Goal: Transaction & Acquisition: Download file/media

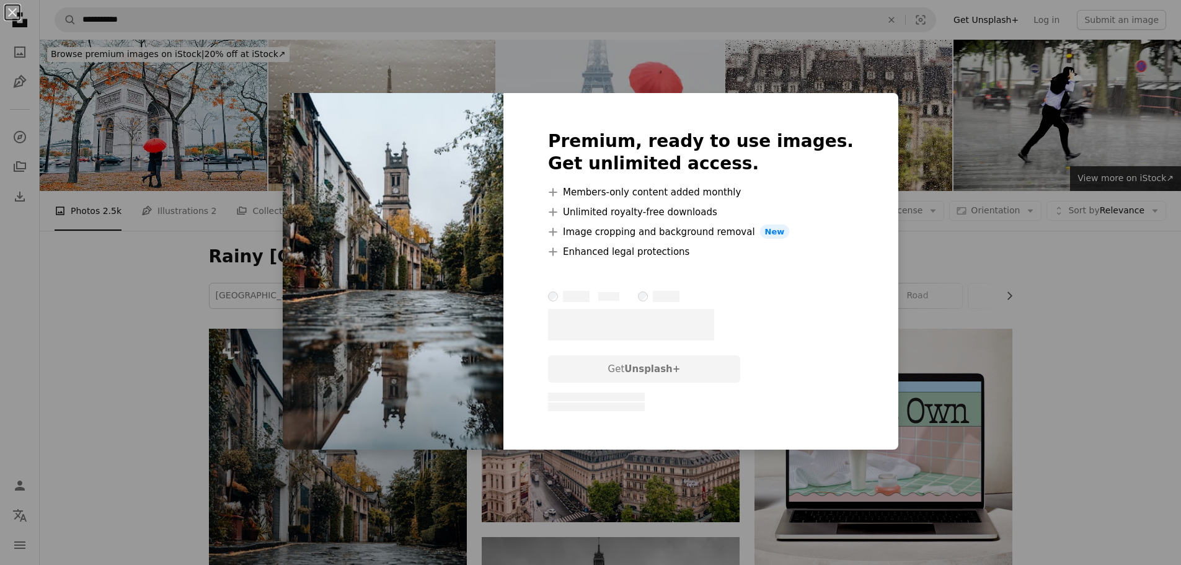
scroll to position [186, 0]
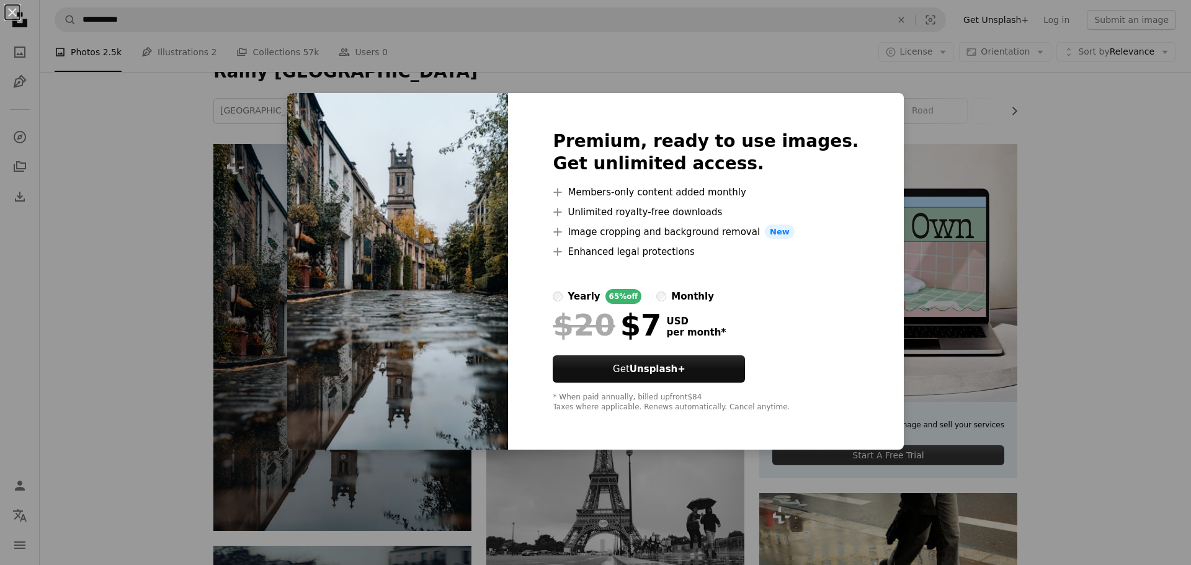
click at [1153, 365] on div "An X shape Premium, ready to use images. Get unlimited access. A plus sign Memb…" at bounding box center [595, 282] width 1191 height 565
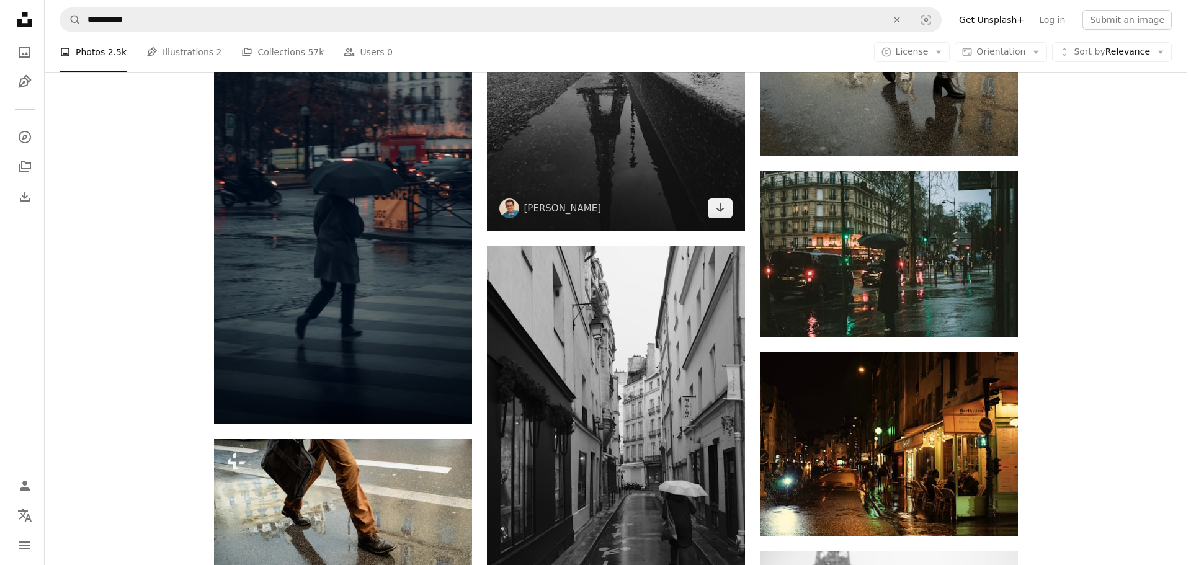
scroll to position [744, 0]
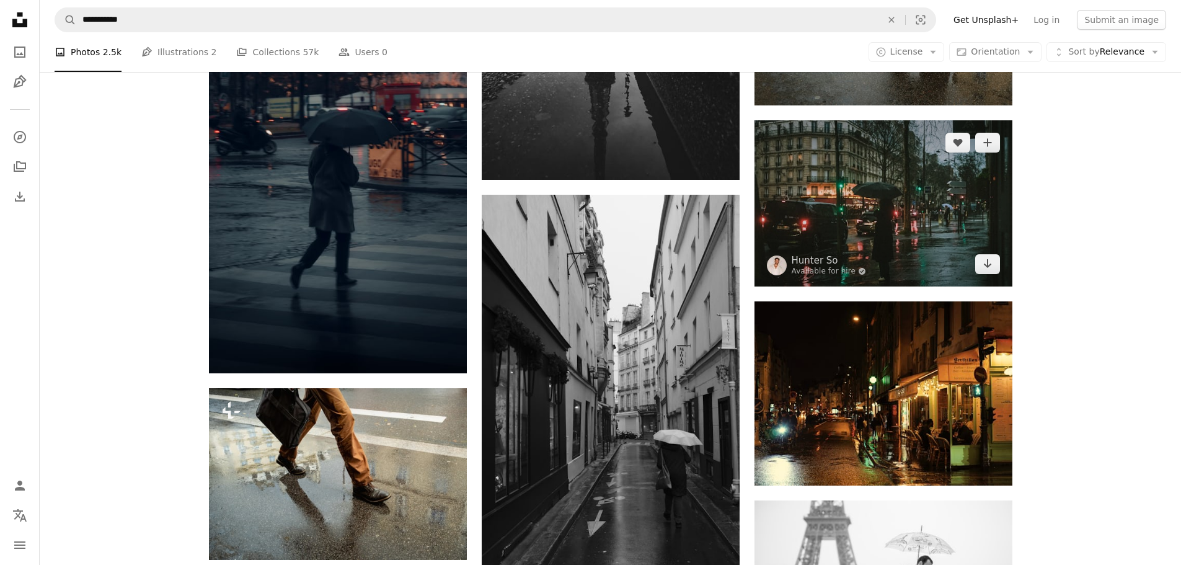
click at [853, 213] on img at bounding box center [884, 203] width 258 height 166
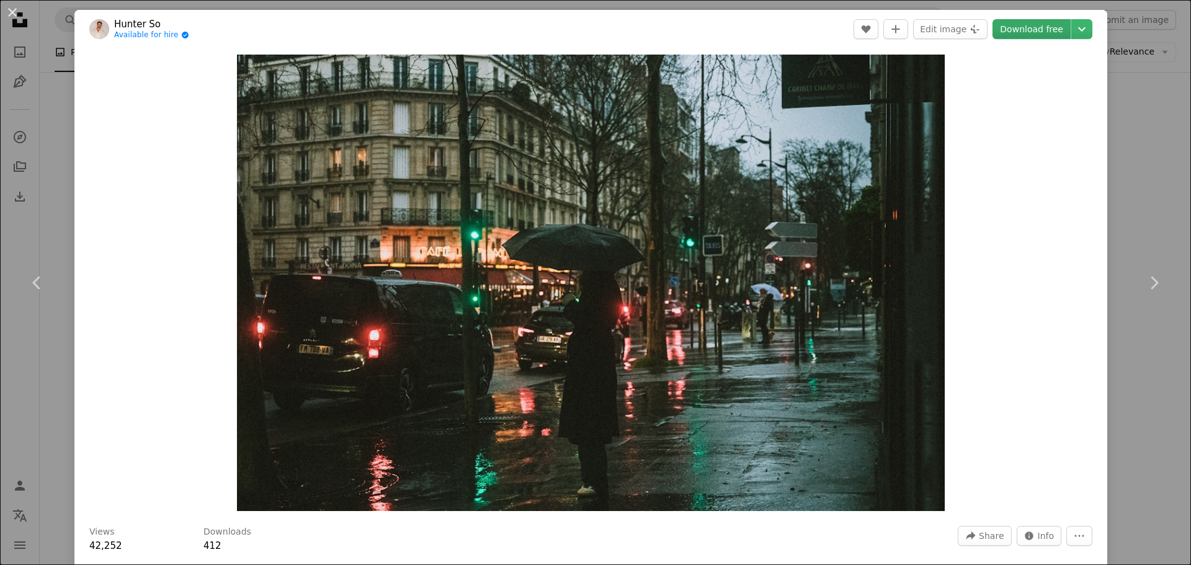
click at [1022, 31] on link "Download free" at bounding box center [1031, 29] width 78 height 20
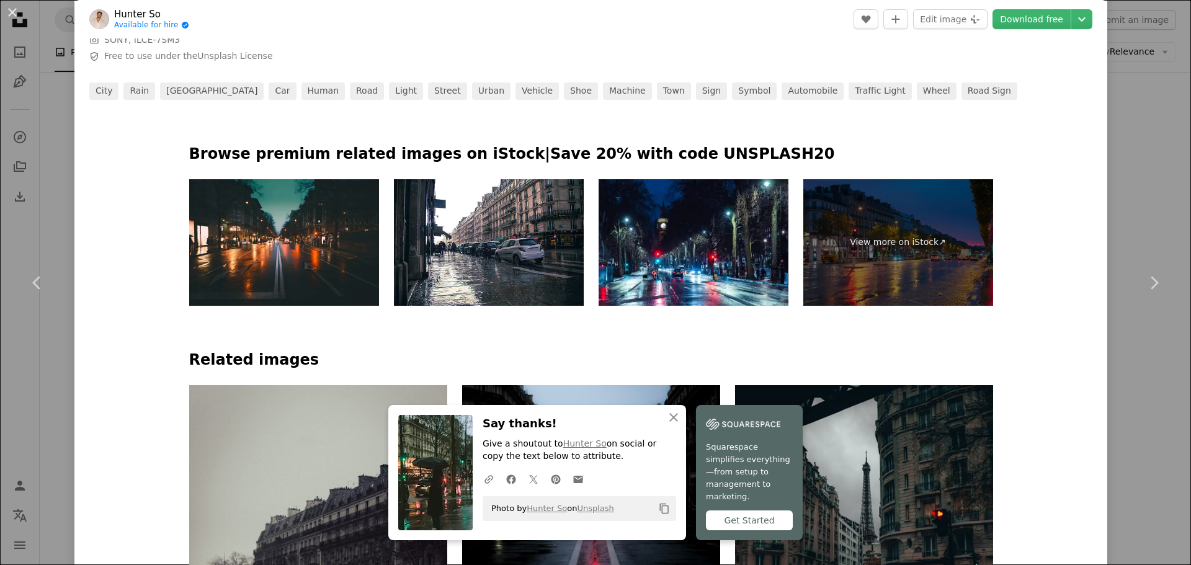
scroll to position [558, 0]
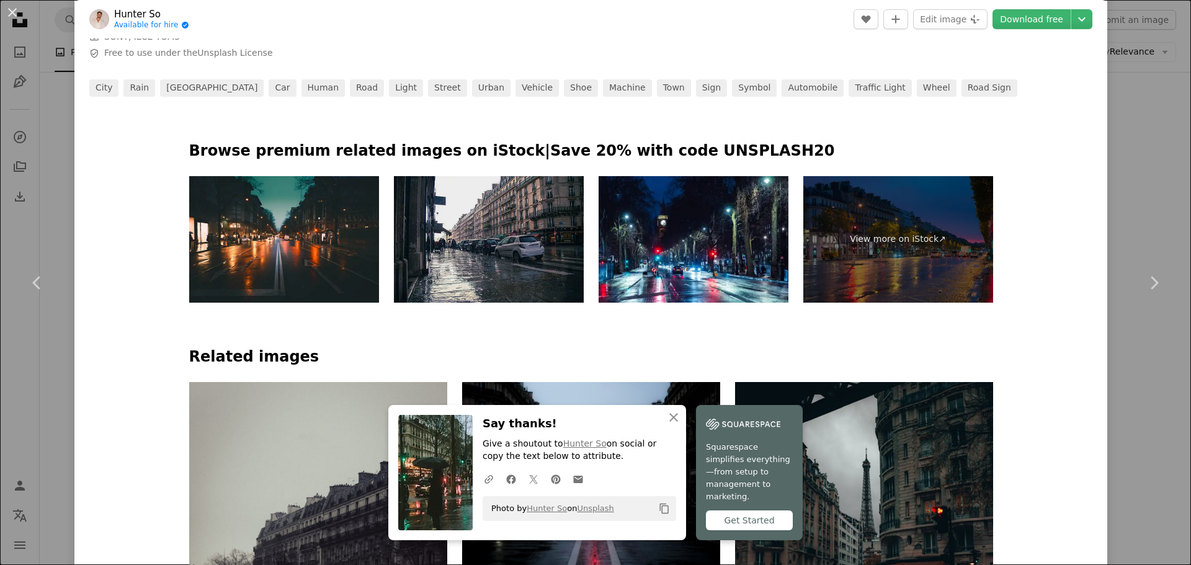
click at [435, 187] on img at bounding box center [489, 239] width 190 height 126
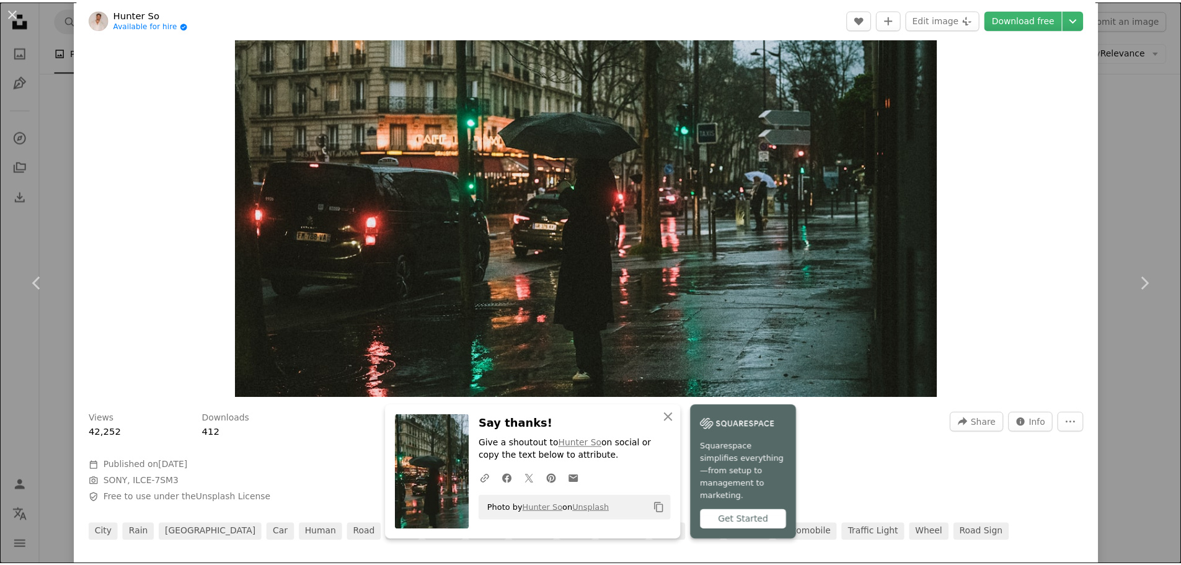
scroll to position [0, 0]
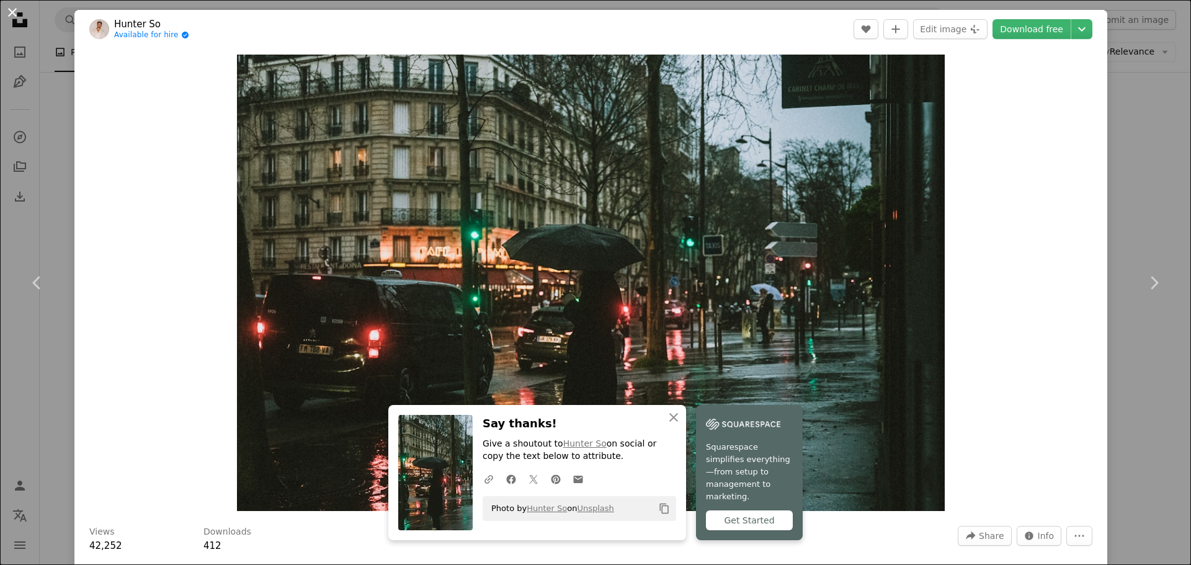
click at [14, 11] on button "An X shape" at bounding box center [12, 12] width 15 height 15
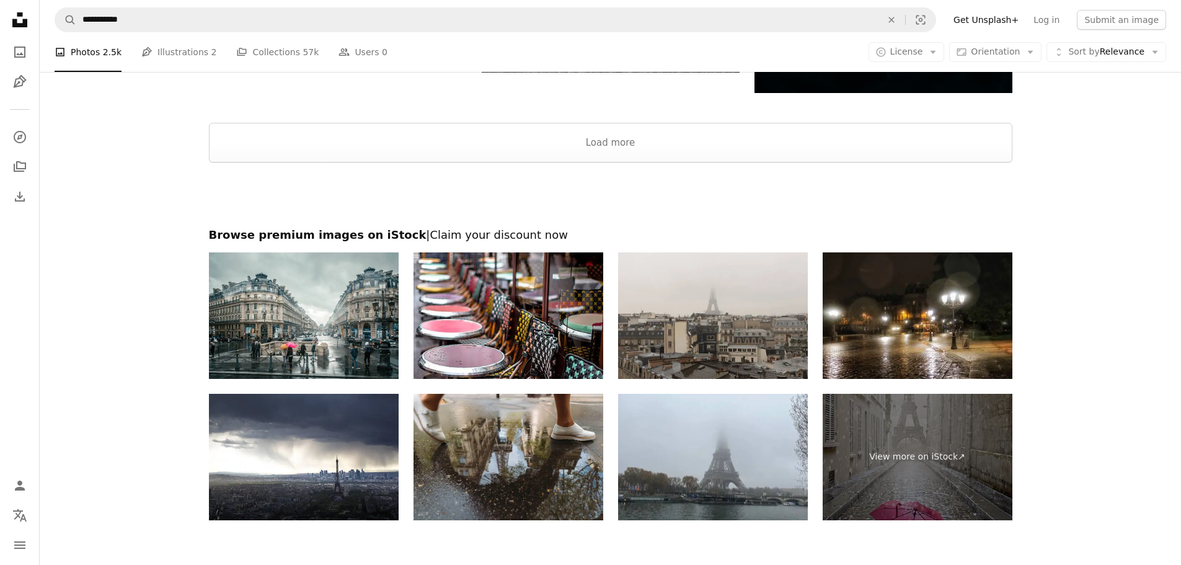
scroll to position [2294, 0]
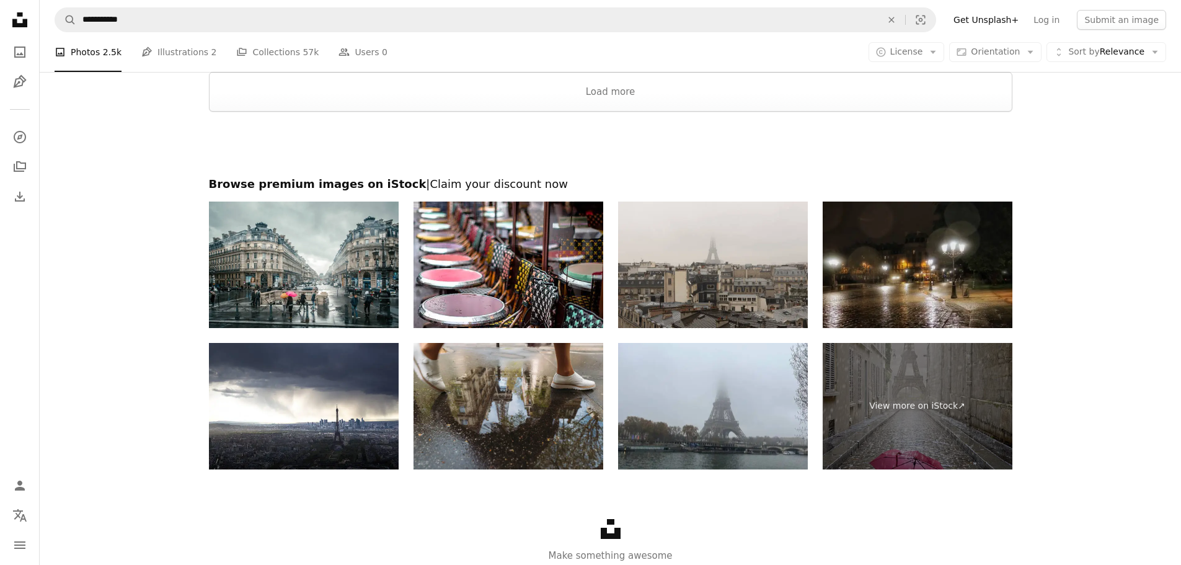
click at [938, 297] on img at bounding box center [918, 265] width 190 height 126
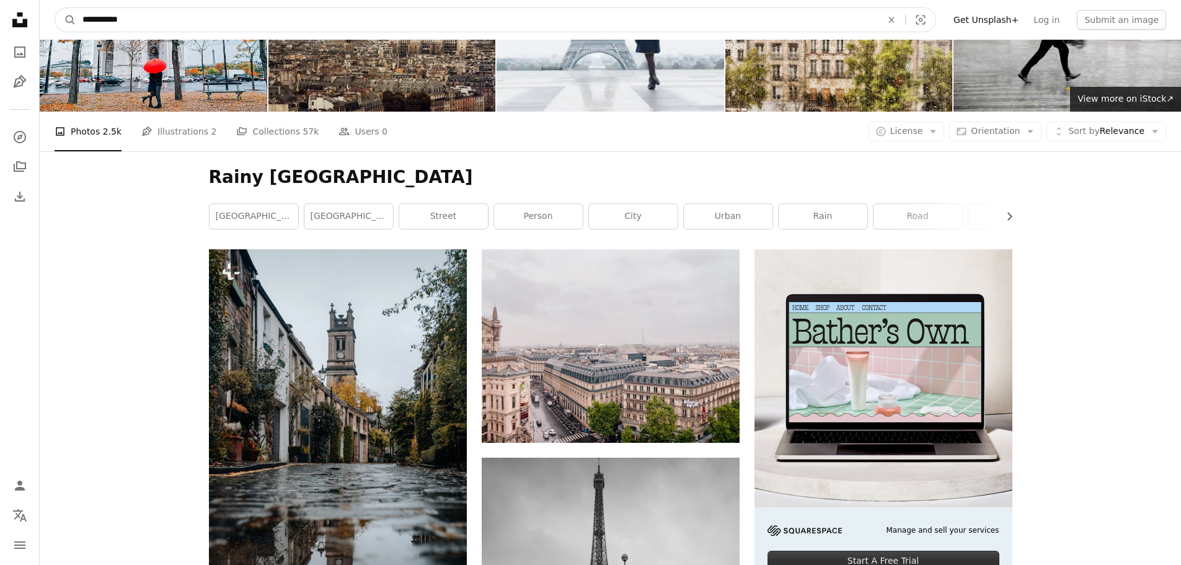
drag, startPoint x: 171, startPoint y: 25, endPoint x: 0, endPoint y: -24, distance: 178.2
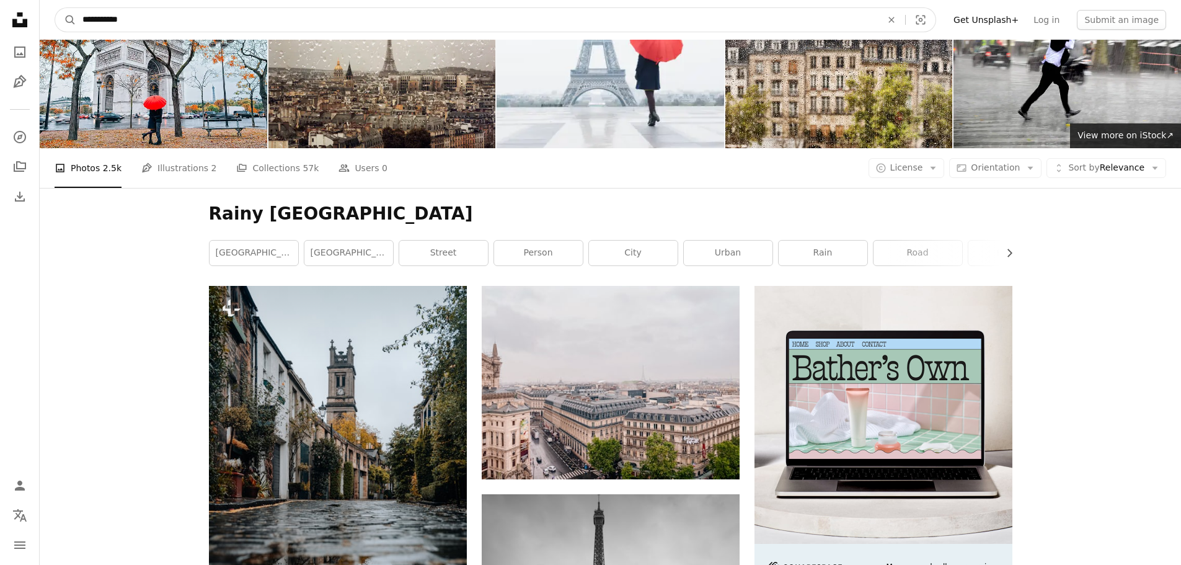
type input "**********"
click button "A magnifying glass" at bounding box center [65, 20] width 21 height 24
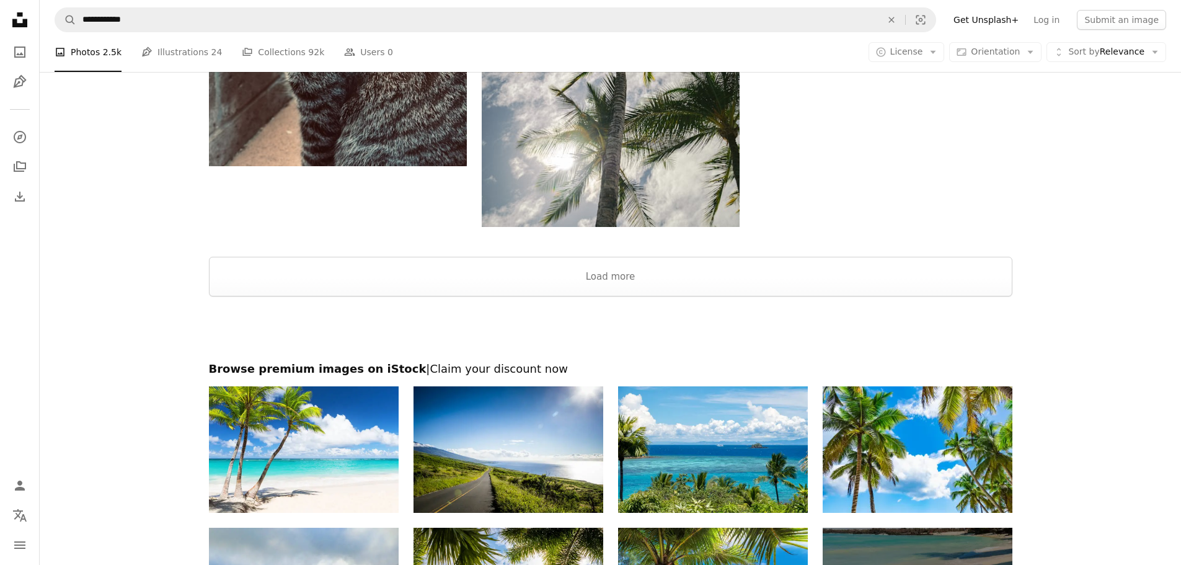
scroll to position [2170, 0]
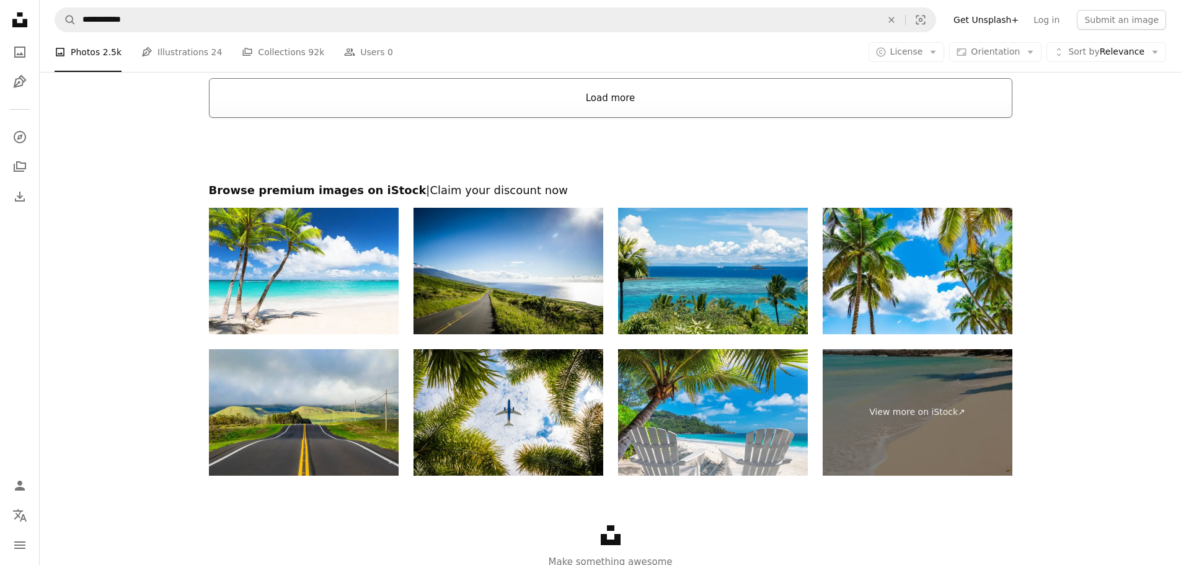
click at [627, 92] on button "Load more" at bounding box center [611, 98] width 804 height 40
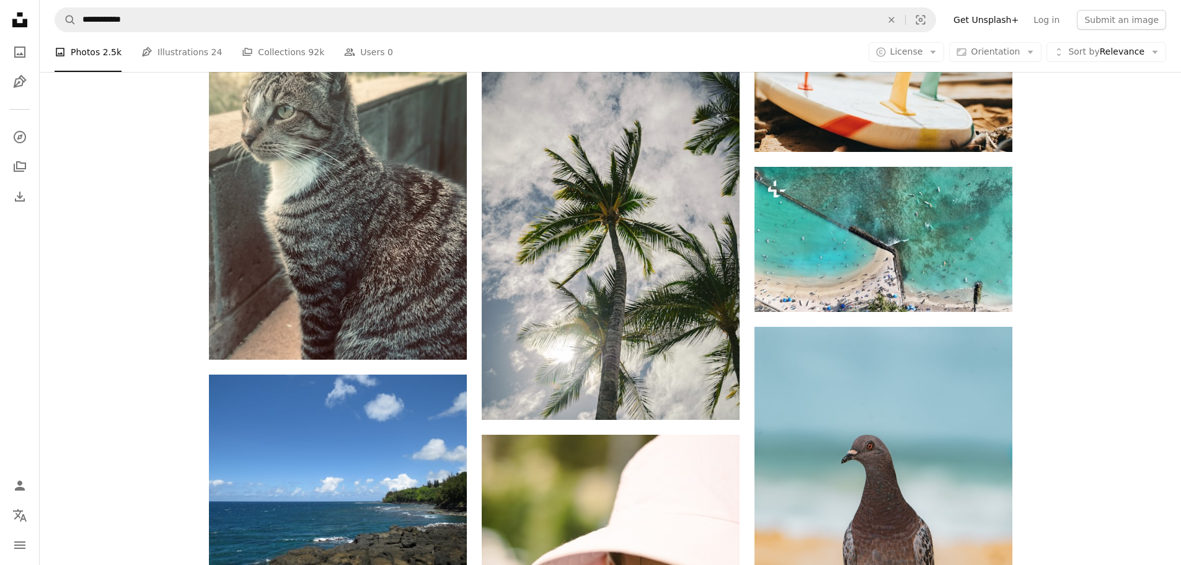
scroll to position [1364, 0]
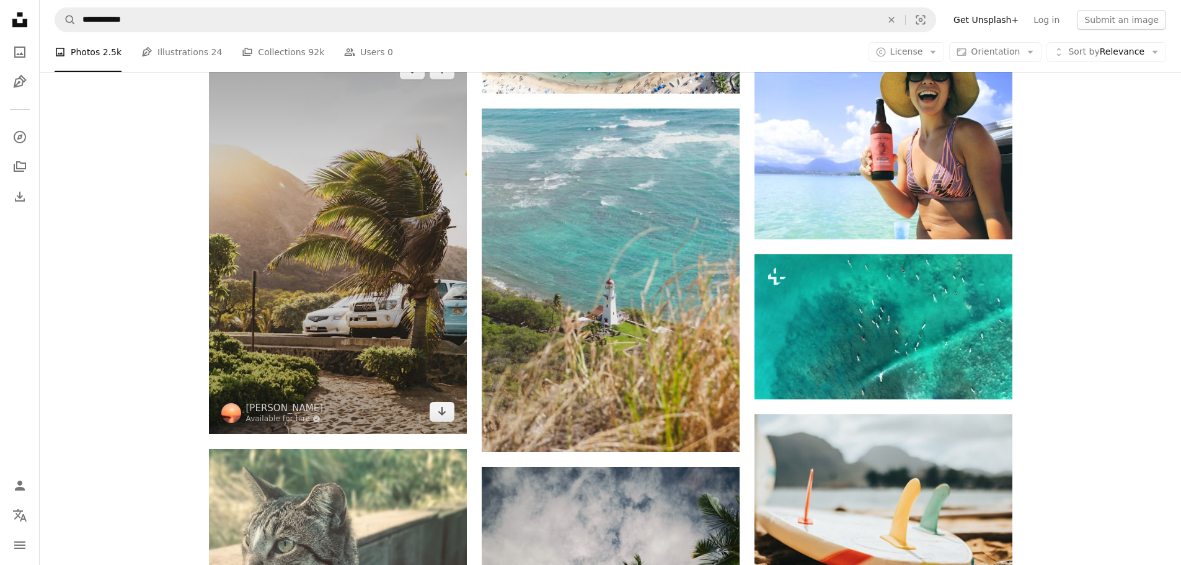
click at [345, 344] on img at bounding box center [338, 240] width 258 height 387
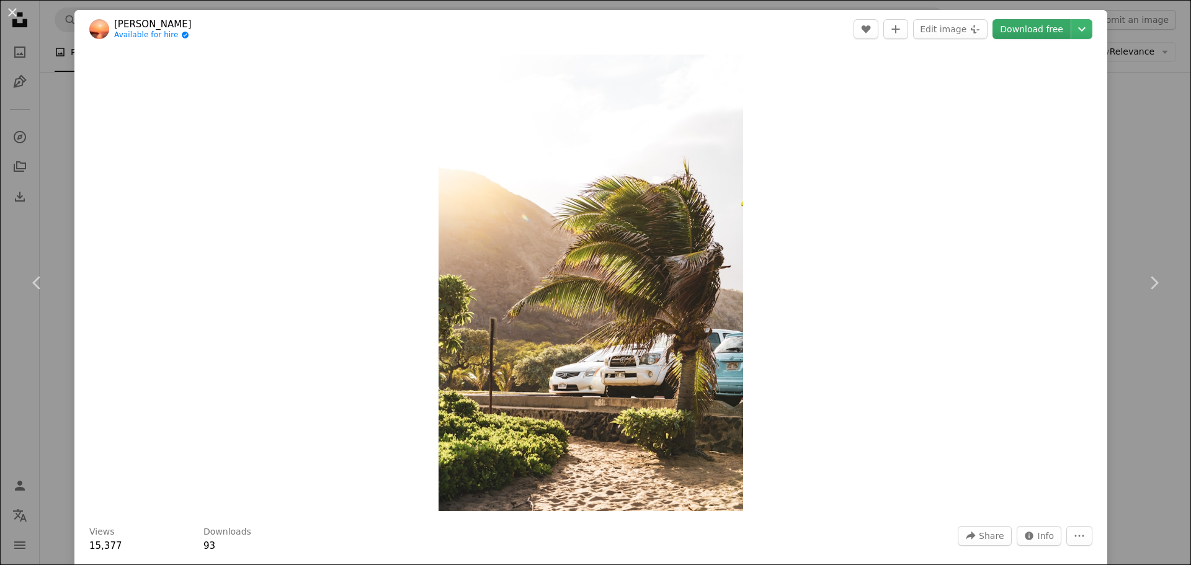
click at [1044, 24] on link "Download free" at bounding box center [1031, 29] width 78 height 20
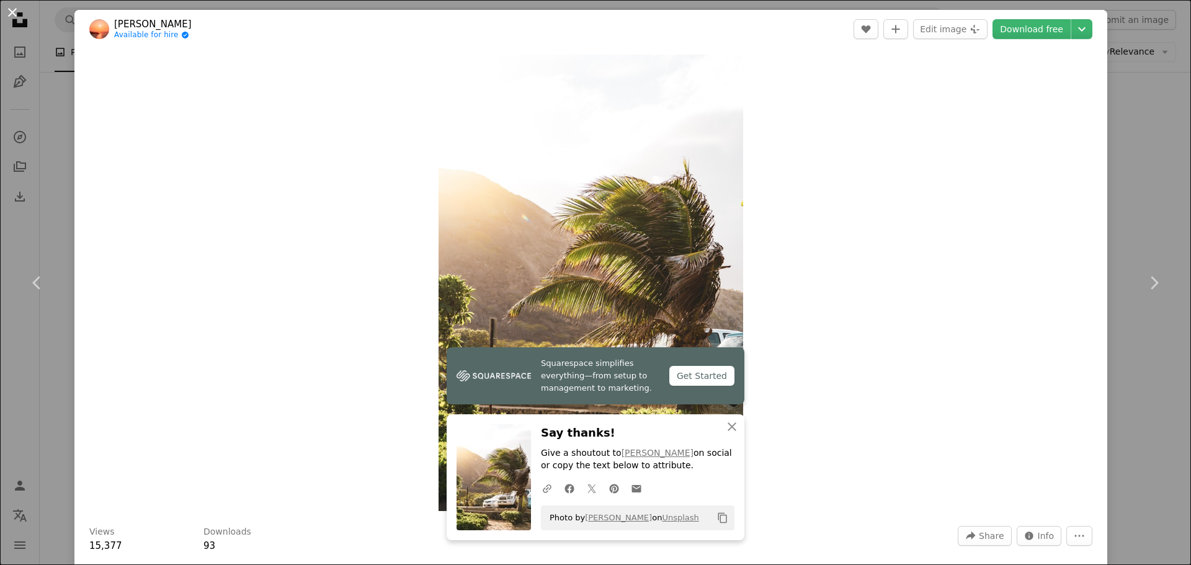
click at [11, 12] on button "An X shape" at bounding box center [12, 12] width 15 height 15
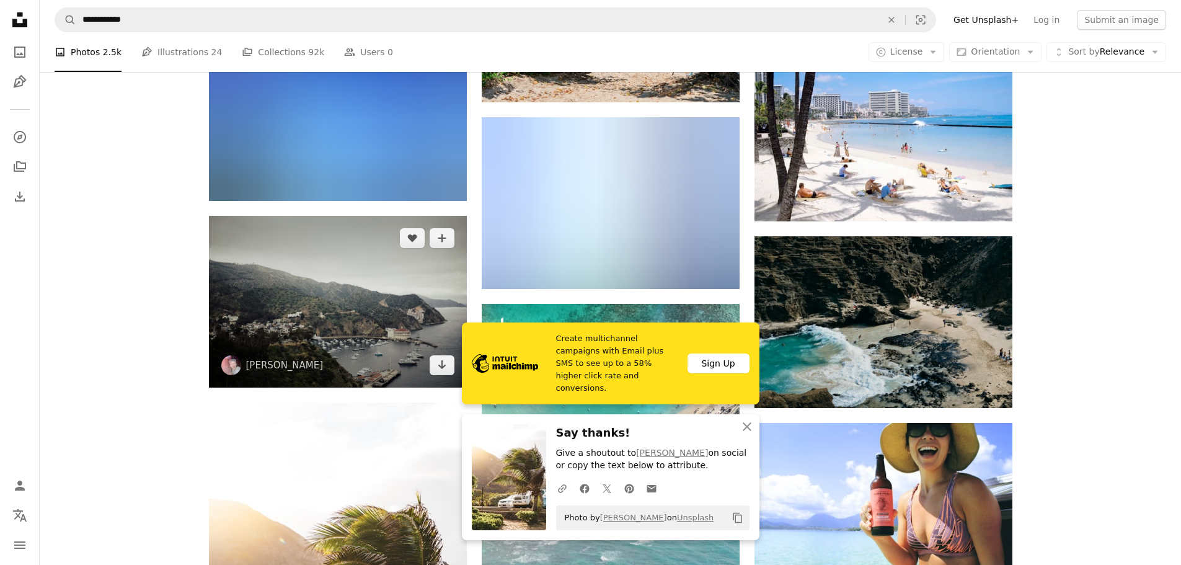
scroll to position [930, 0]
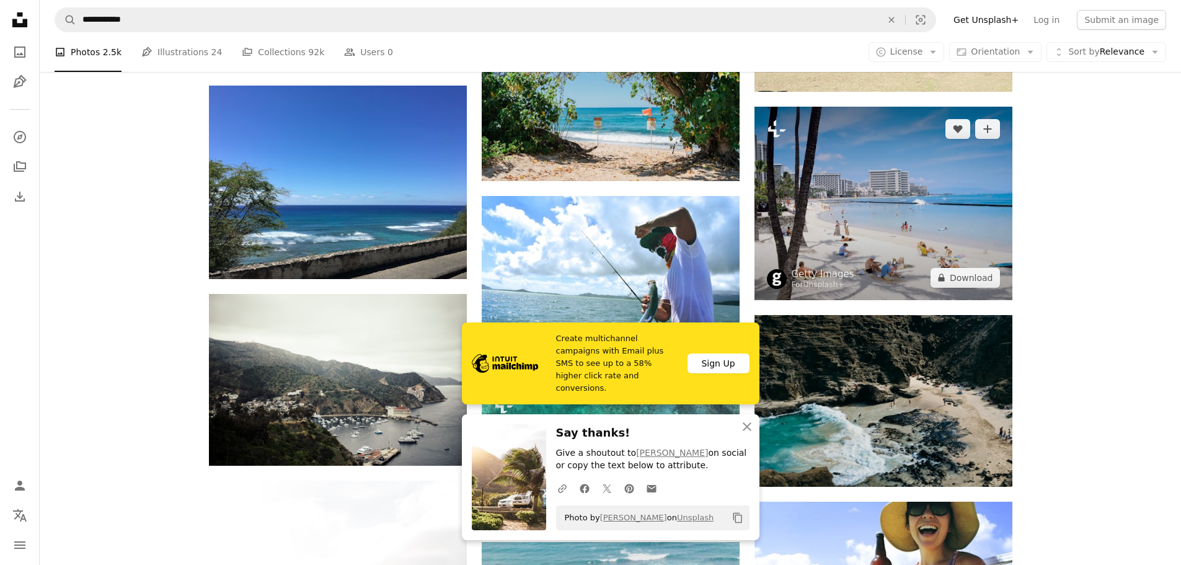
click at [822, 262] on img at bounding box center [884, 203] width 258 height 193
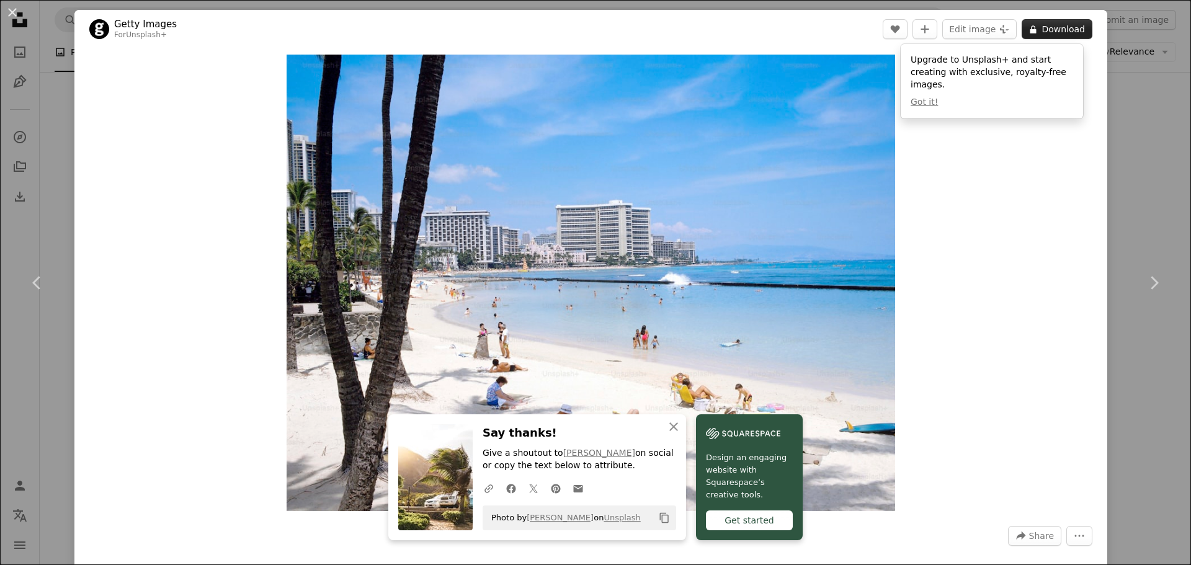
click at [1076, 28] on button "A lock Download" at bounding box center [1056, 29] width 71 height 20
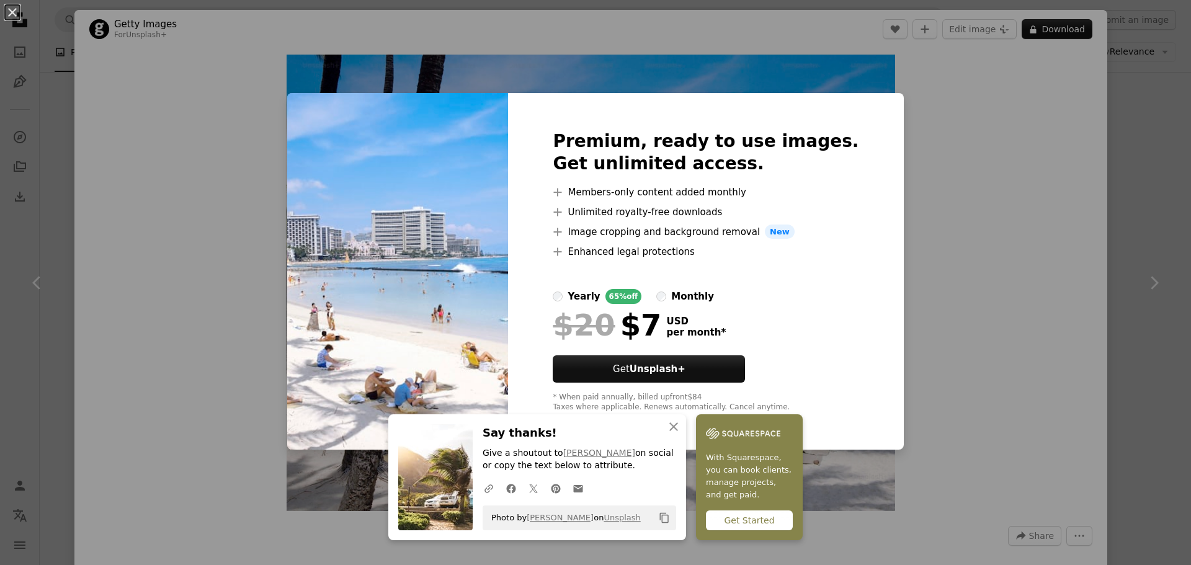
click at [1067, 141] on div "An X shape Premium, ready to use images. Get unlimited access. A plus sign Memb…" at bounding box center [595, 282] width 1191 height 565
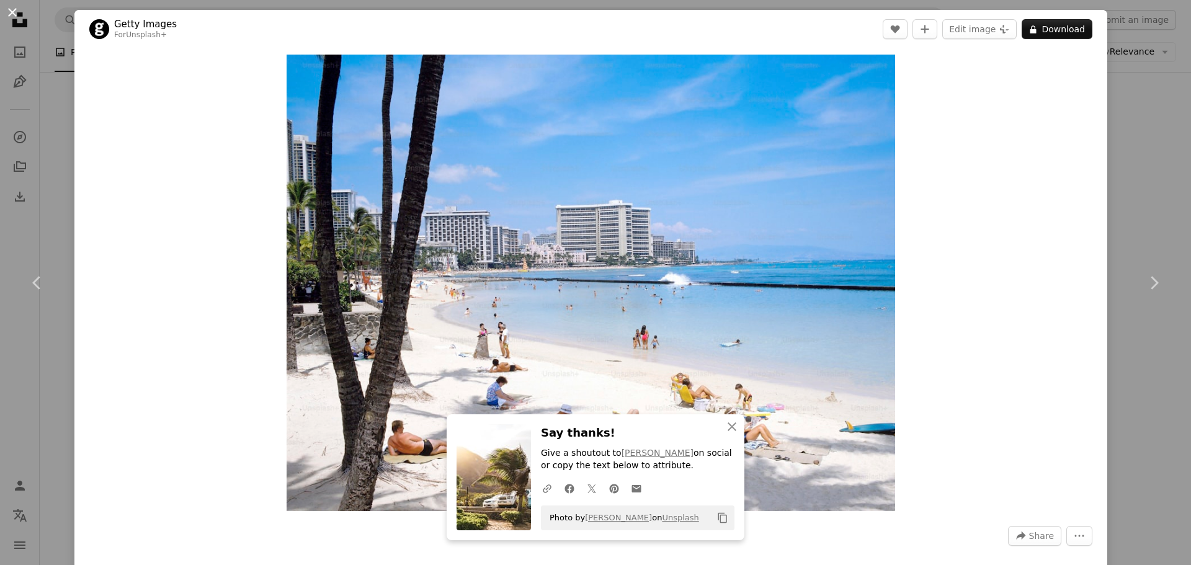
click at [6, 9] on button "An X shape" at bounding box center [12, 12] width 15 height 15
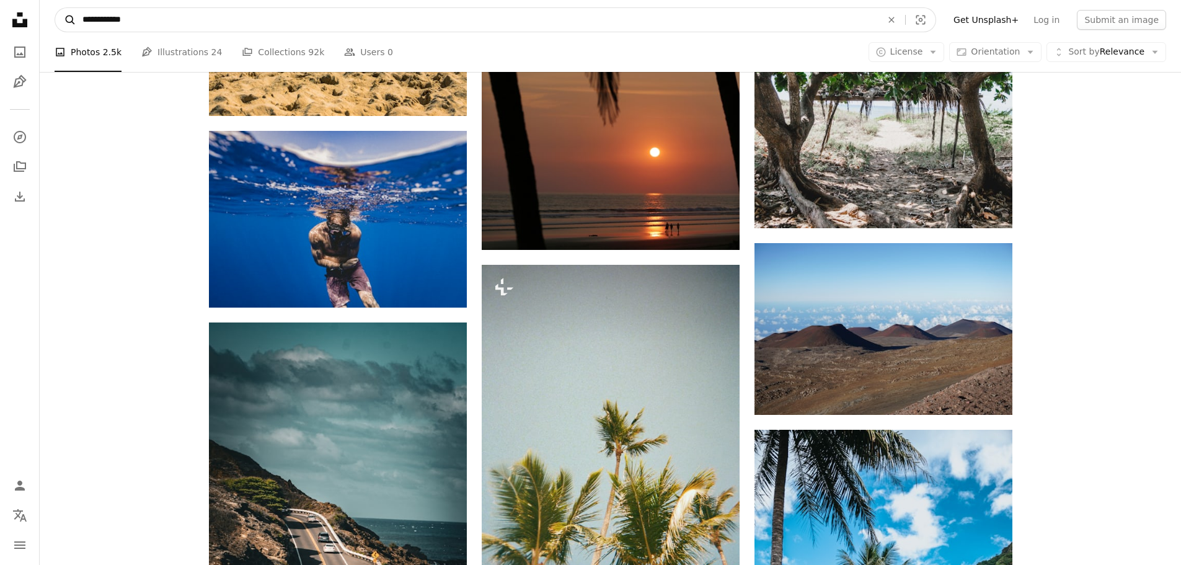
scroll to position [3395, 0]
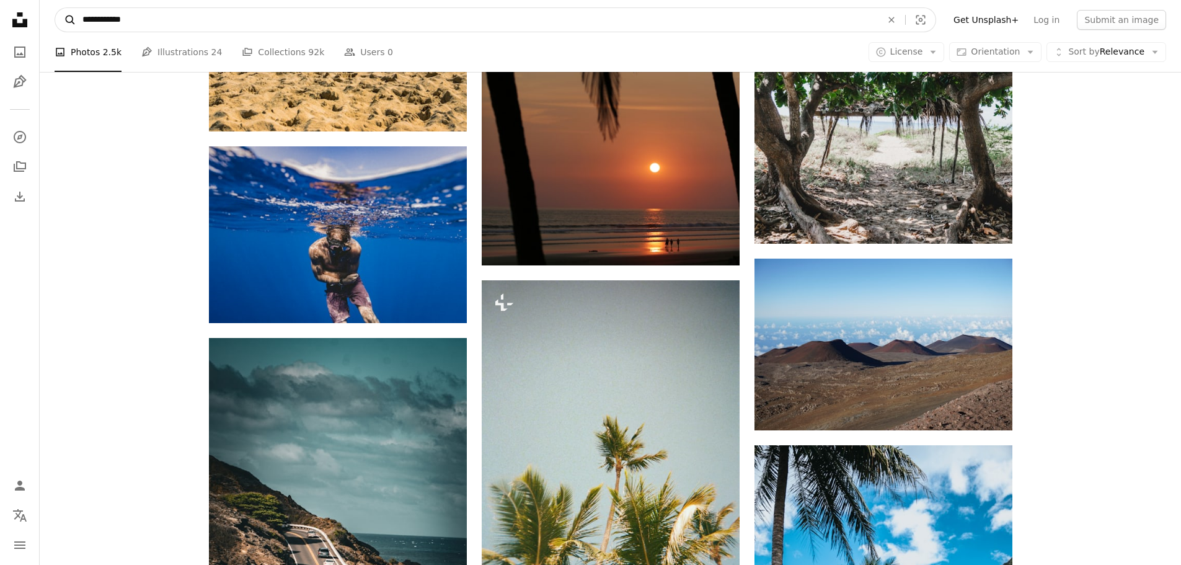
drag, startPoint x: 214, startPoint y: 14, endPoint x: 58, endPoint y: 15, distance: 156.3
click at [58, 15] on form "**********" at bounding box center [496, 19] width 882 height 25
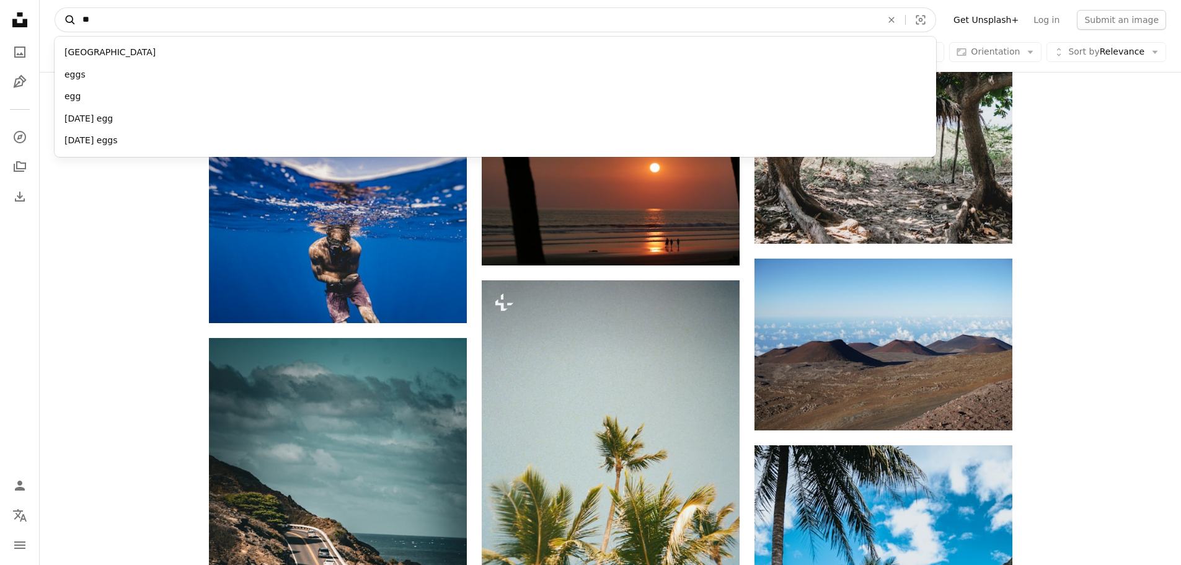
type input "*"
type input "********"
click button "A magnifying glass" at bounding box center [65, 20] width 21 height 24
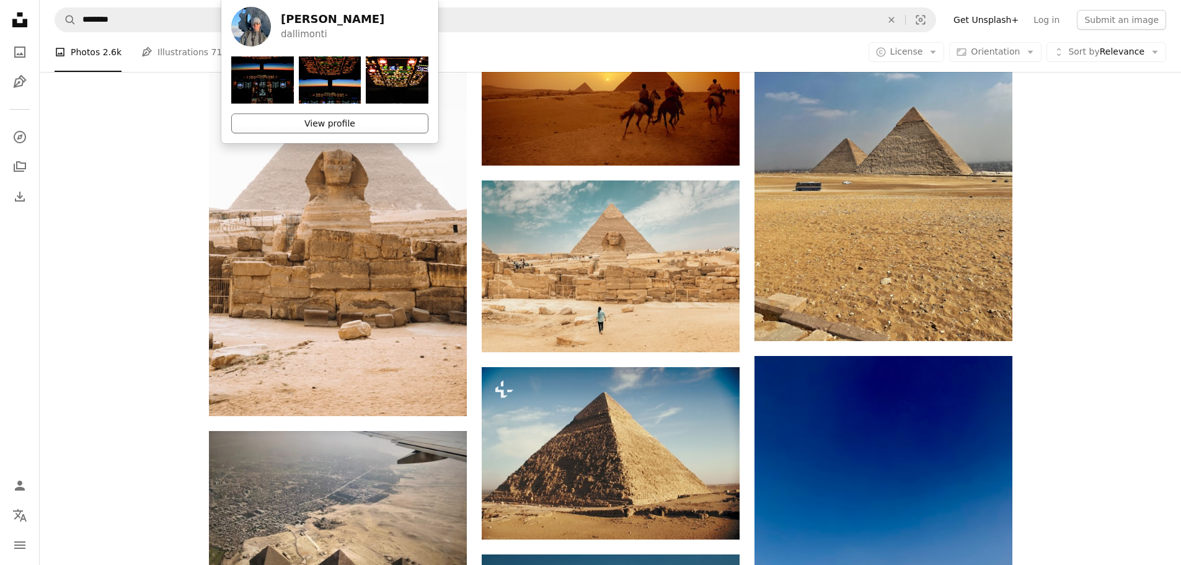
scroll to position [682, 0]
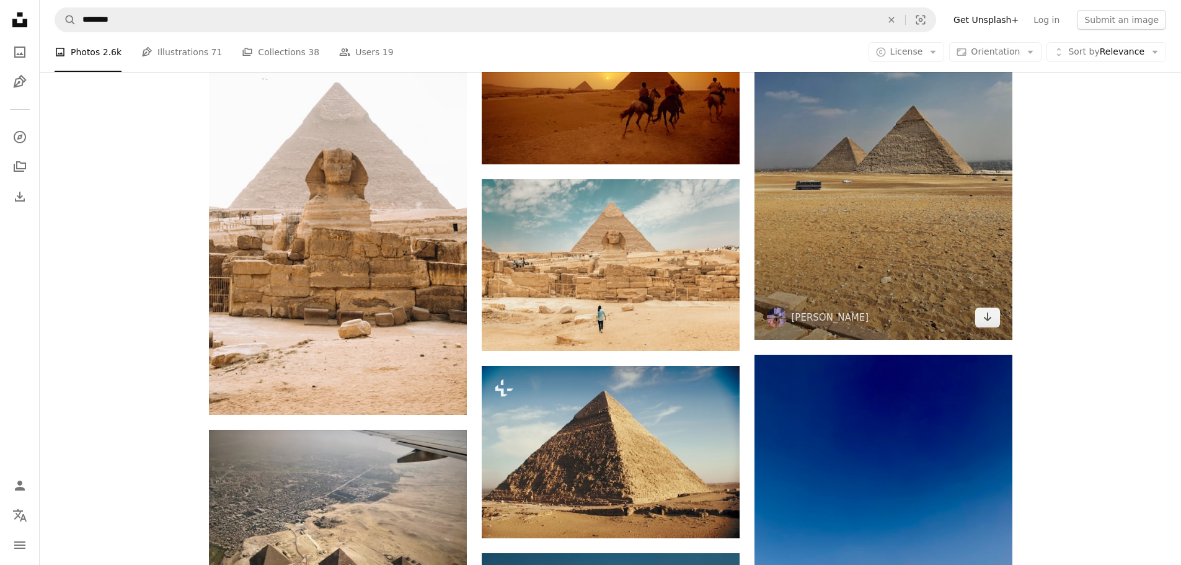
click at [945, 255] on img at bounding box center [884, 168] width 258 height 344
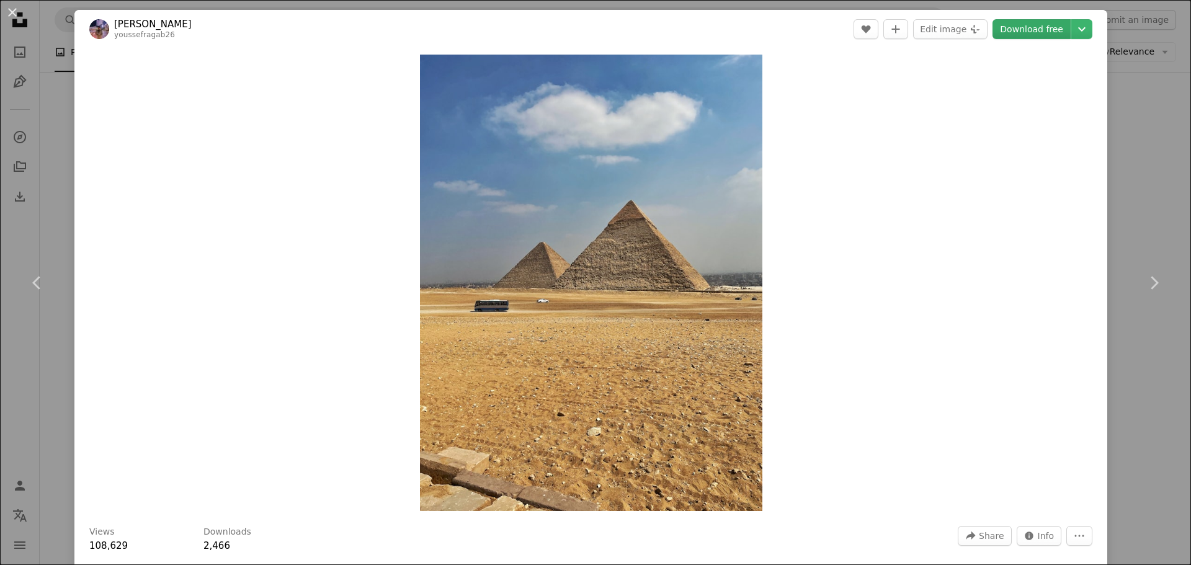
click at [1013, 31] on link "Download free" at bounding box center [1031, 29] width 78 height 20
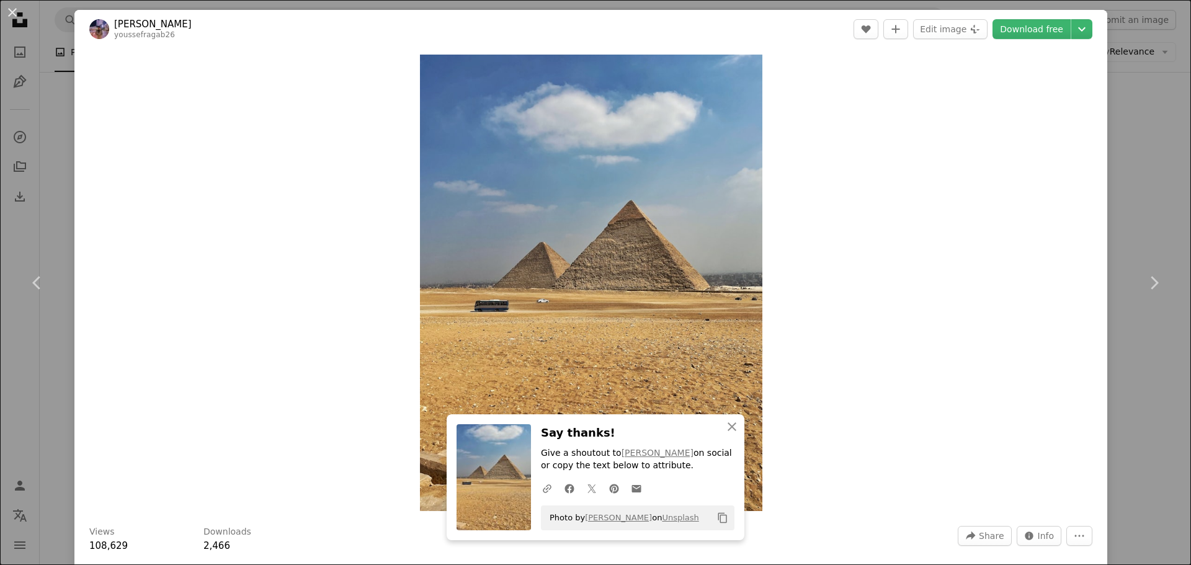
click at [13, 12] on button "An X shape" at bounding box center [12, 12] width 15 height 15
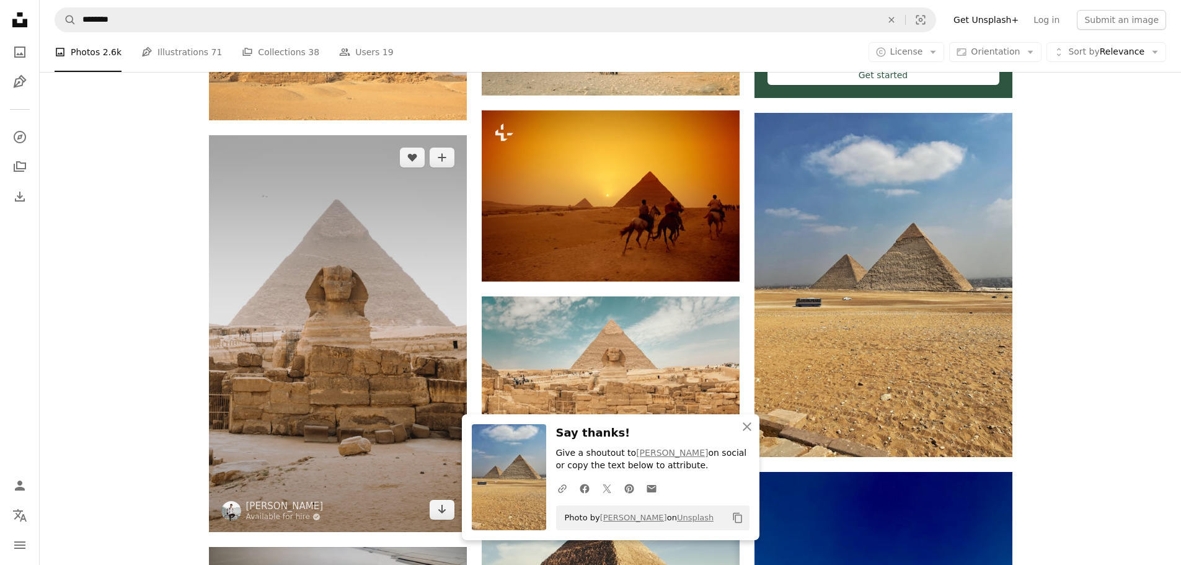
scroll to position [558, 0]
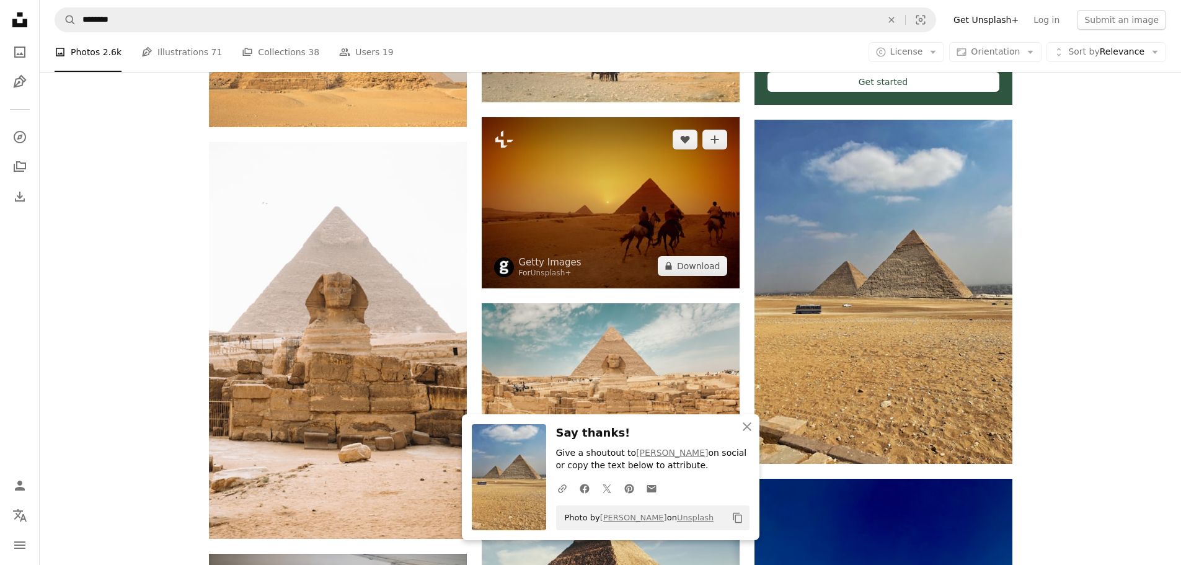
click at [594, 251] on img at bounding box center [611, 202] width 258 height 171
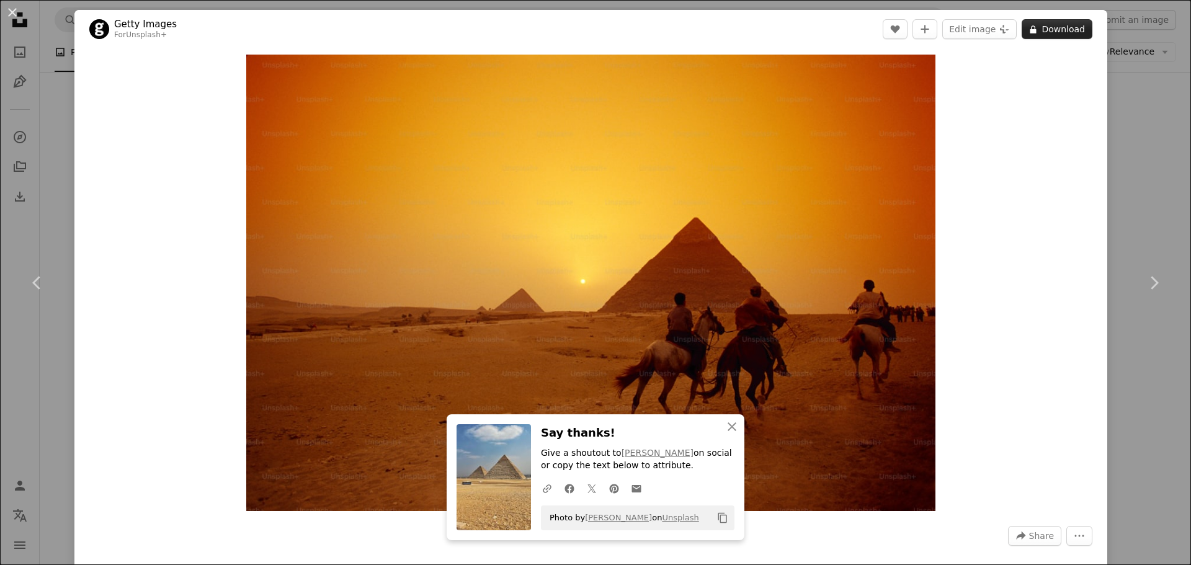
click at [1044, 32] on button "A lock Download" at bounding box center [1056, 29] width 71 height 20
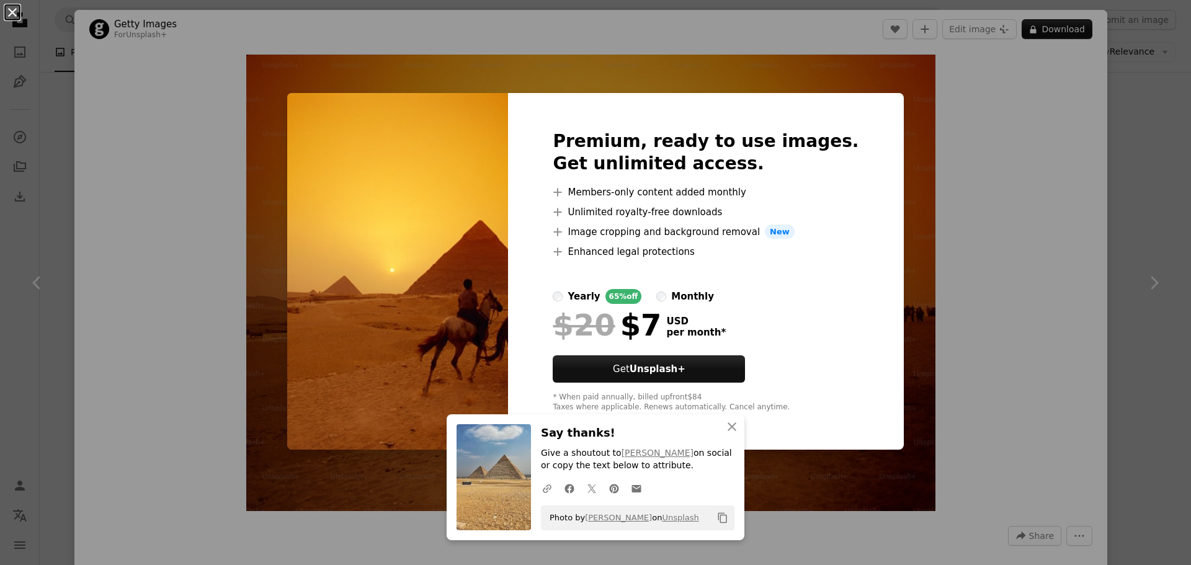
click at [16, 16] on button "An X shape" at bounding box center [12, 12] width 15 height 15
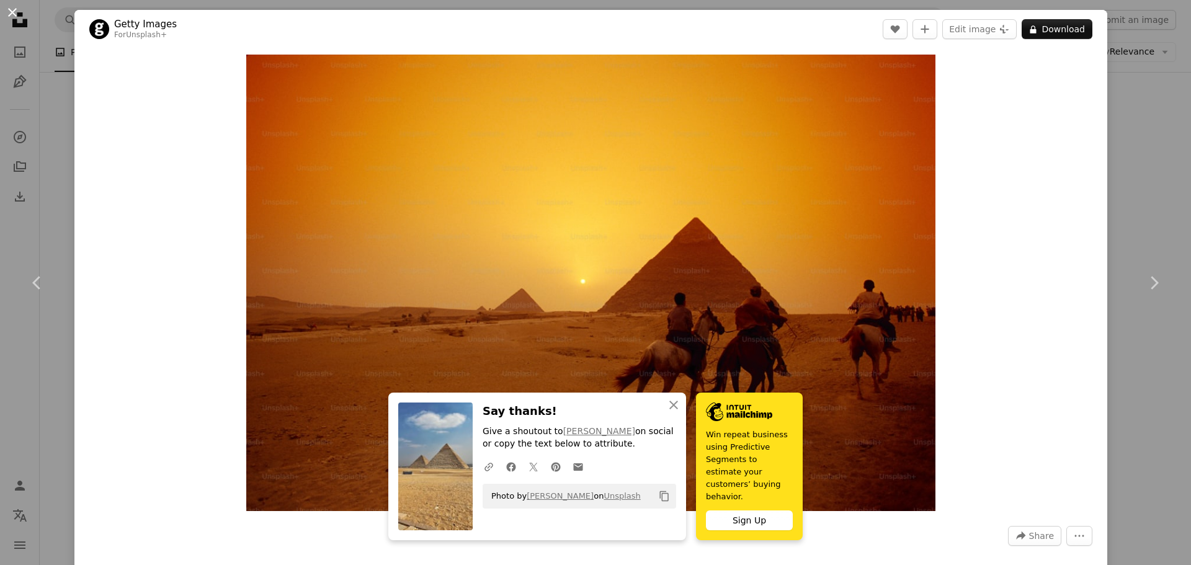
click at [18, 13] on button "An X shape" at bounding box center [12, 12] width 15 height 15
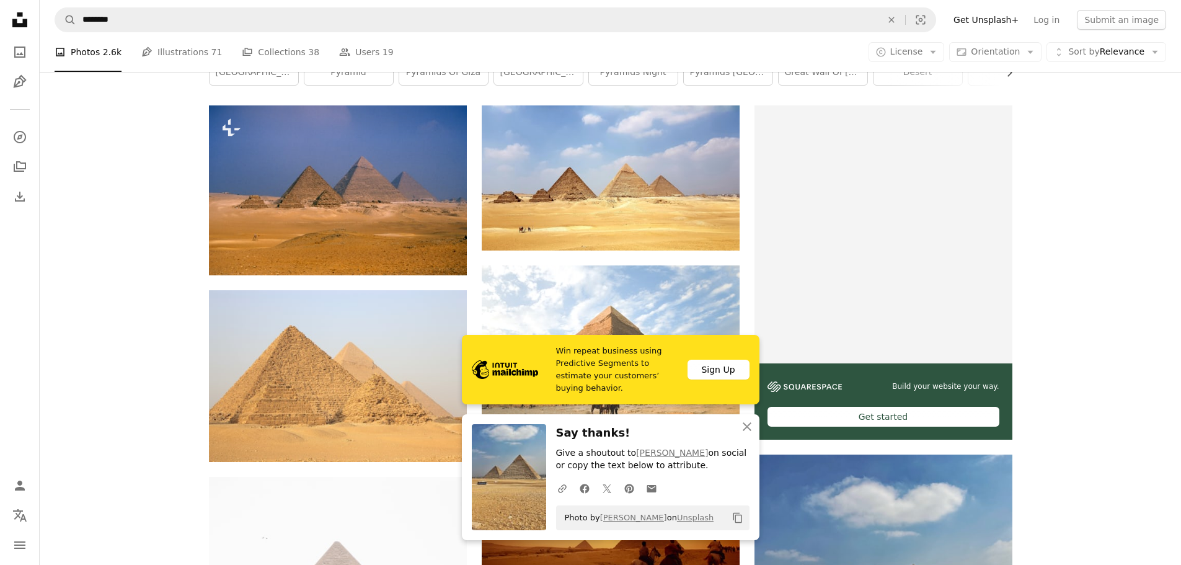
scroll to position [186, 0]
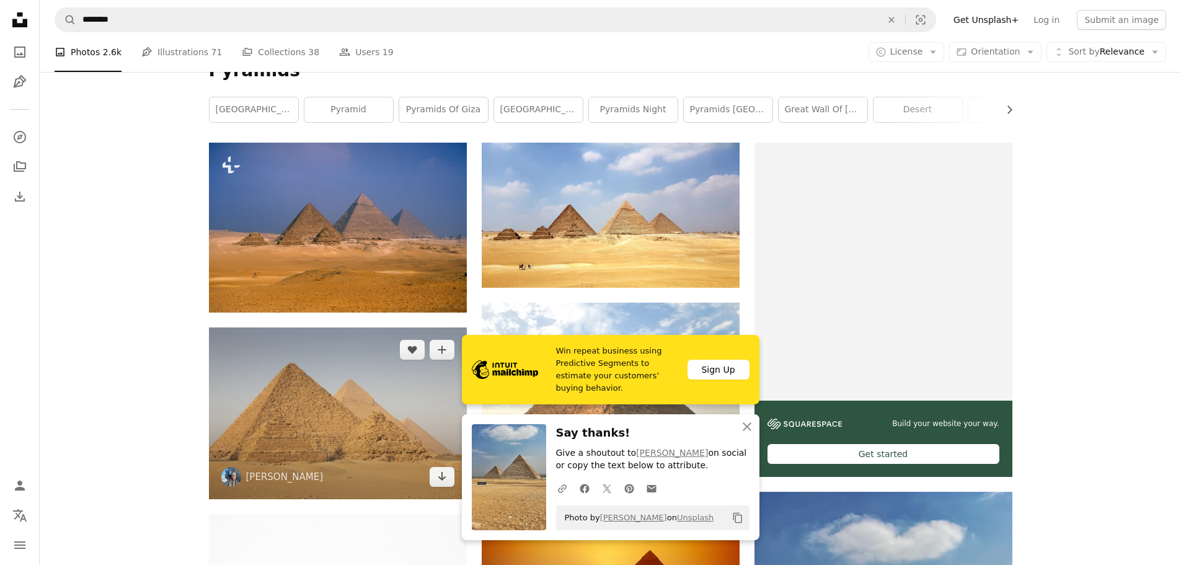
click at [316, 401] on img at bounding box center [338, 413] width 258 height 172
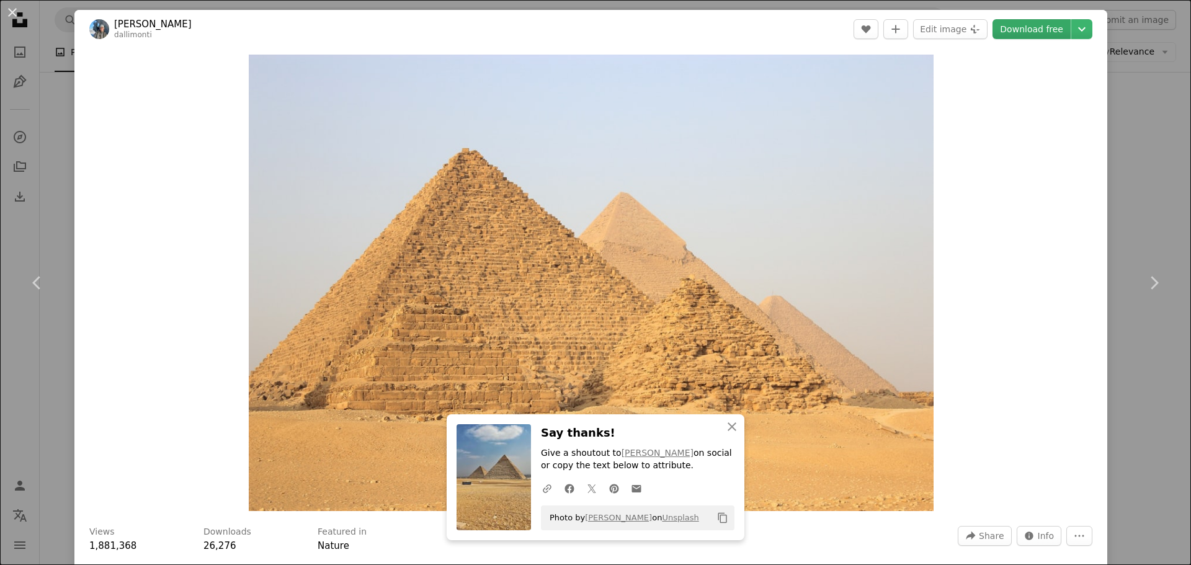
click at [1017, 27] on link "Download free" at bounding box center [1031, 29] width 78 height 20
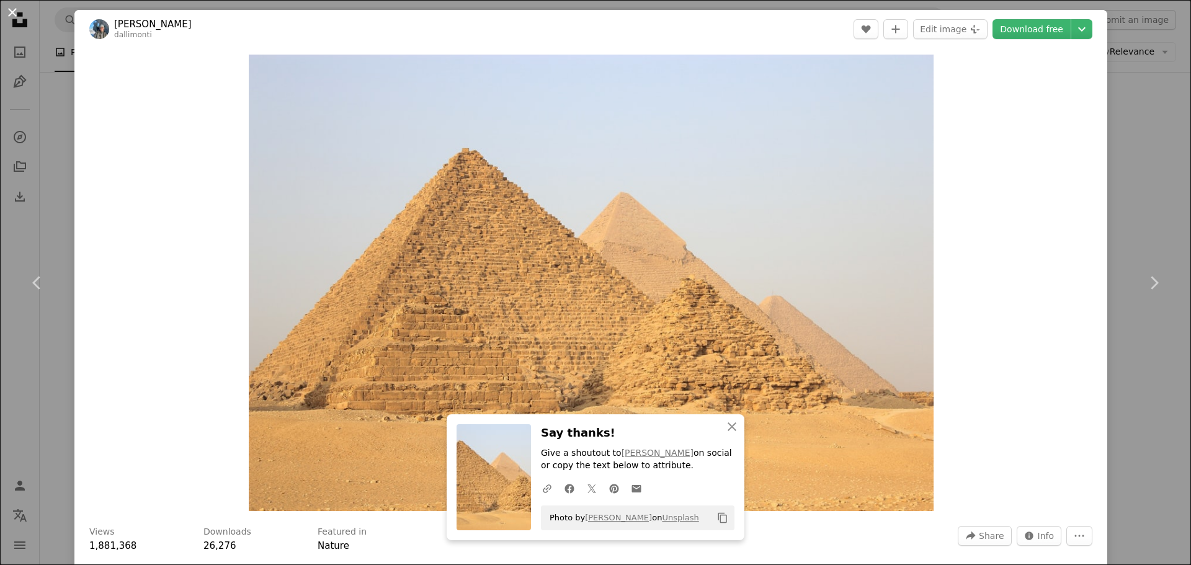
click at [13, 9] on button "An X shape" at bounding box center [12, 12] width 15 height 15
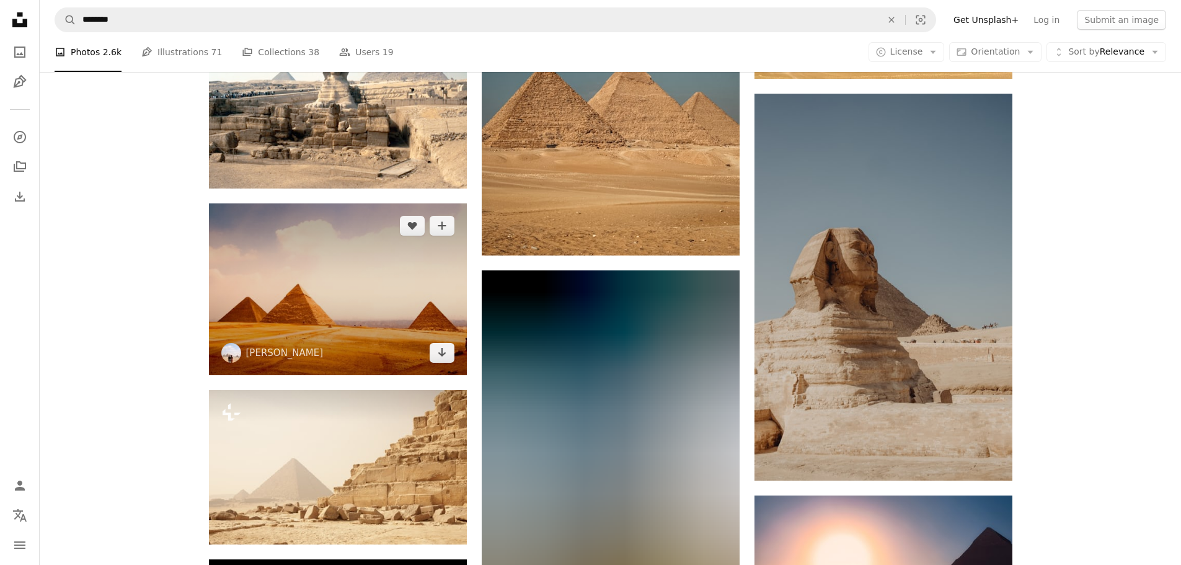
scroll to position [1426, 0]
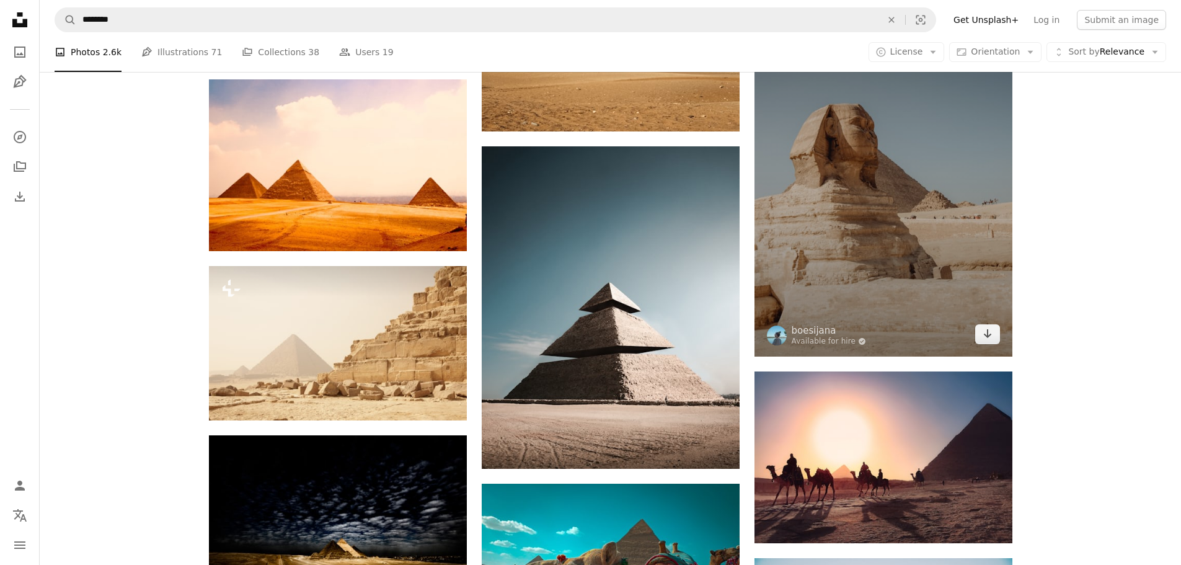
click at [822, 266] on img at bounding box center [884, 163] width 258 height 387
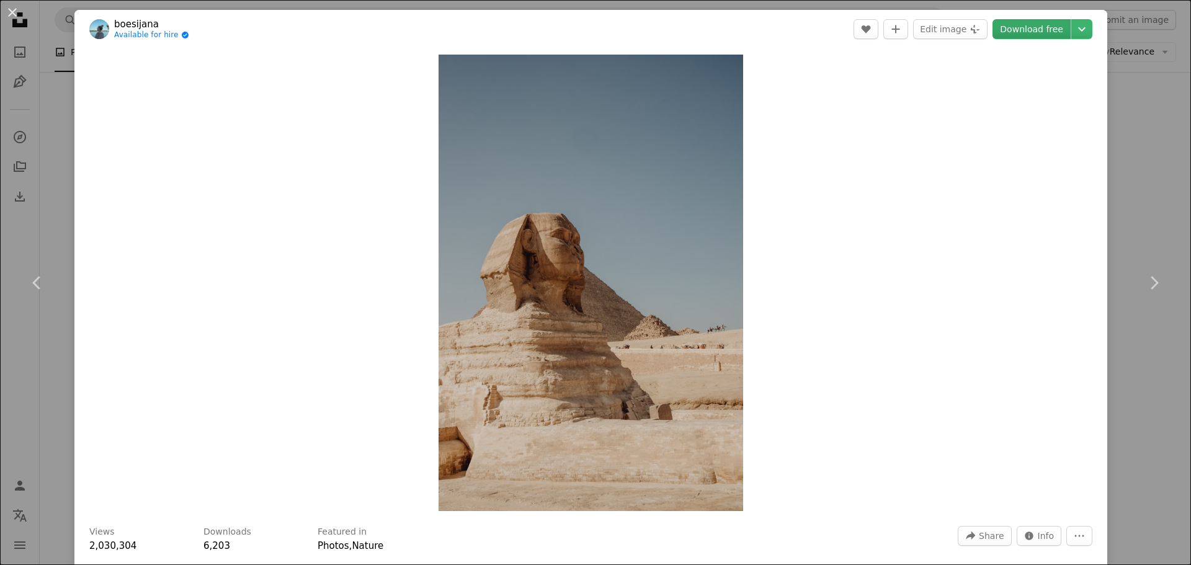
click at [1025, 30] on link "Download free" at bounding box center [1031, 29] width 78 height 20
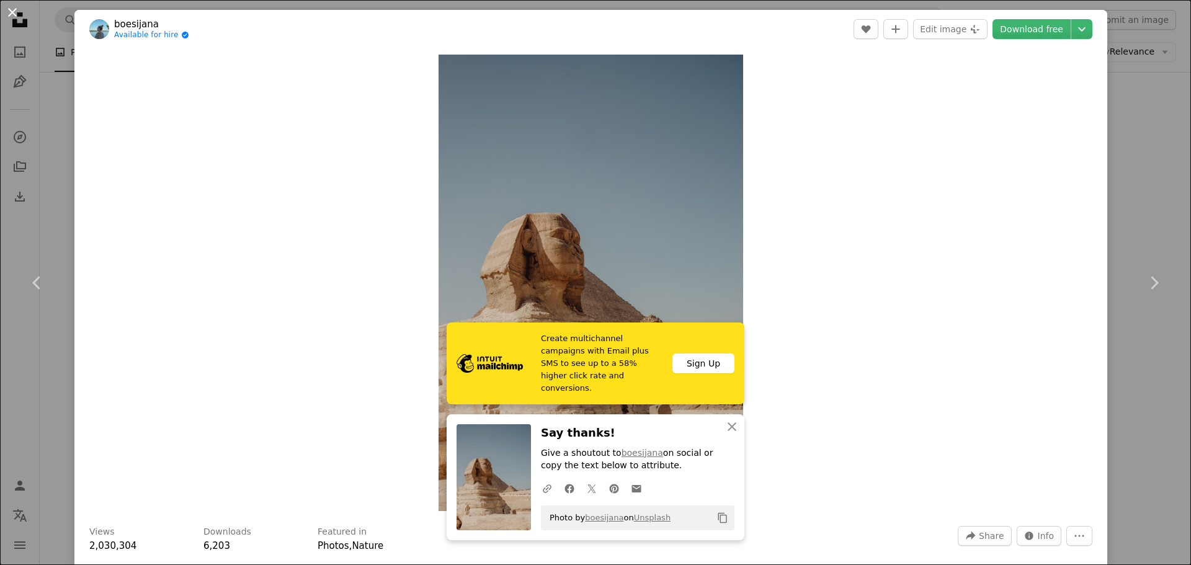
click at [13, 13] on button "An X shape" at bounding box center [12, 12] width 15 height 15
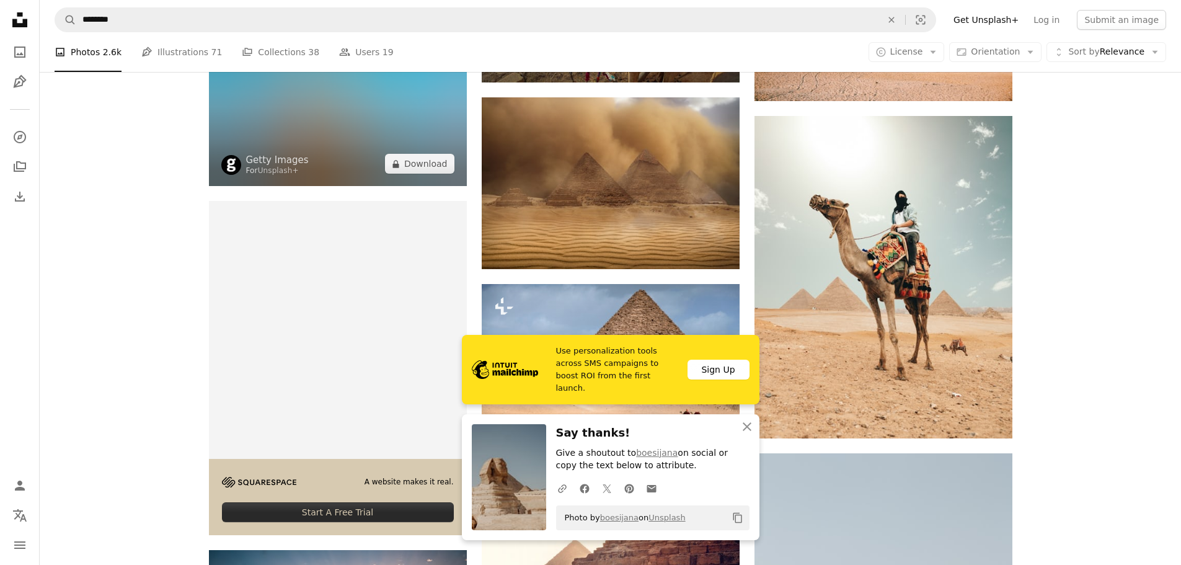
scroll to position [2108, 0]
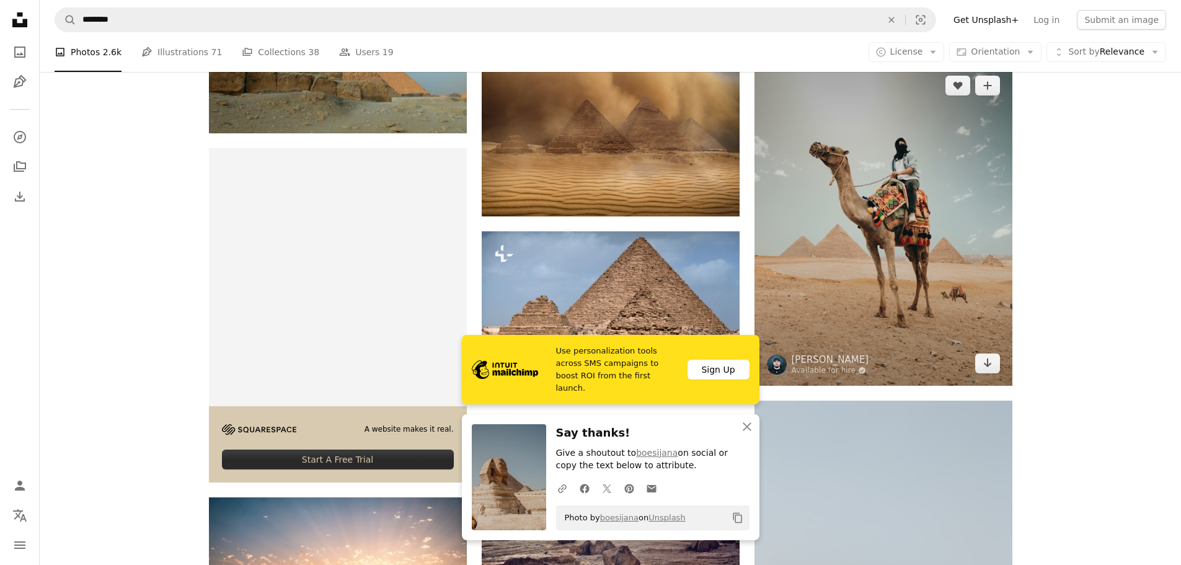
click at [848, 289] on img at bounding box center [884, 224] width 258 height 322
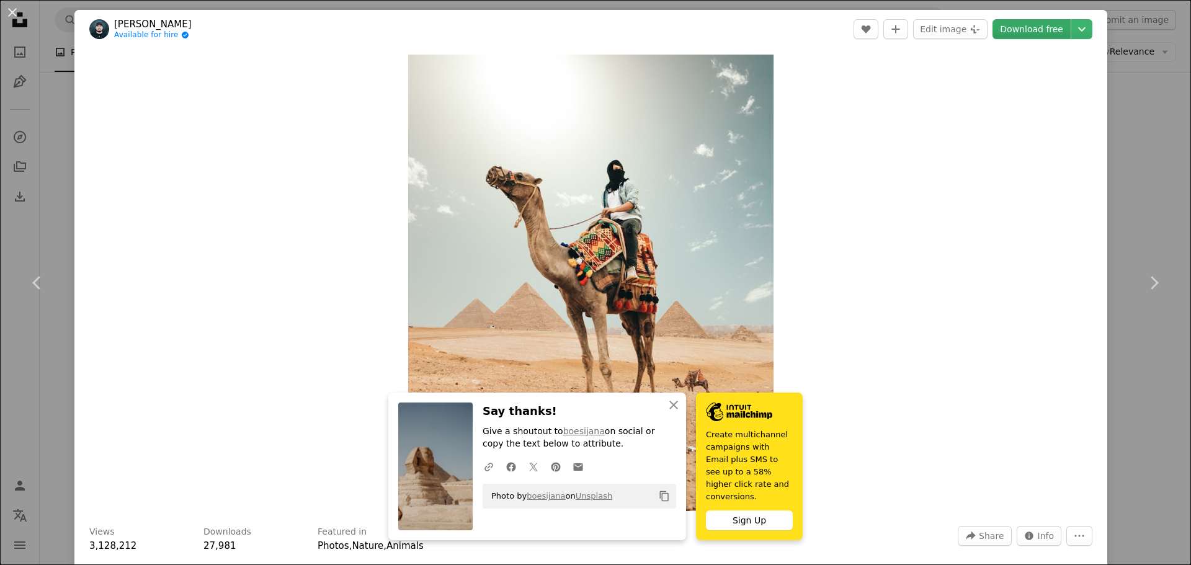
click at [1019, 35] on link "Download free" at bounding box center [1031, 29] width 78 height 20
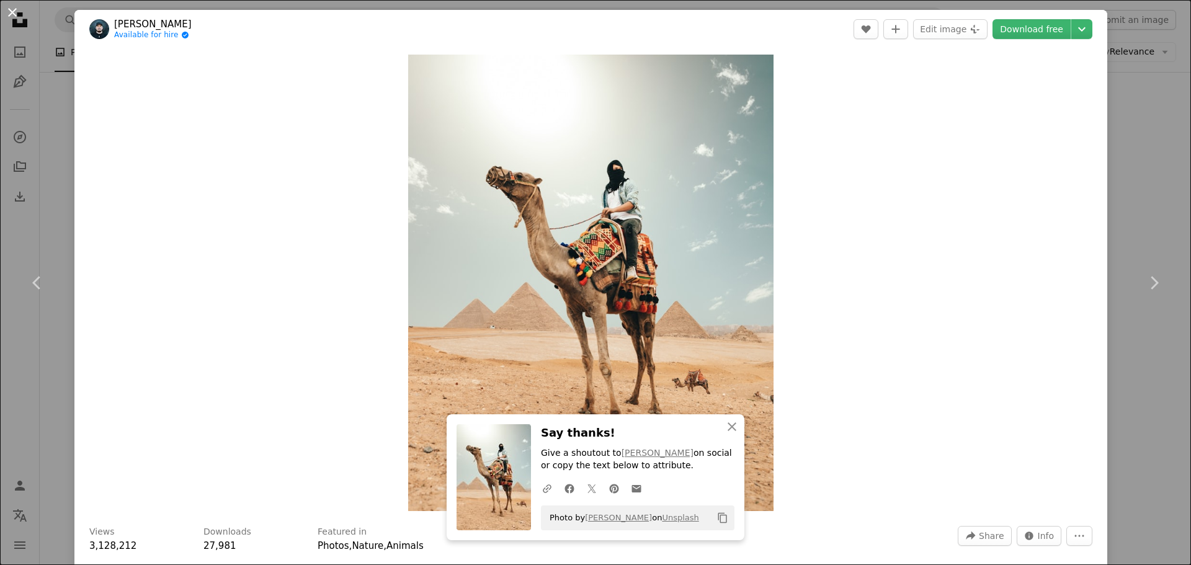
click at [12, 14] on button "An X shape" at bounding box center [12, 12] width 15 height 15
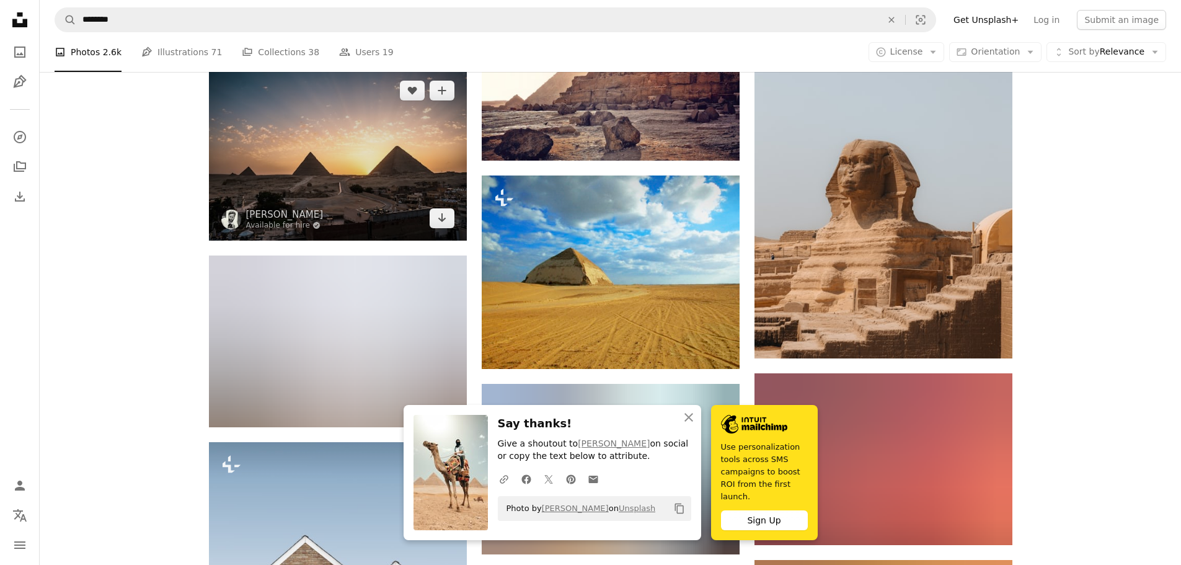
scroll to position [2542, 0]
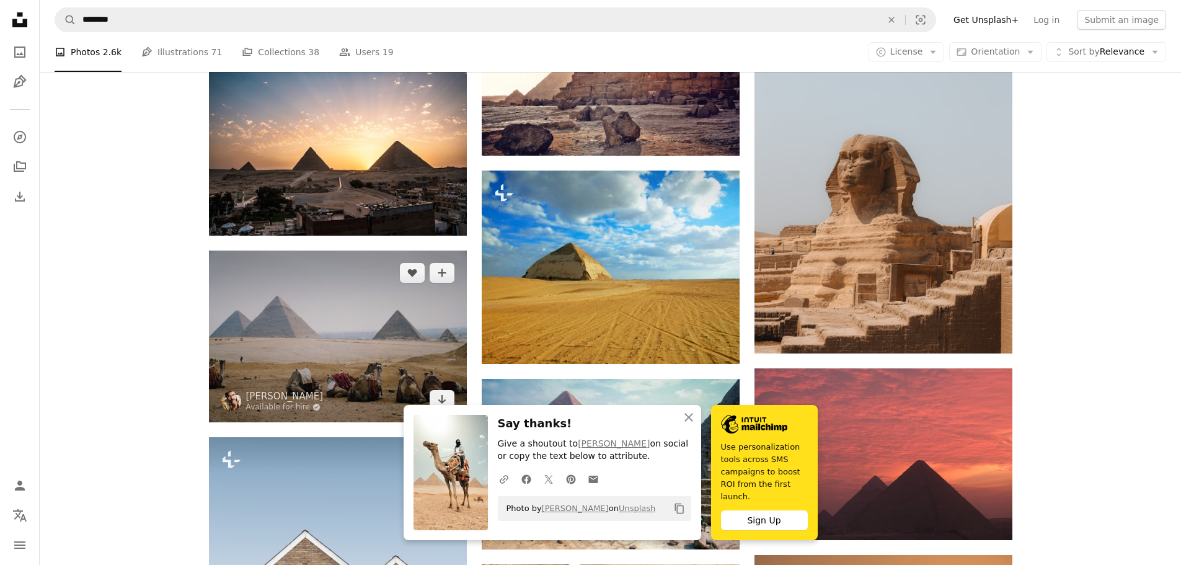
click at [317, 325] on img at bounding box center [338, 337] width 258 height 172
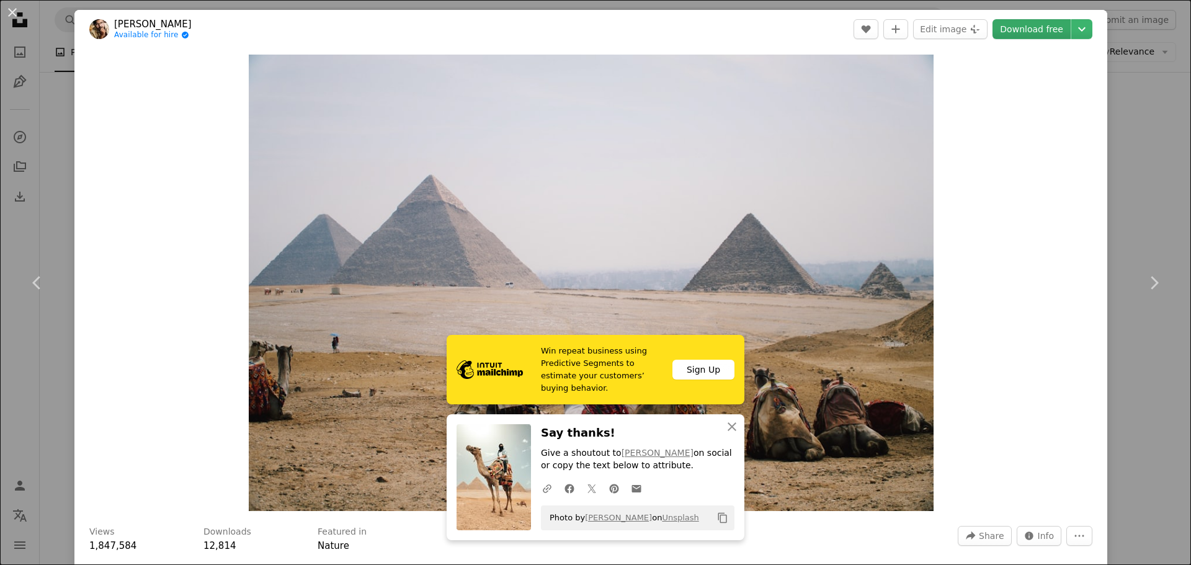
click at [1021, 28] on link "Download free" at bounding box center [1031, 29] width 78 height 20
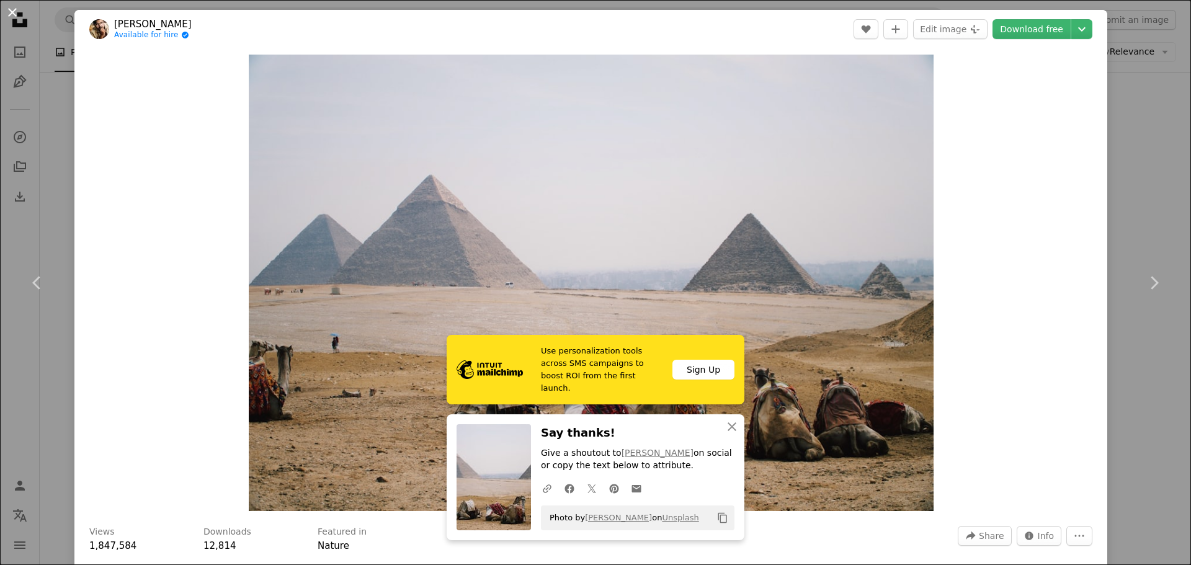
click at [11, 15] on button "An X shape" at bounding box center [12, 12] width 15 height 15
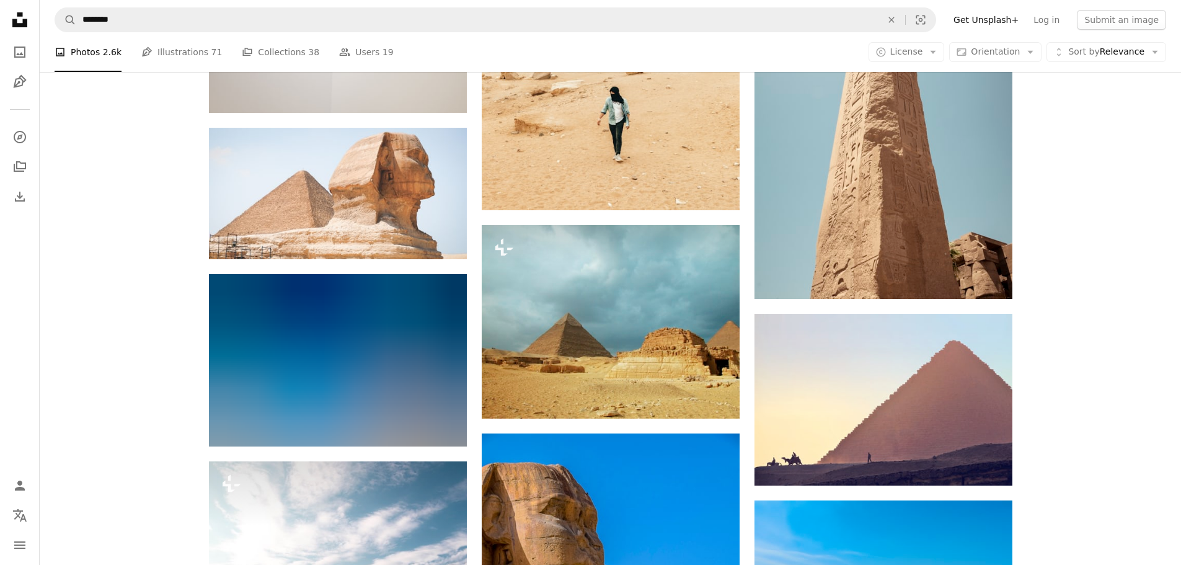
scroll to position [4092, 0]
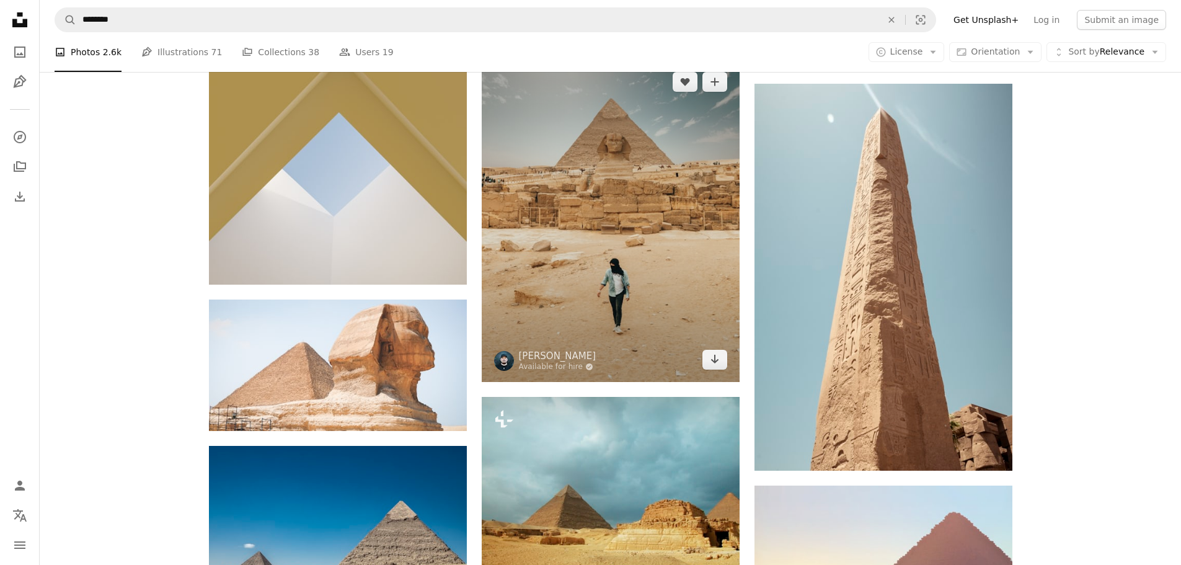
click at [636, 313] on img at bounding box center [611, 221] width 258 height 322
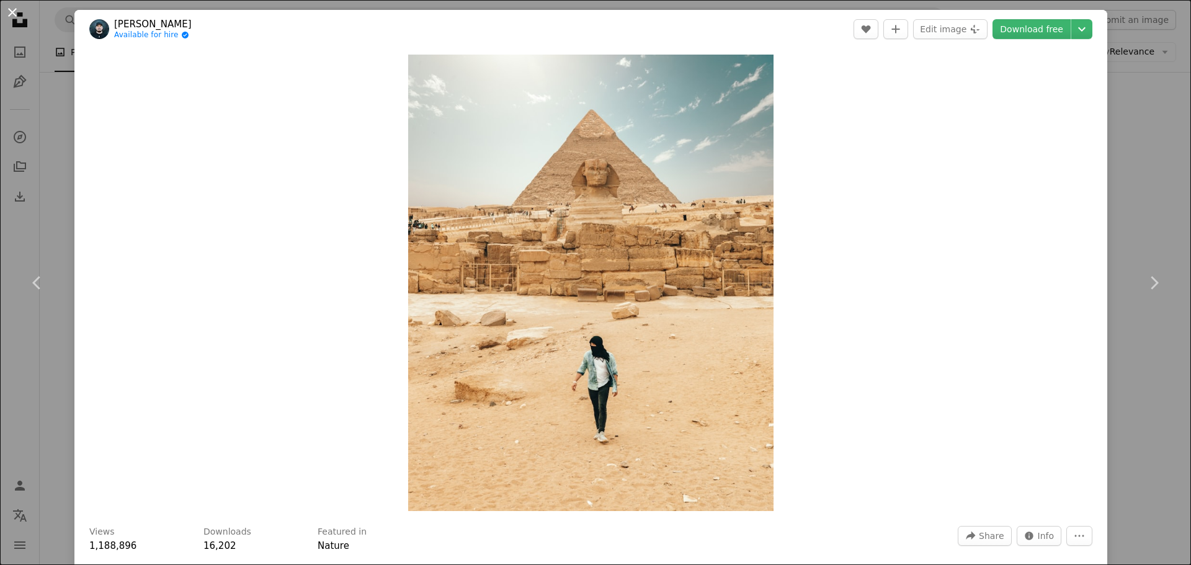
click at [17, 17] on button "An X shape" at bounding box center [12, 12] width 15 height 15
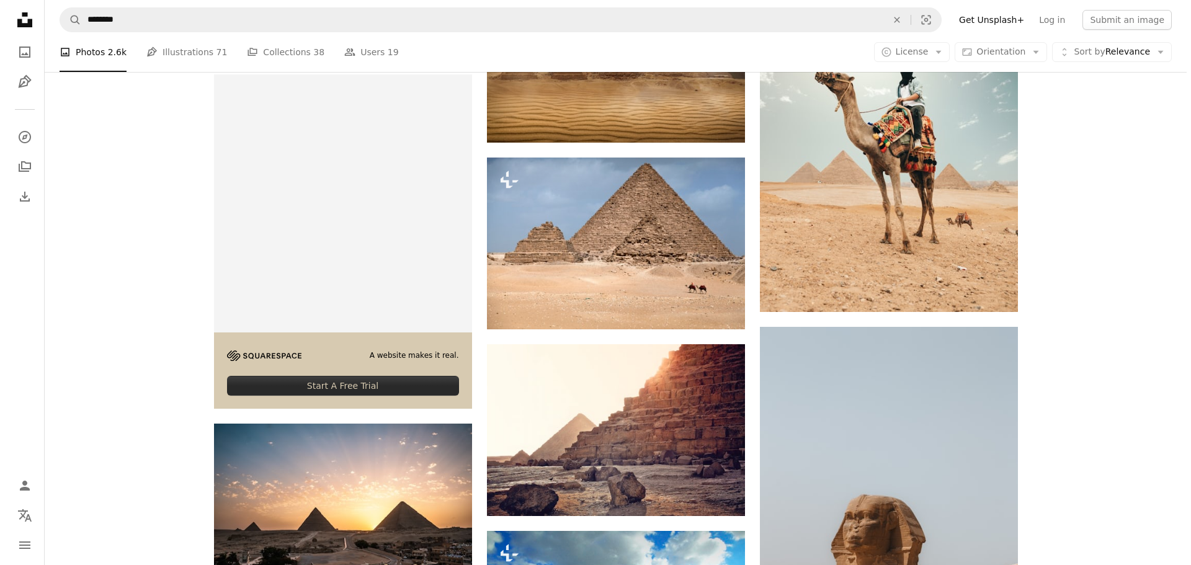
scroll to position [2046, 0]
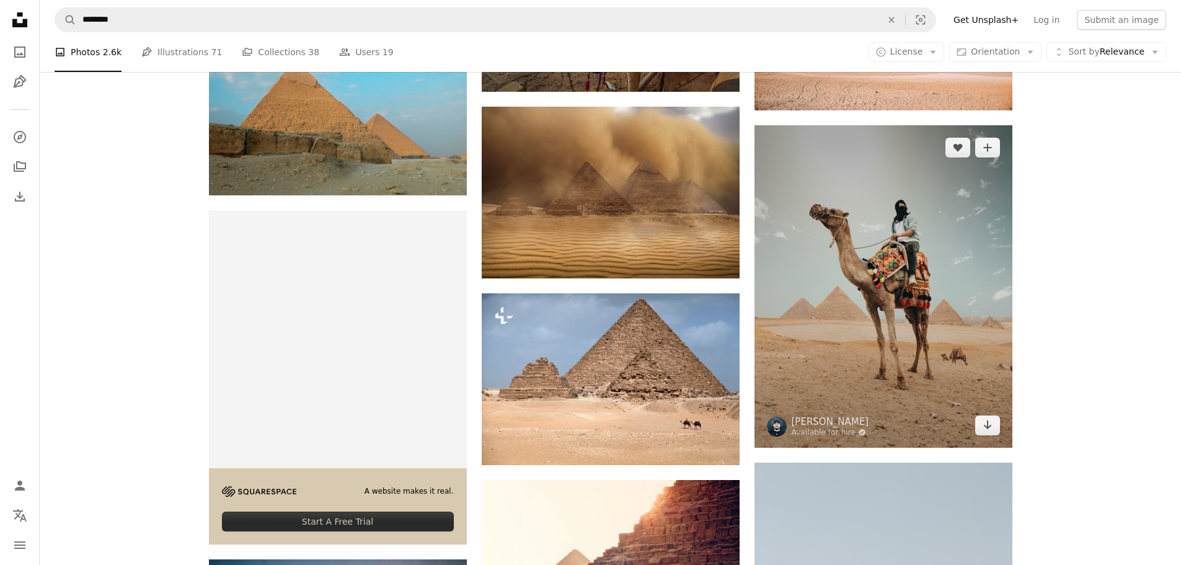
click at [938, 243] on img at bounding box center [884, 286] width 258 height 322
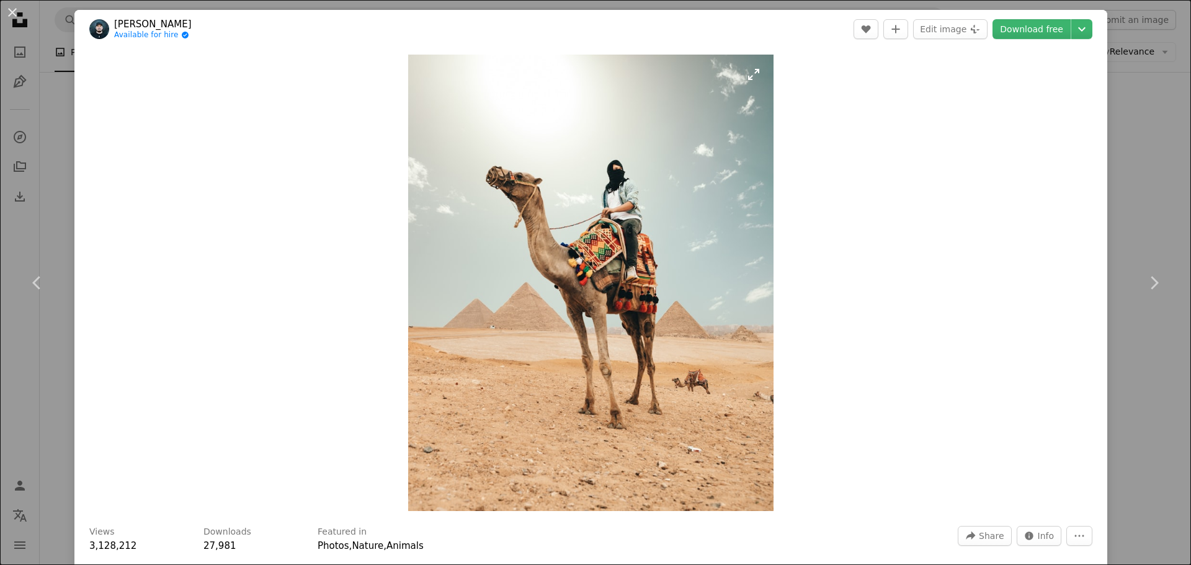
click at [616, 222] on img "Zoom in on this image" at bounding box center [590, 283] width 365 height 456
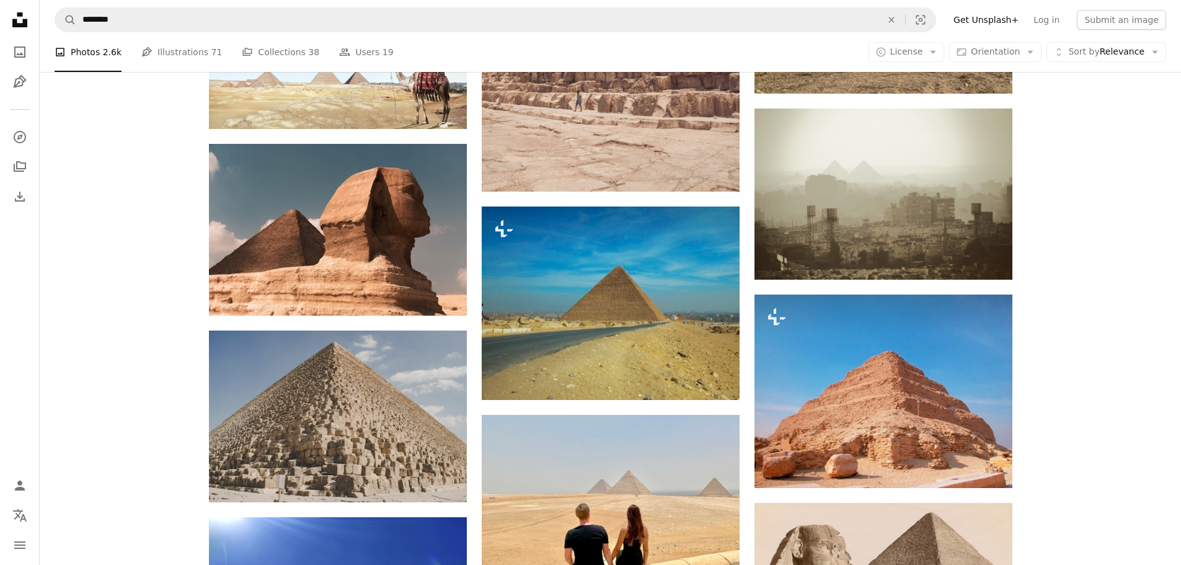
scroll to position [5333, 0]
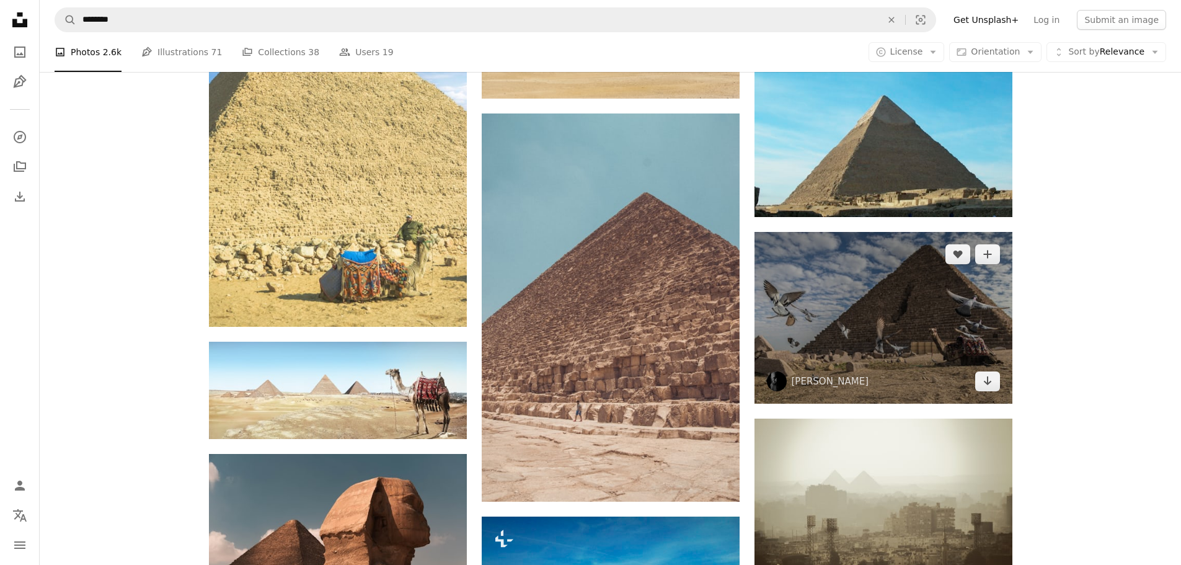
click at [794, 310] on img at bounding box center [884, 318] width 258 height 172
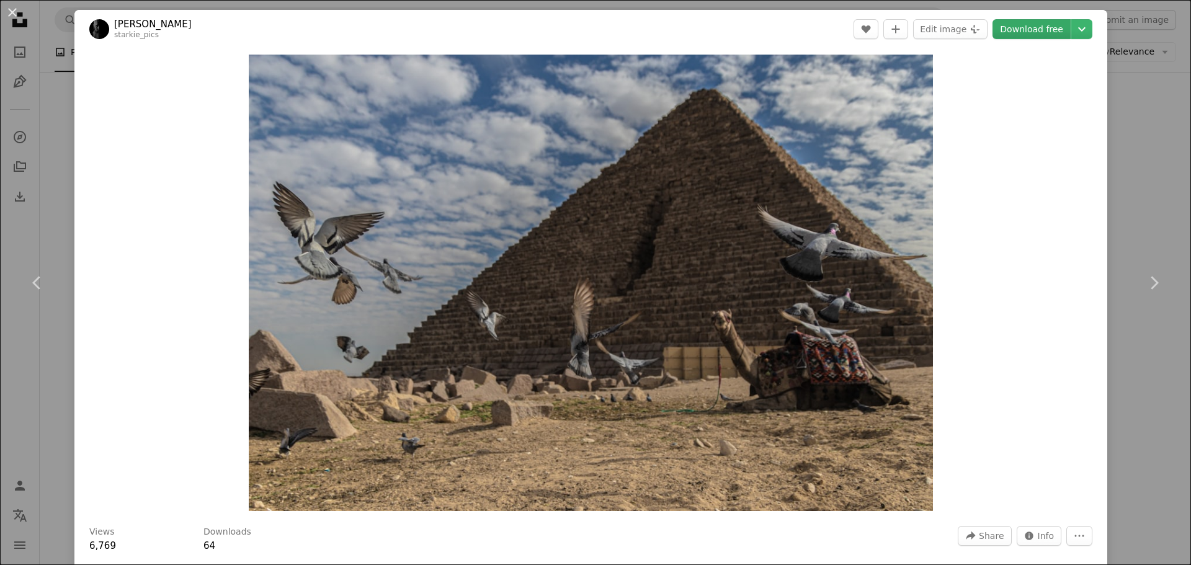
click at [1011, 30] on link "Download free" at bounding box center [1031, 29] width 78 height 20
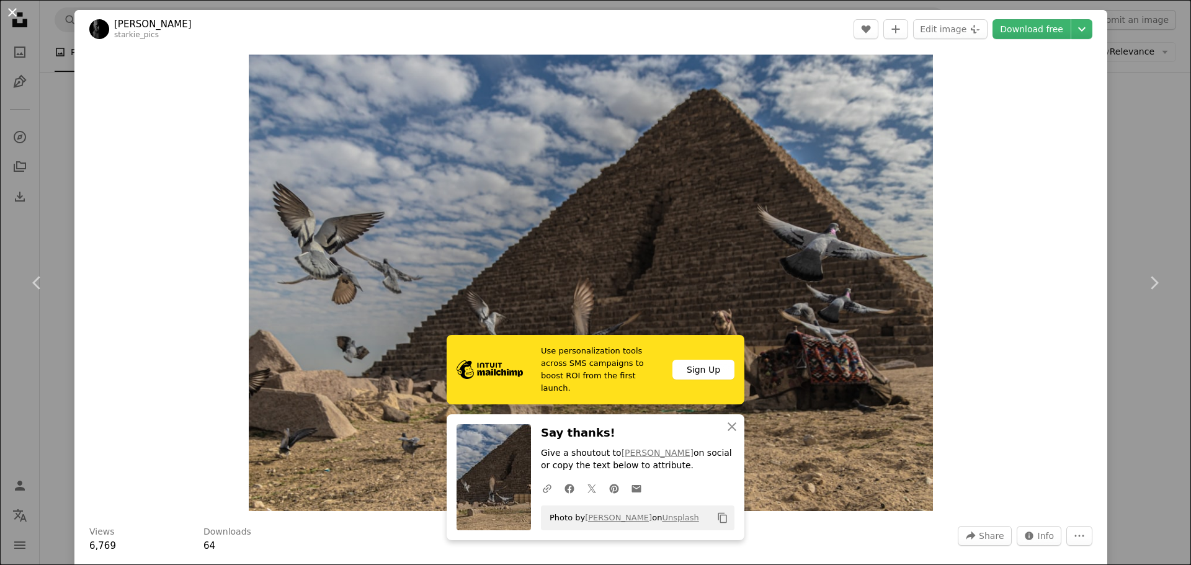
click at [9, 16] on button "An X shape" at bounding box center [12, 12] width 15 height 15
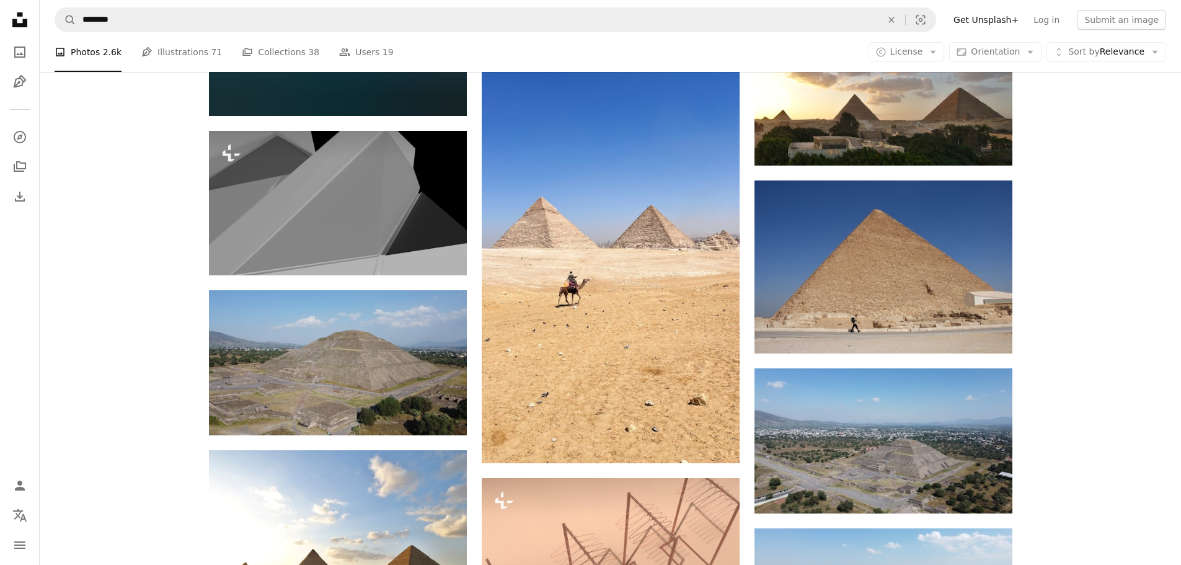
scroll to position [10417, 0]
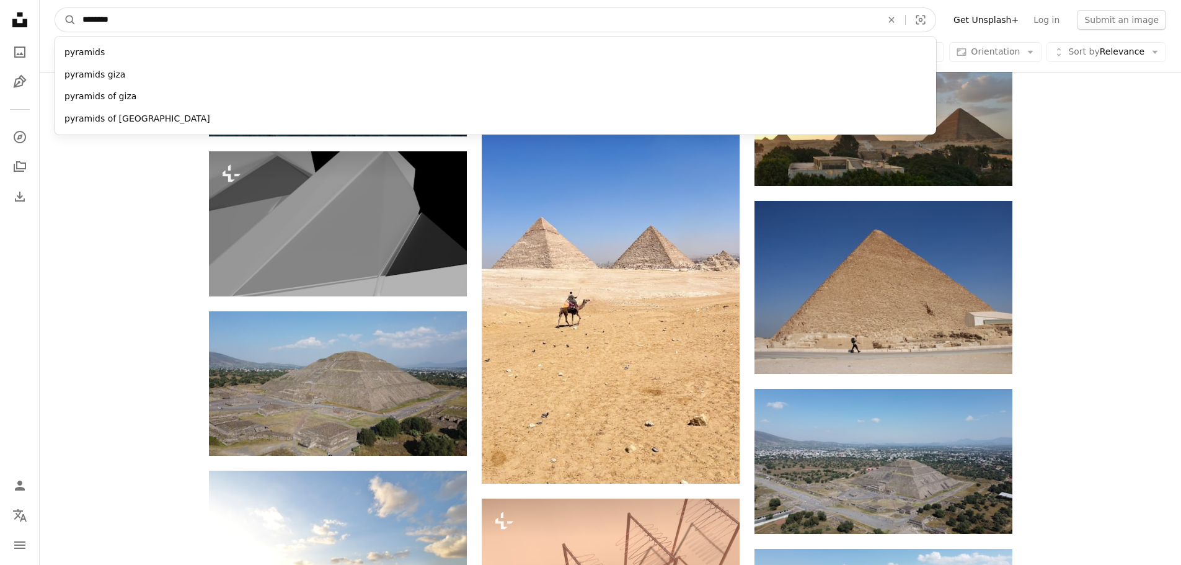
drag, startPoint x: 179, startPoint y: 14, endPoint x: 38, endPoint y: 11, distance: 140.8
click at [40, 10] on nav "A magnifying glass ******** pyramids pyramids giza pyramids of giza pyramids of…" at bounding box center [611, 20] width 1142 height 40
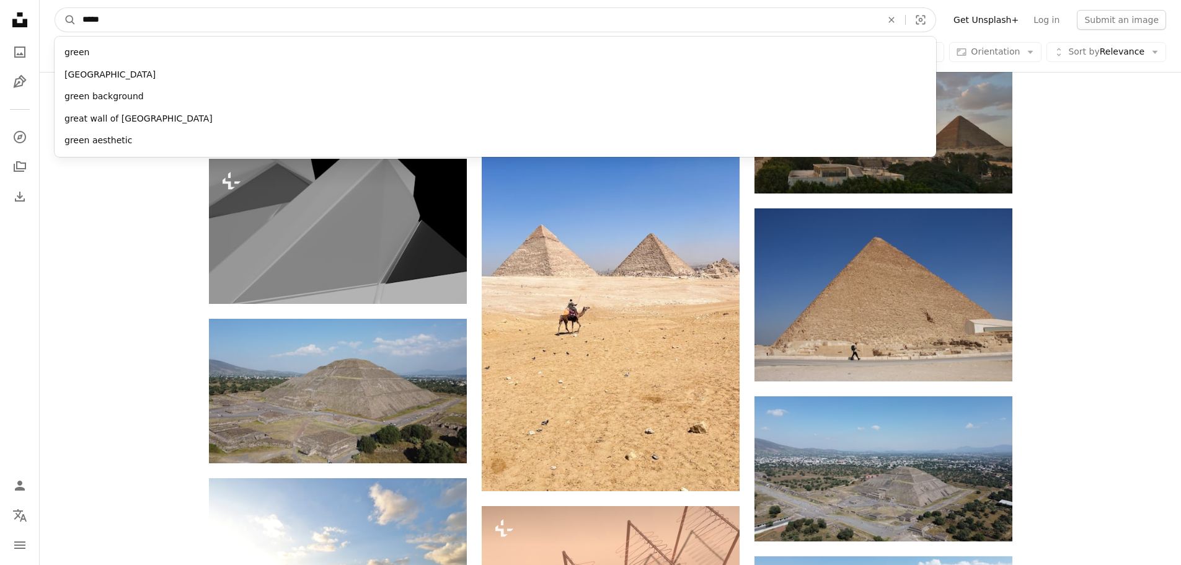
type input "******"
click button "A magnifying glass" at bounding box center [65, 20] width 21 height 24
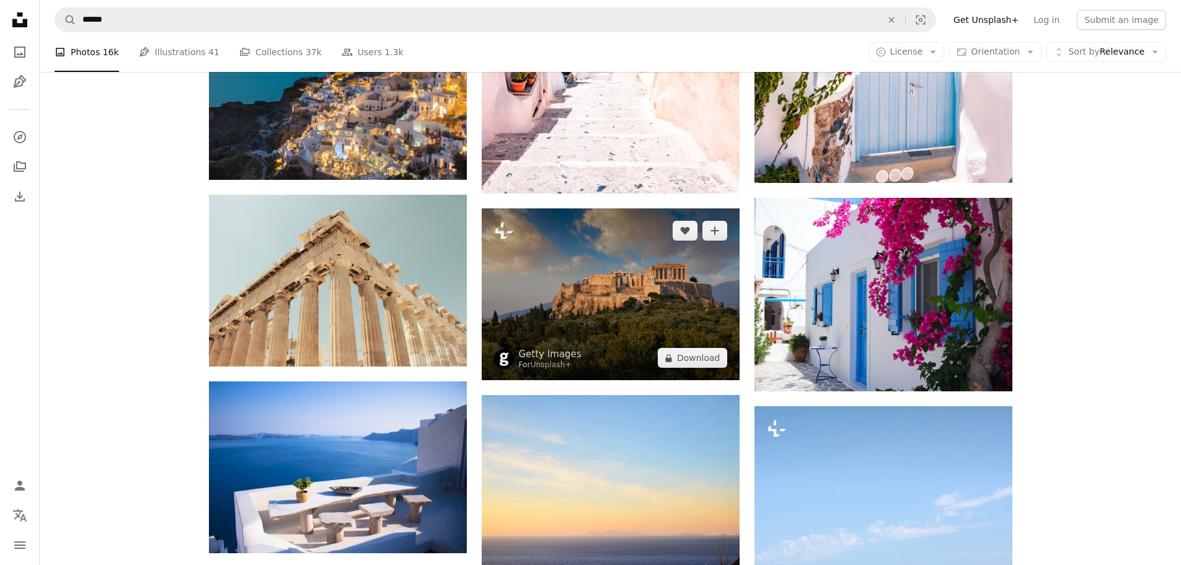
scroll to position [806, 0]
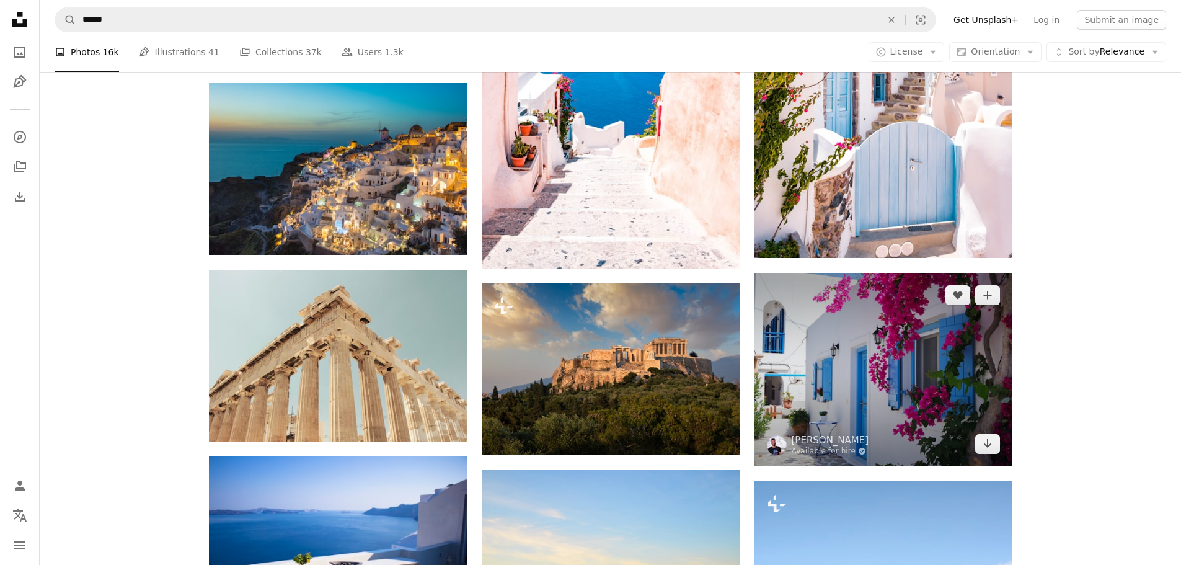
click at [817, 359] on img at bounding box center [884, 369] width 258 height 193
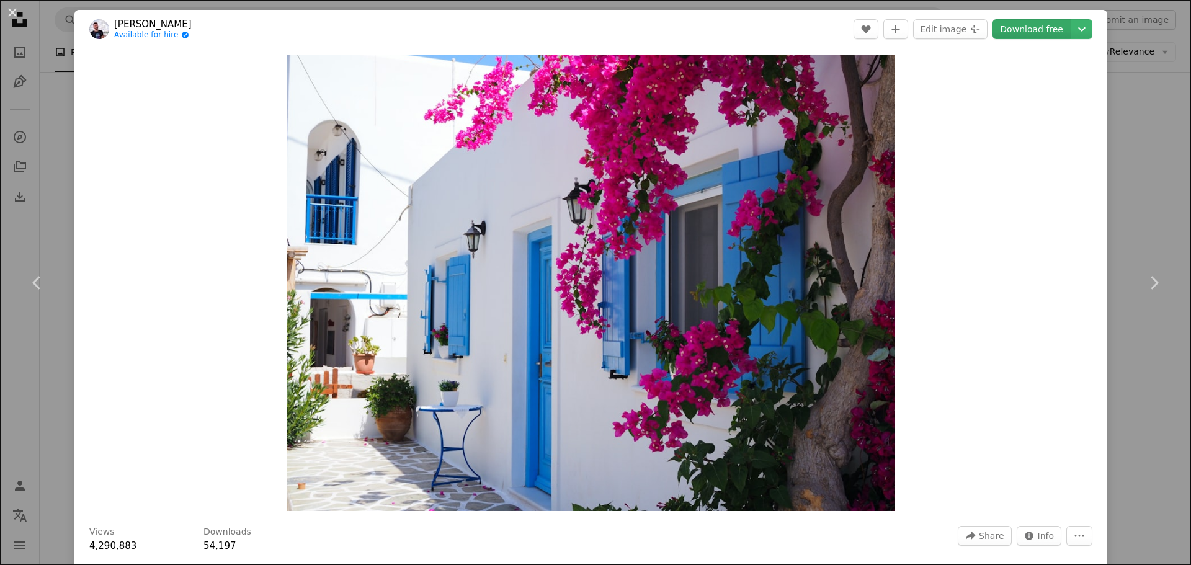
click at [1021, 28] on link "Download free" at bounding box center [1031, 29] width 78 height 20
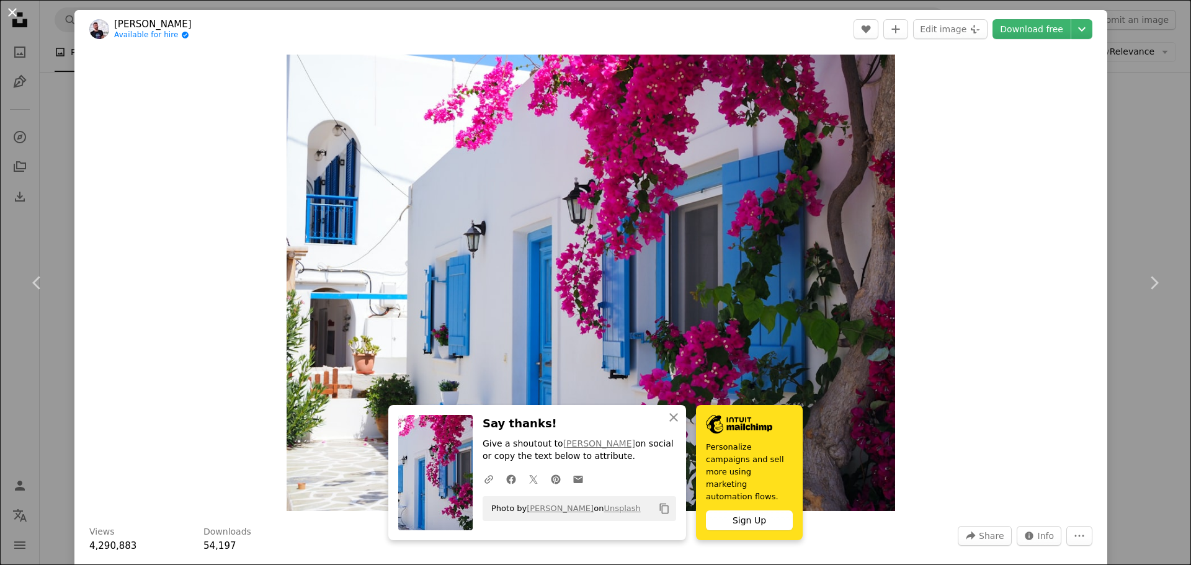
click at [9, 13] on button "An X shape" at bounding box center [12, 12] width 15 height 15
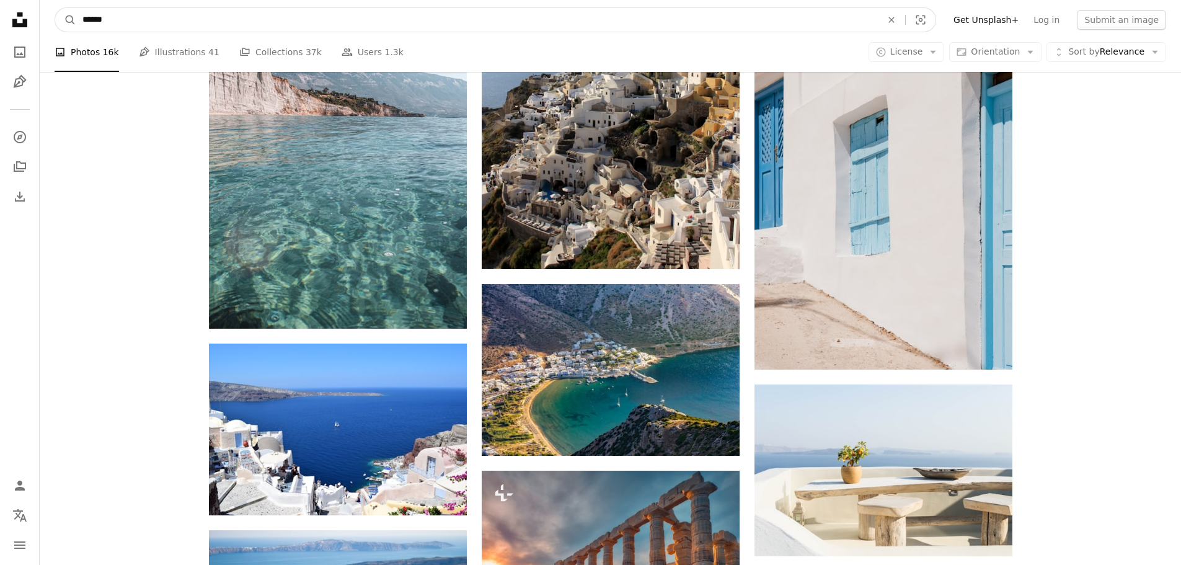
scroll to position [3949, 0]
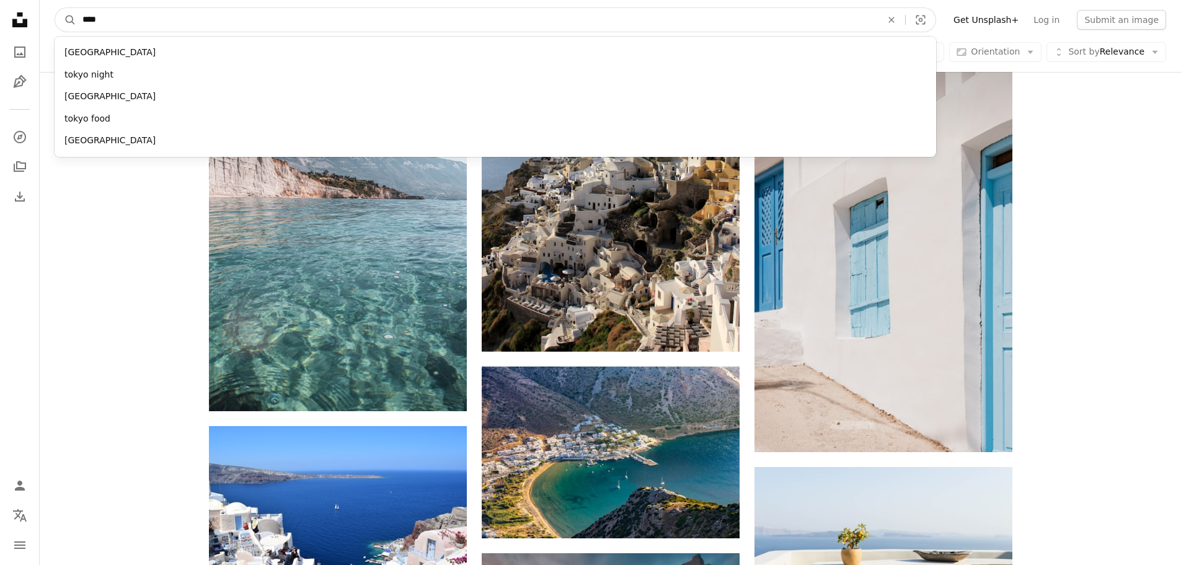
type input "*****"
click button "A magnifying glass" at bounding box center [65, 20] width 21 height 24
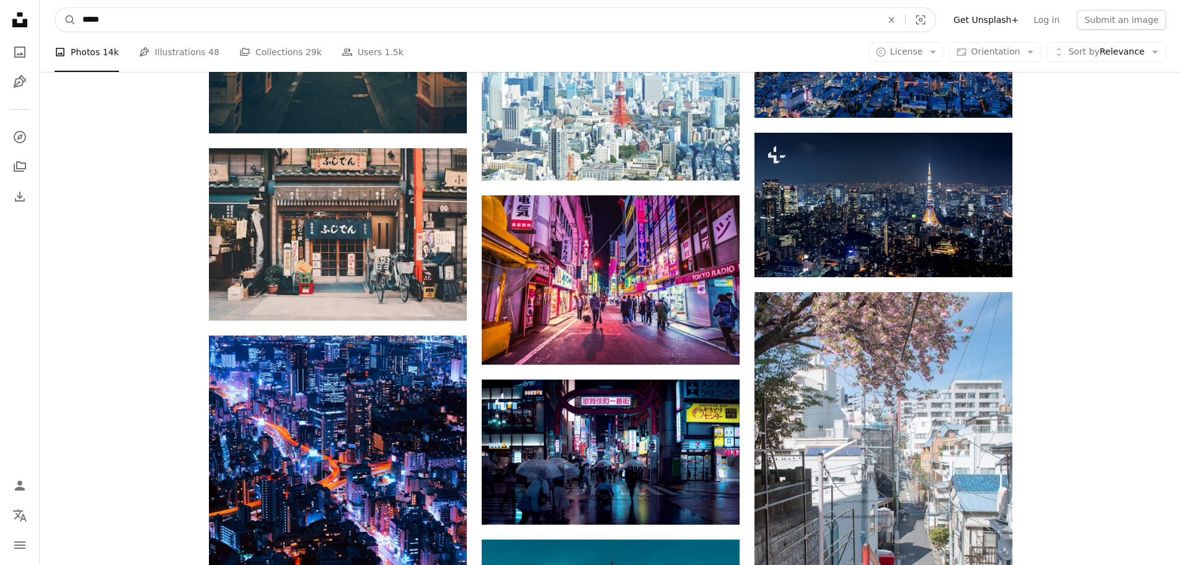
scroll to position [1088, 0]
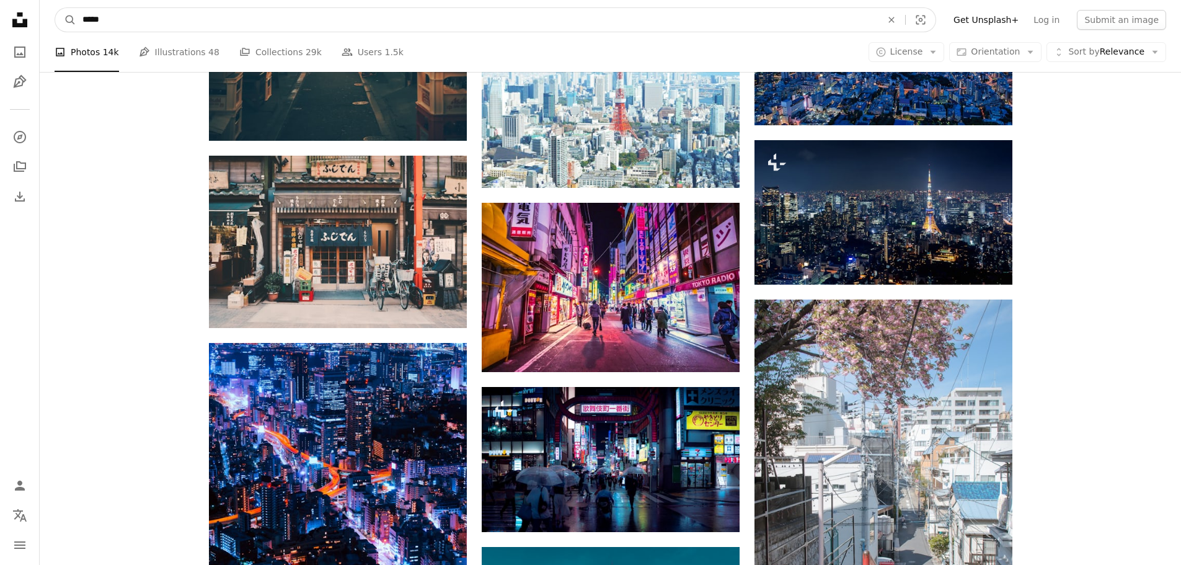
drag, startPoint x: 71, startPoint y: 10, endPoint x: 48, endPoint y: 11, distance: 23.0
click at [48, 11] on nav "A magnifying glass ***** An X shape Visual search Filters Get Unsplash+ Log in …" at bounding box center [611, 20] width 1142 height 40
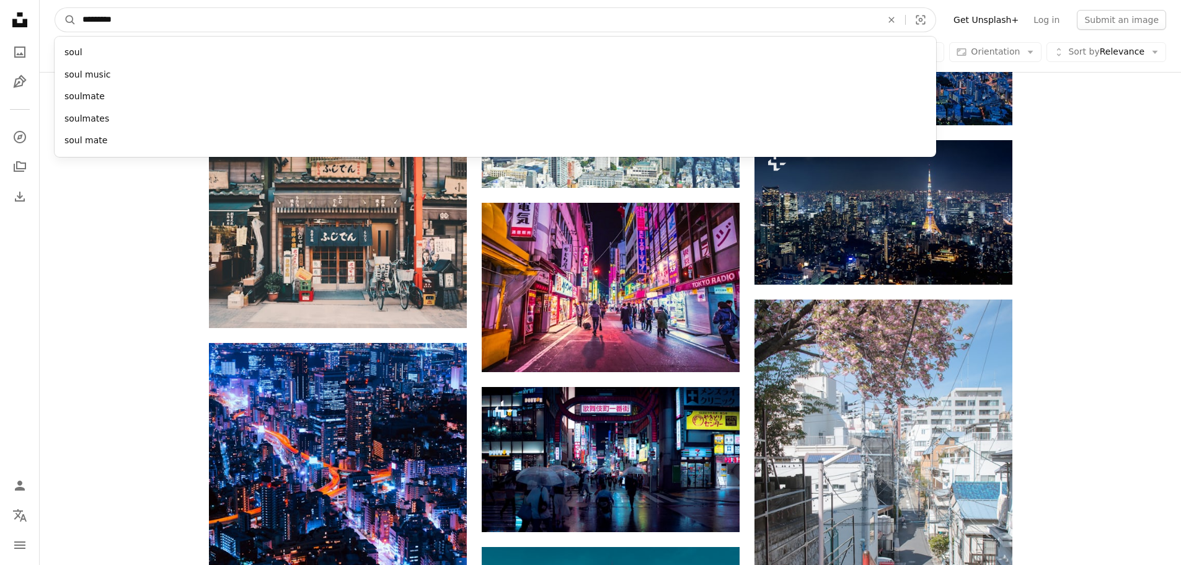
type input "**********"
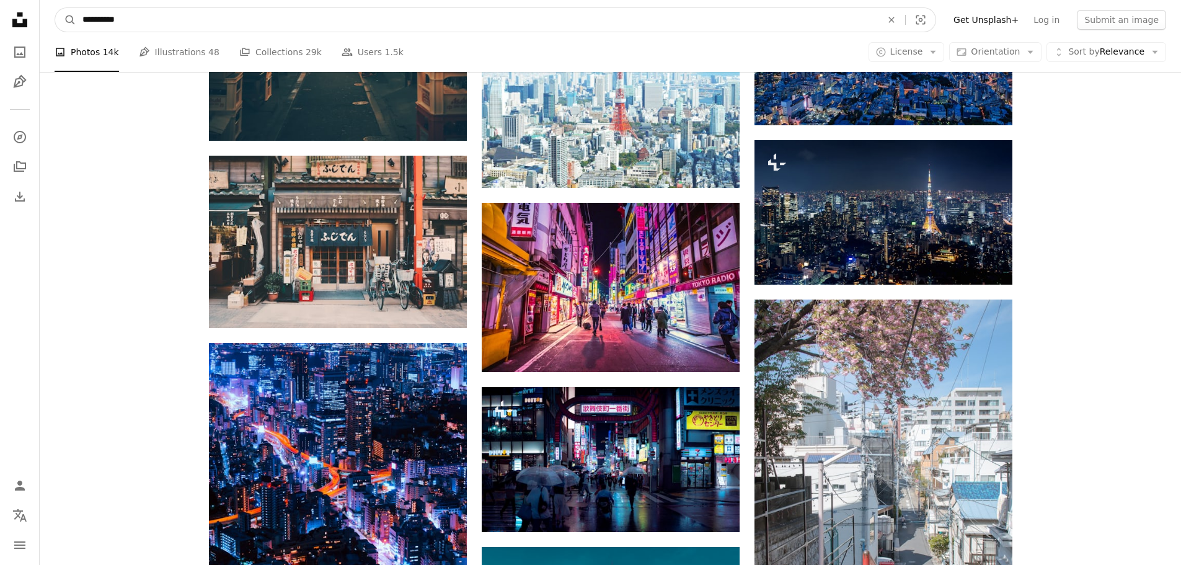
click button "A magnifying glass" at bounding box center [65, 20] width 21 height 24
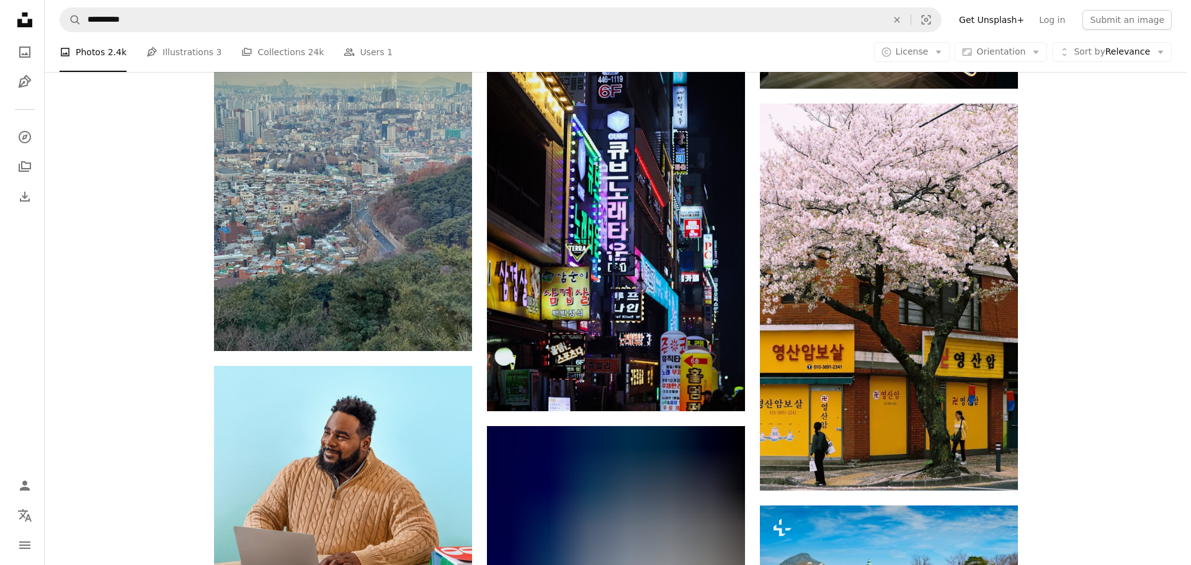
scroll to position [2356, 0]
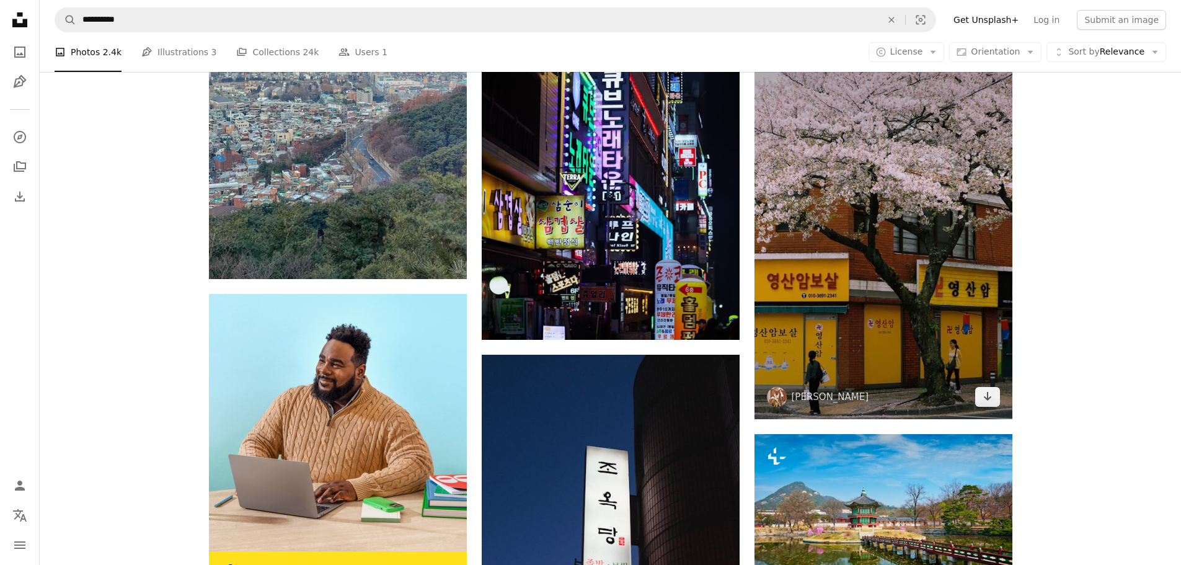
click at [916, 286] on img at bounding box center [884, 225] width 258 height 387
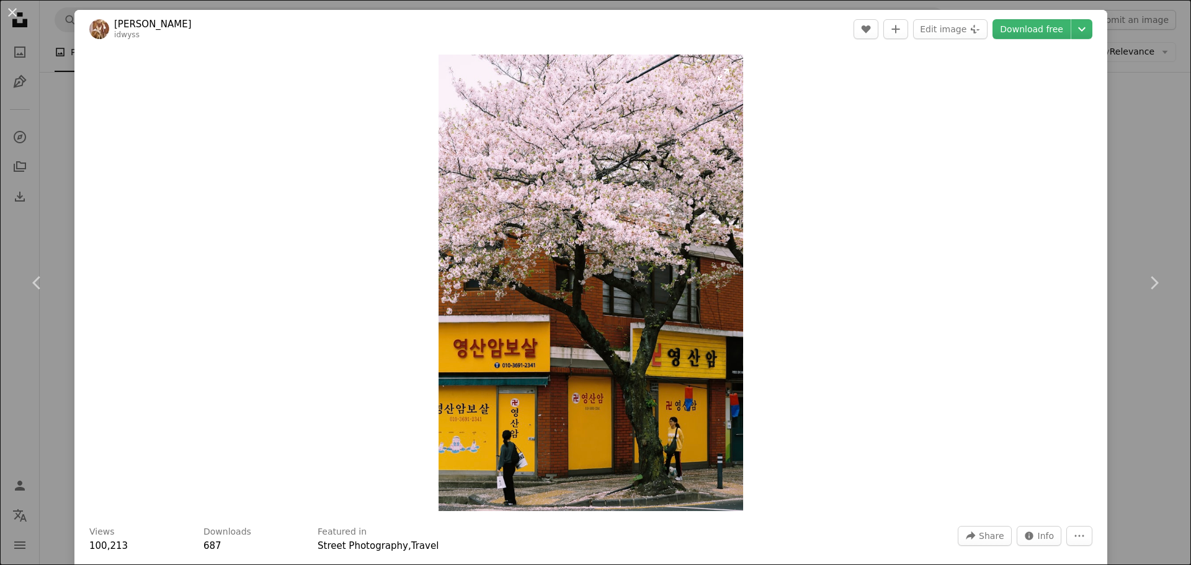
click at [584, 425] on img "Zoom in on this image" at bounding box center [590, 283] width 304 height 456
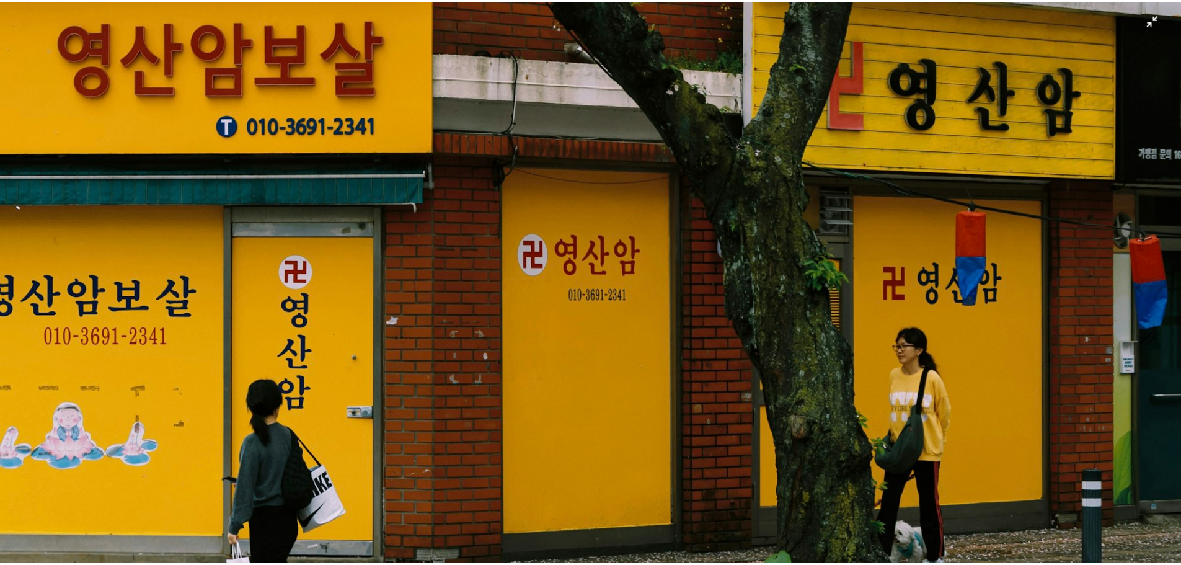
scroll to position [1094, 0]
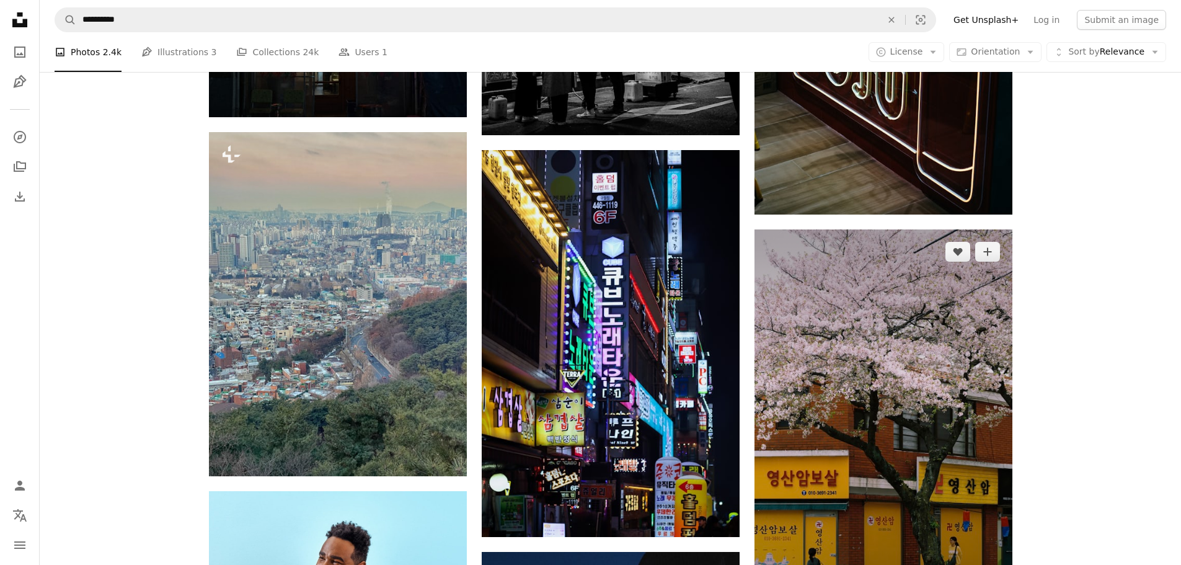
scroll to position [2170, 0]
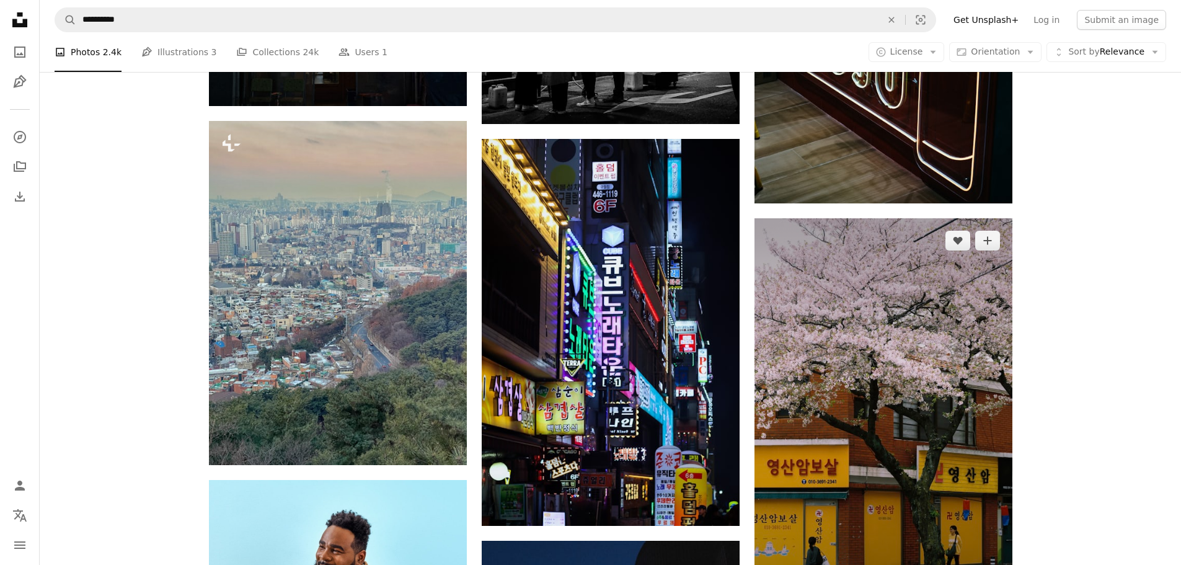
click at [887, 344] on img at bounding box center [884, 411] width 258 height 387
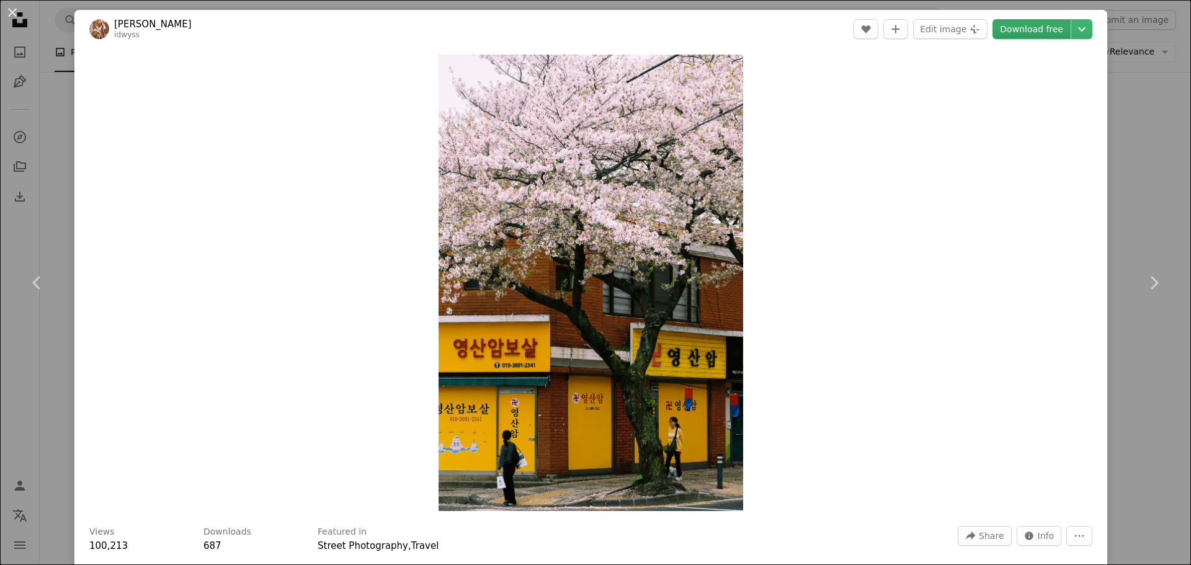
click at [1037, 31] on link "Download free" at bounding box center [1031, 29] width 78 height 20
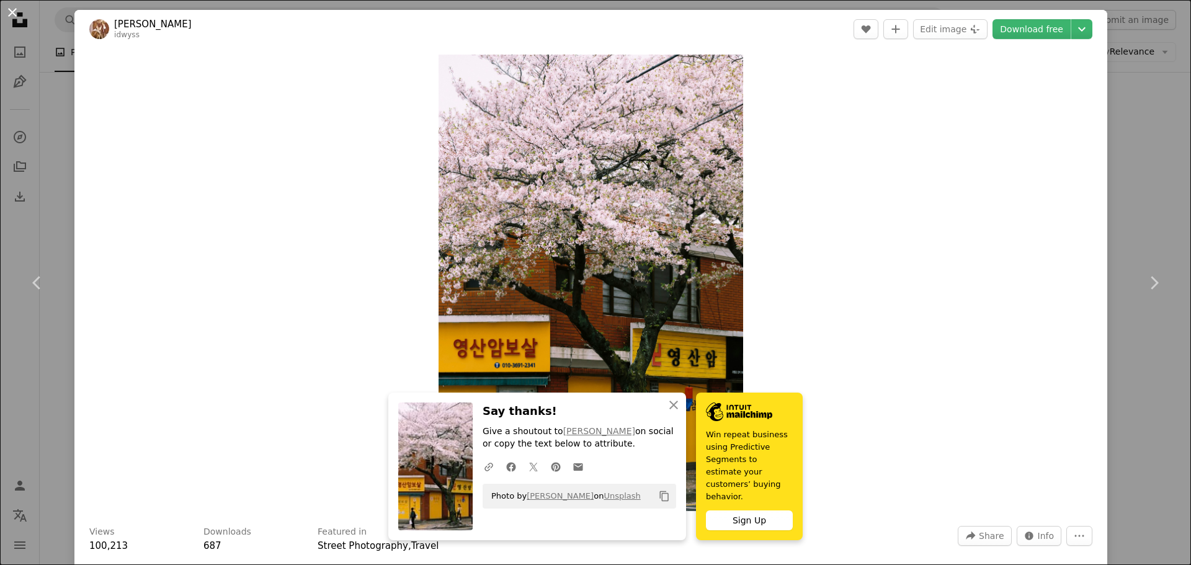
click at [9, 14] on button "An X shape" at bounding box center [12, 12] width 15 height 15
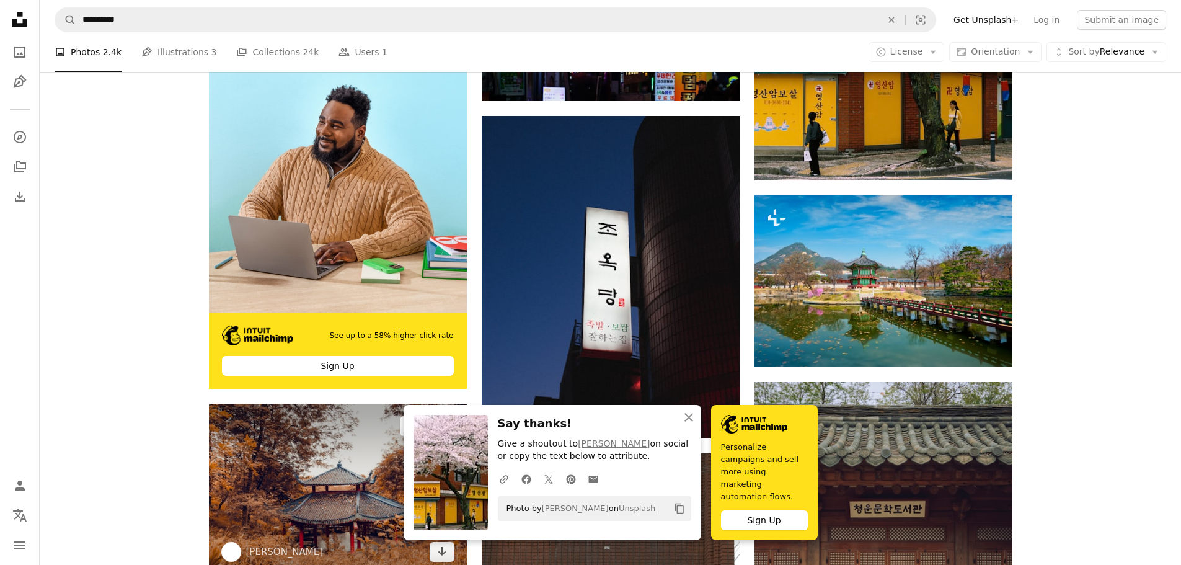
scroll to position [2728, 0]
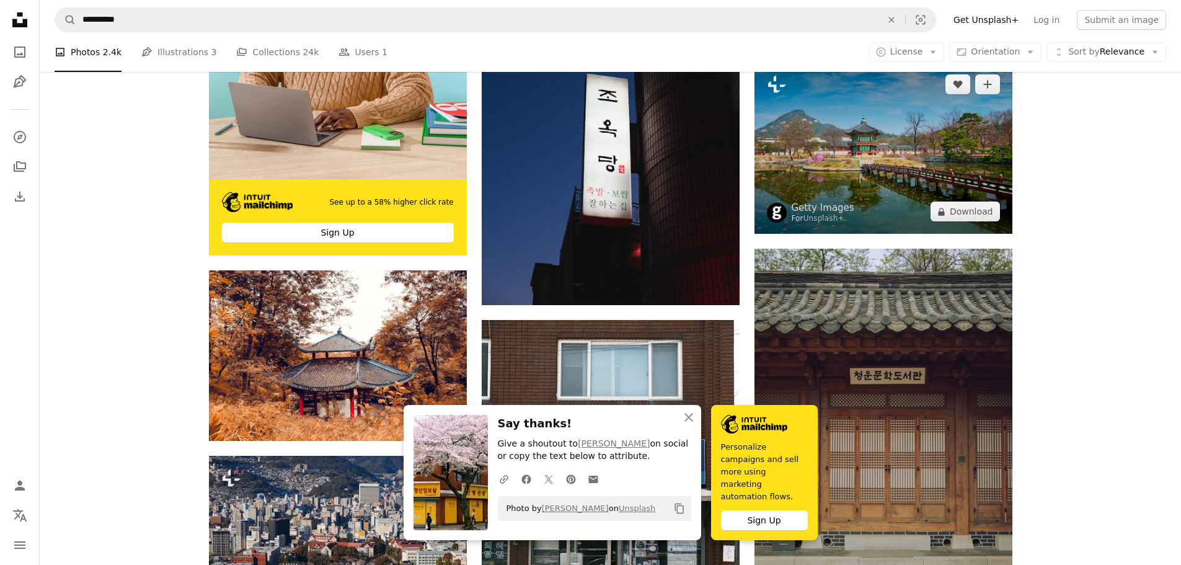
click at [862, 182] on img at bounding box center [884, 148] width 258 height 172
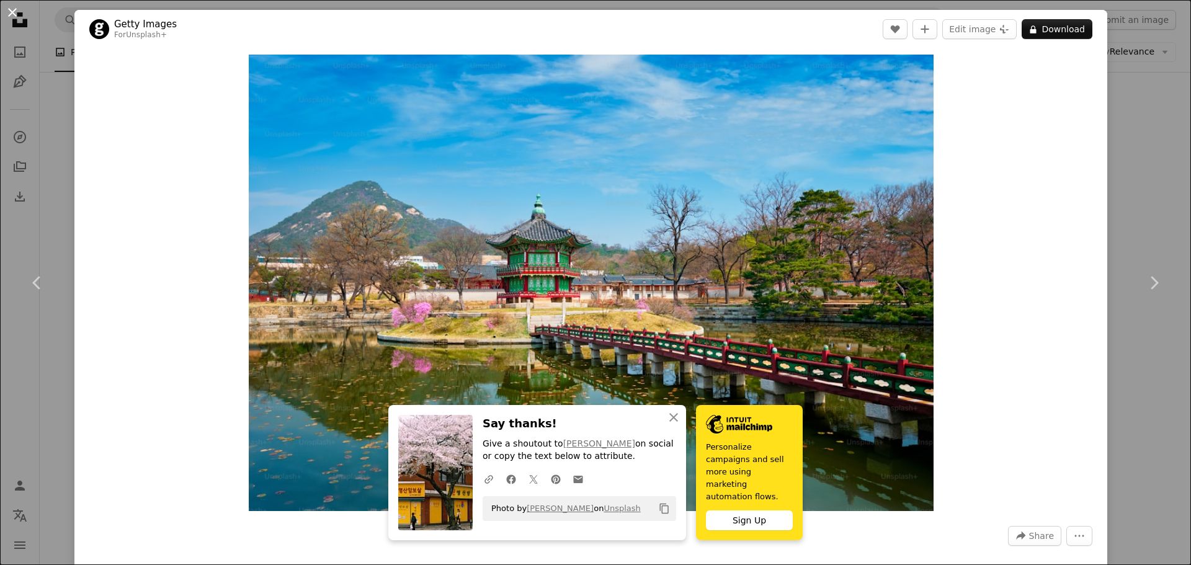
click at [6, 10] on button "An X shape" at bounding box center [12, 12] width 15 height 15
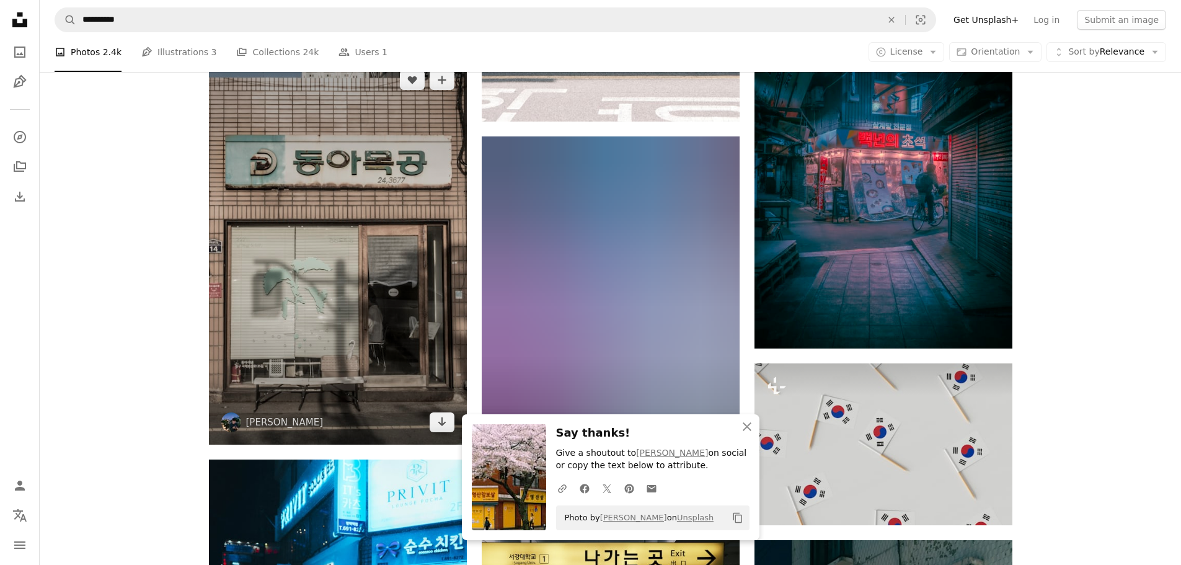
scroll to position [3348, 0]
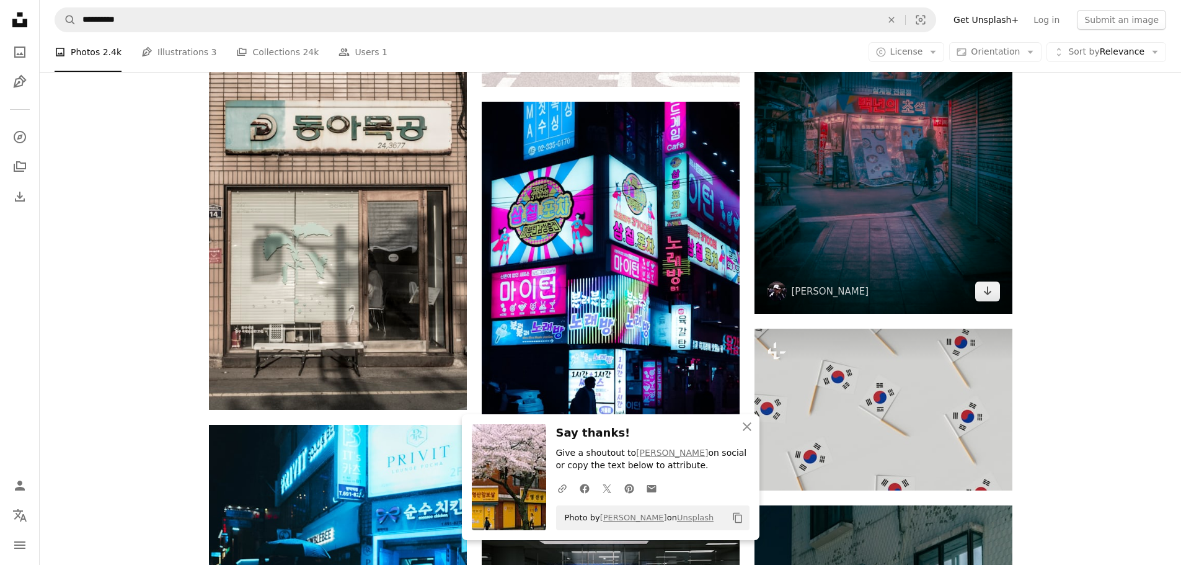
click at [910, 200] on img at bounding box center [884, 171] width 258 height 283
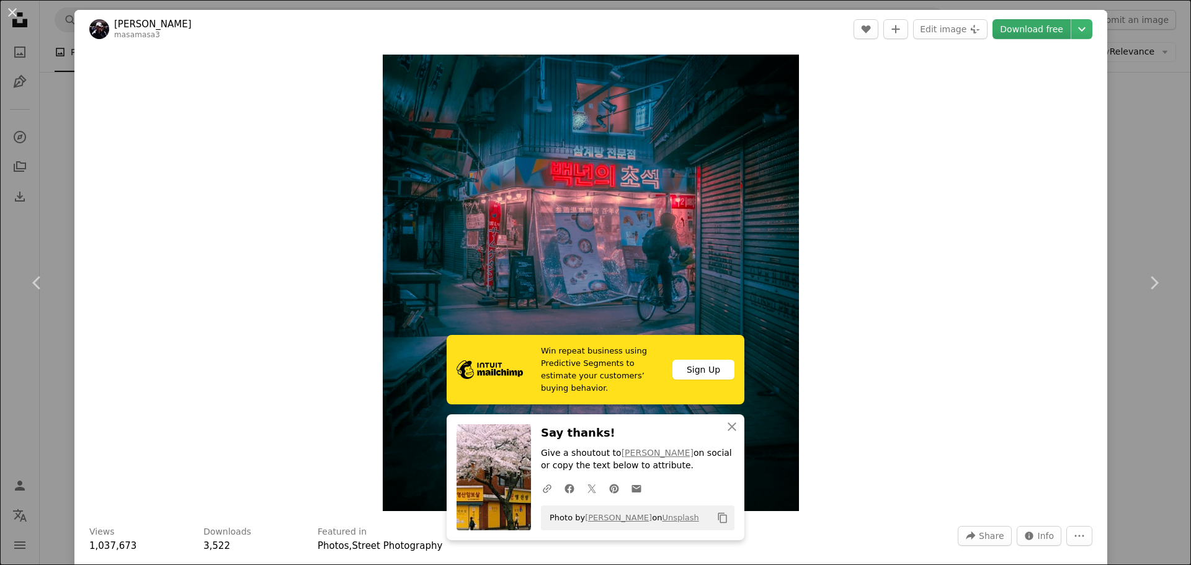
click at [1027, 37] on link "Download free" at bounding box center [1031, 29] width 78 height 20
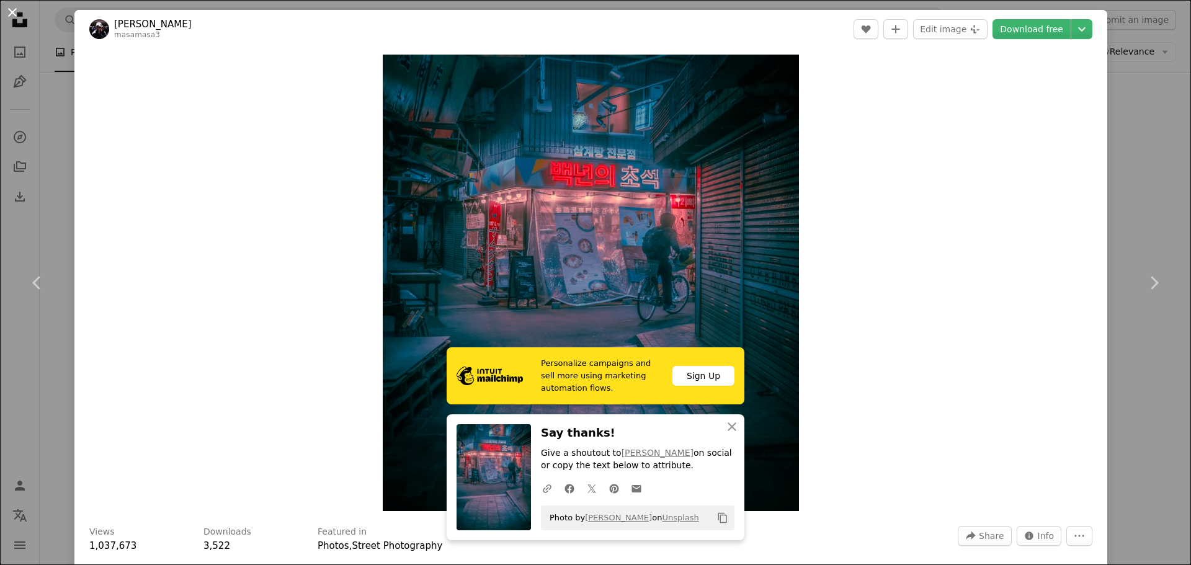
click at [12, 11] on button "An X shape" at bounding box center [12, 12] width 15 height 15
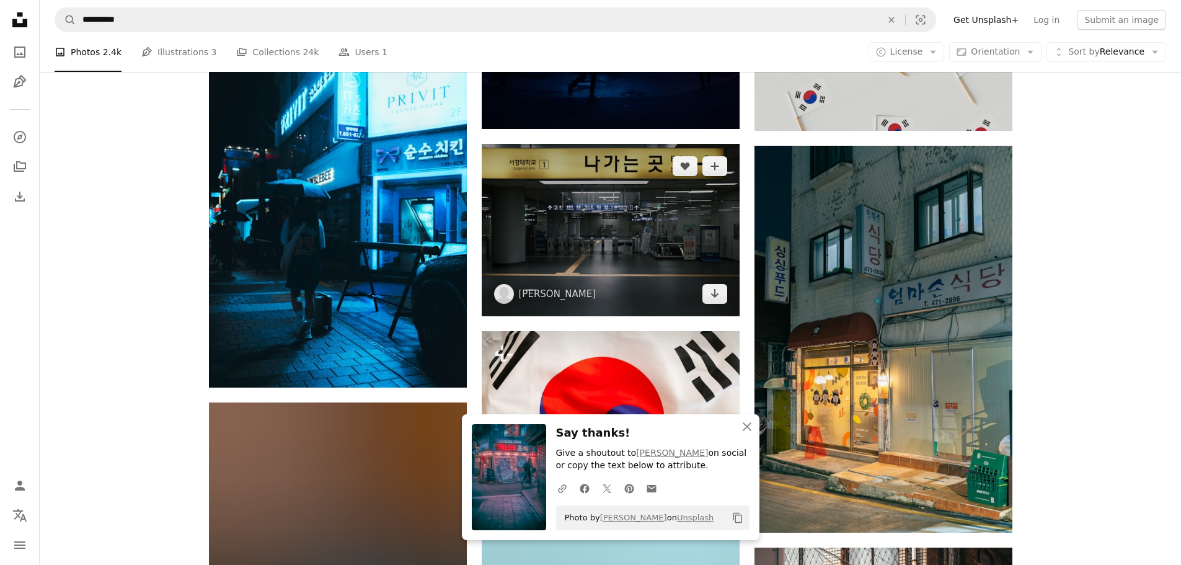
scroll to position [3720, 0]
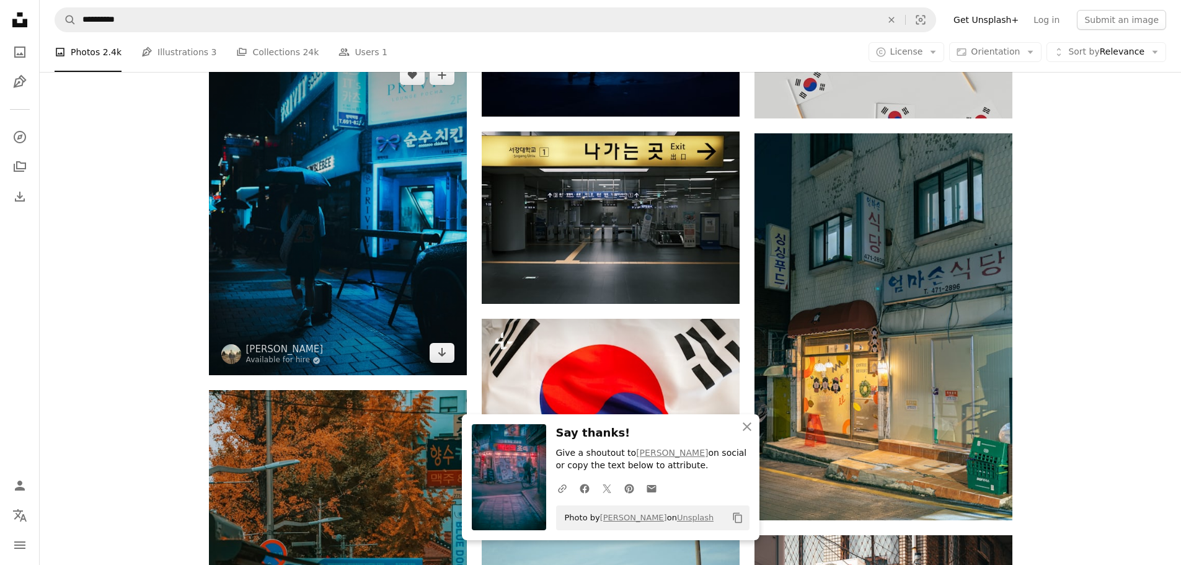
click at [291, 309] on img at bounding box center [338, 214] width 258 height 322
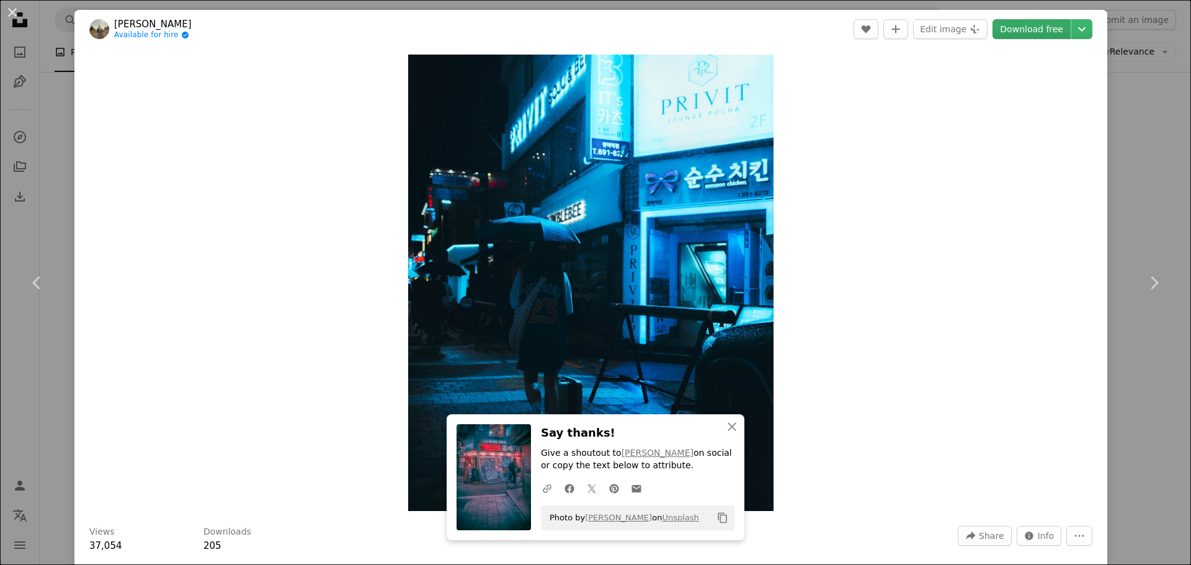
click at [1039, 36] on link "Download free" at bounding box center [1031, 29] width 78 height 20
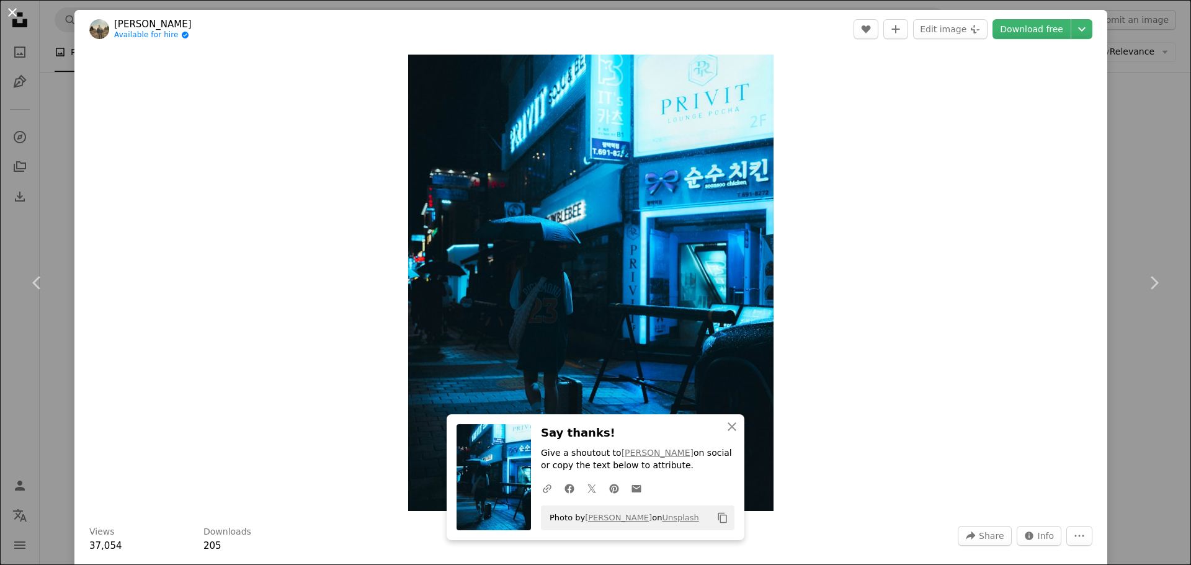
click at [11, 14] on button "An X shape" at bounding box center [12, 12] width 15 height 15
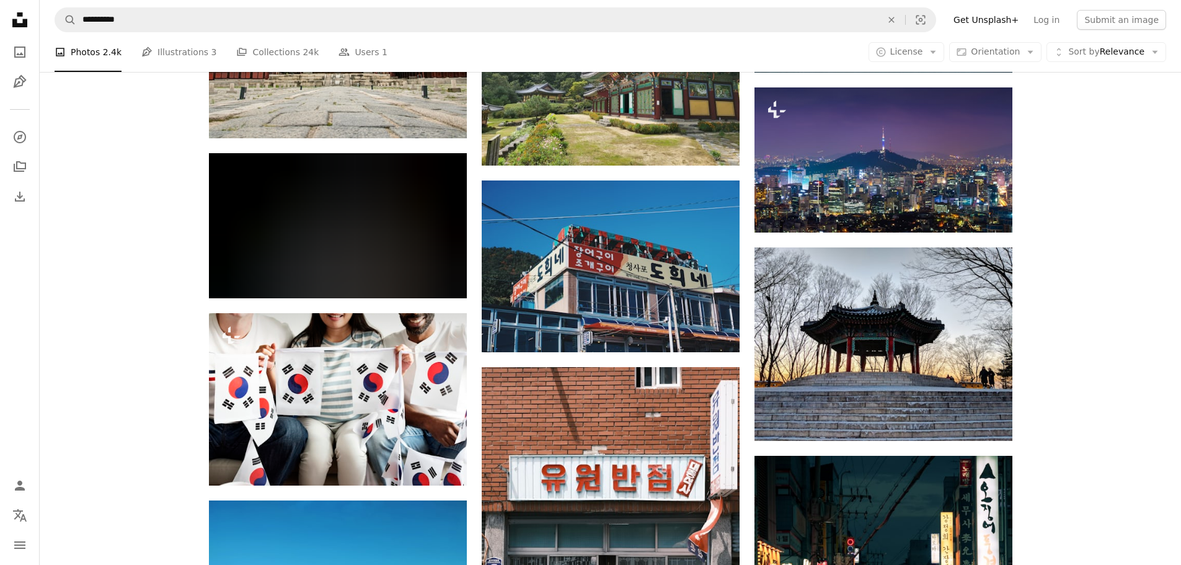
scroll to position [7441, 0]
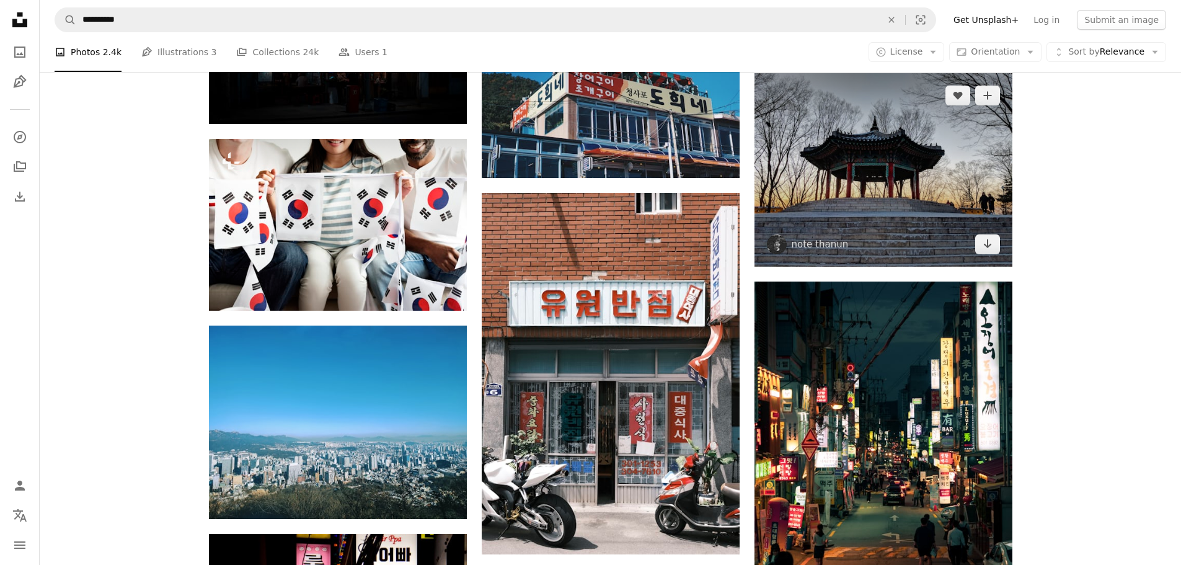
click at [923, 181] on img at bounding box center [884, 169] width 258 height 193
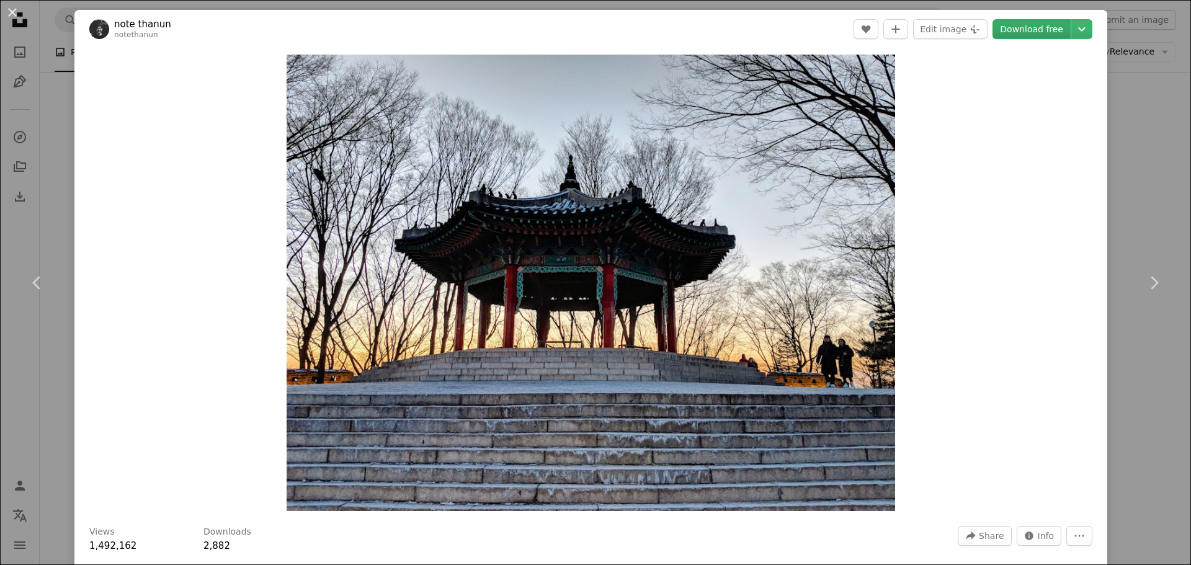
click at [1018, 29] on link "Download free" at bounding box center [1031, 29] width 78 height 20
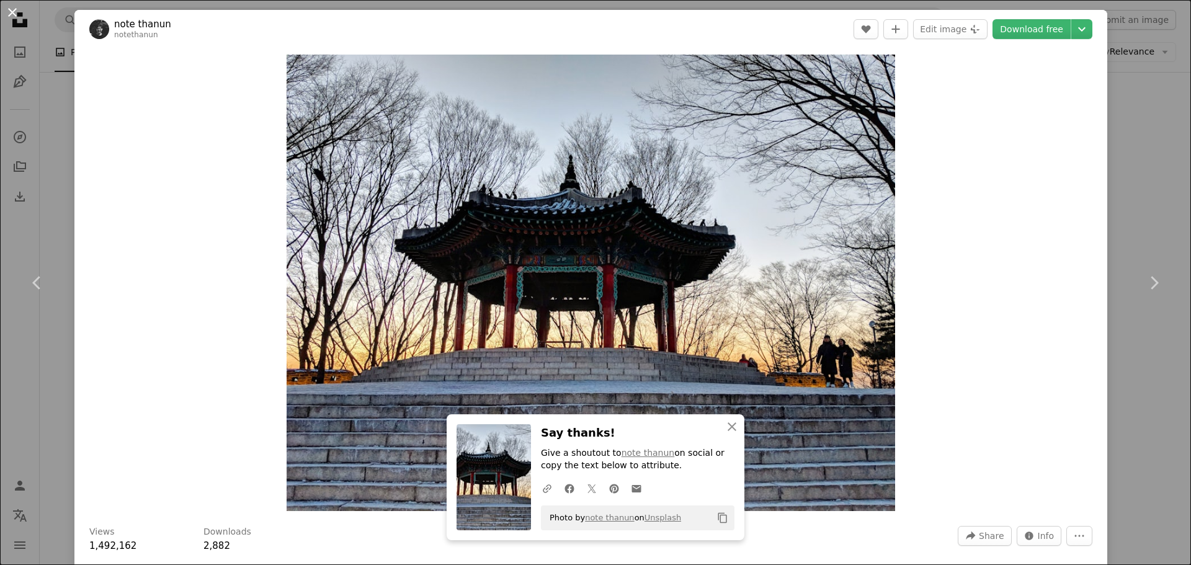
click at [11, 9] on button "An X shape" at bounding box center [12, 12] width 15 height 15
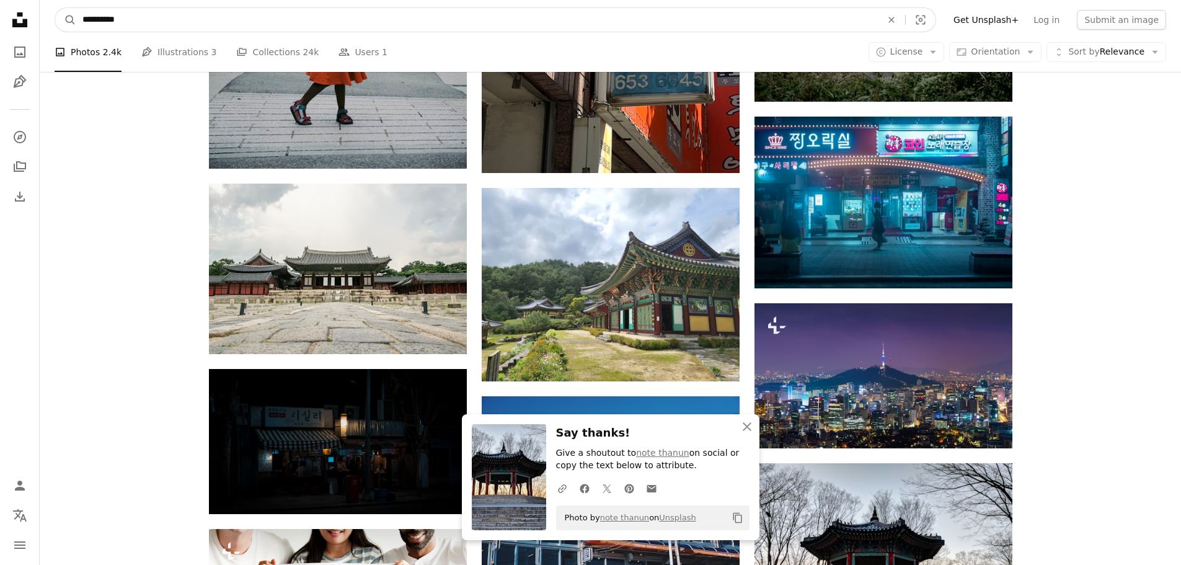
drag, startPoint x: 182, startPoint y: 29, endPoint x: 0, endPoint y: 10, distance: 183.3
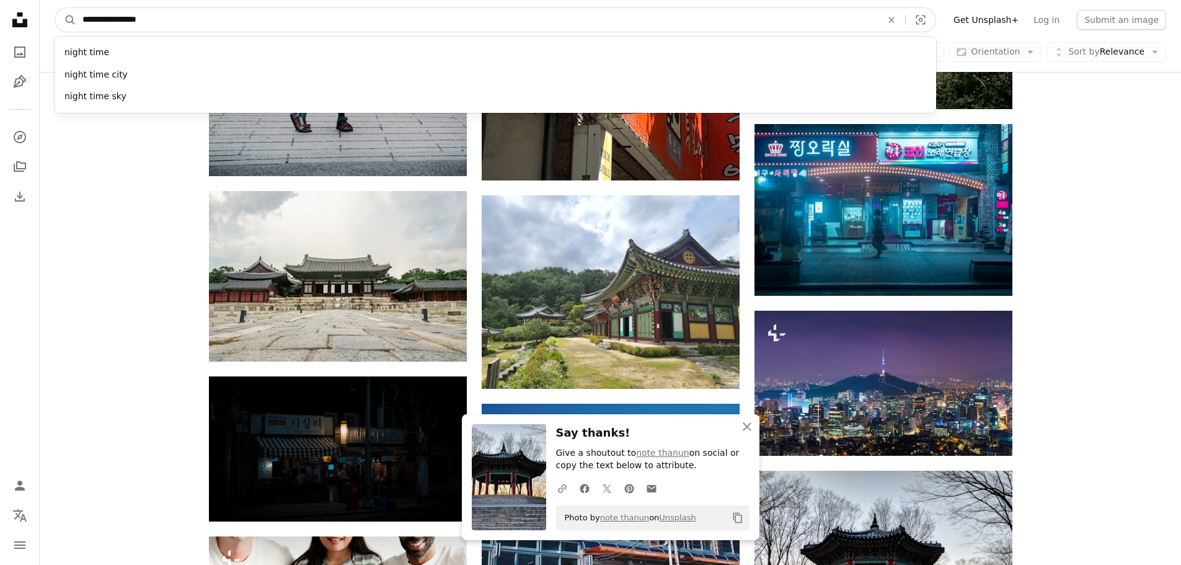
type input "**********"
click at [55, 8] on button "A magnifying glass" at bounding box center [65, 20] width 21 height 24
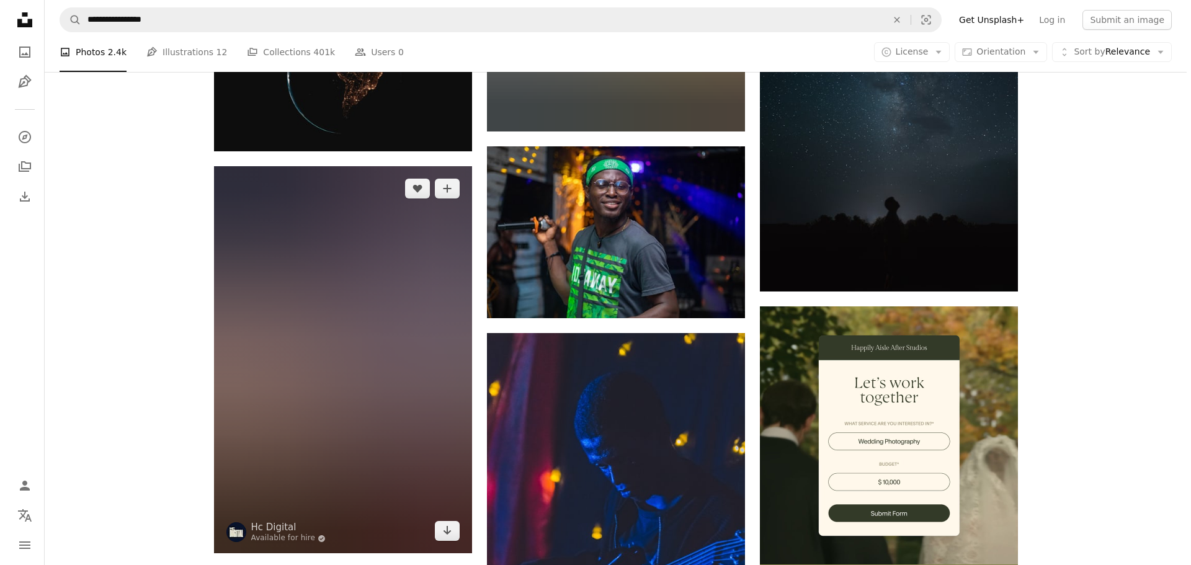
scroll to position [4278, 0]
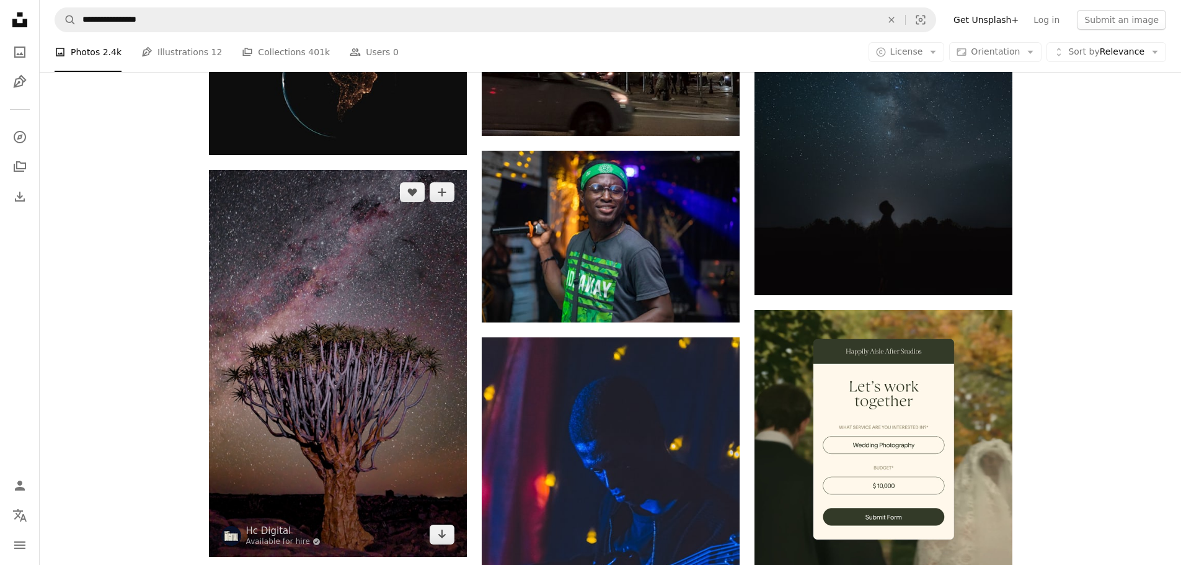
click at [277, 248] on img at bounding box center [338, 363] width 258 height 387
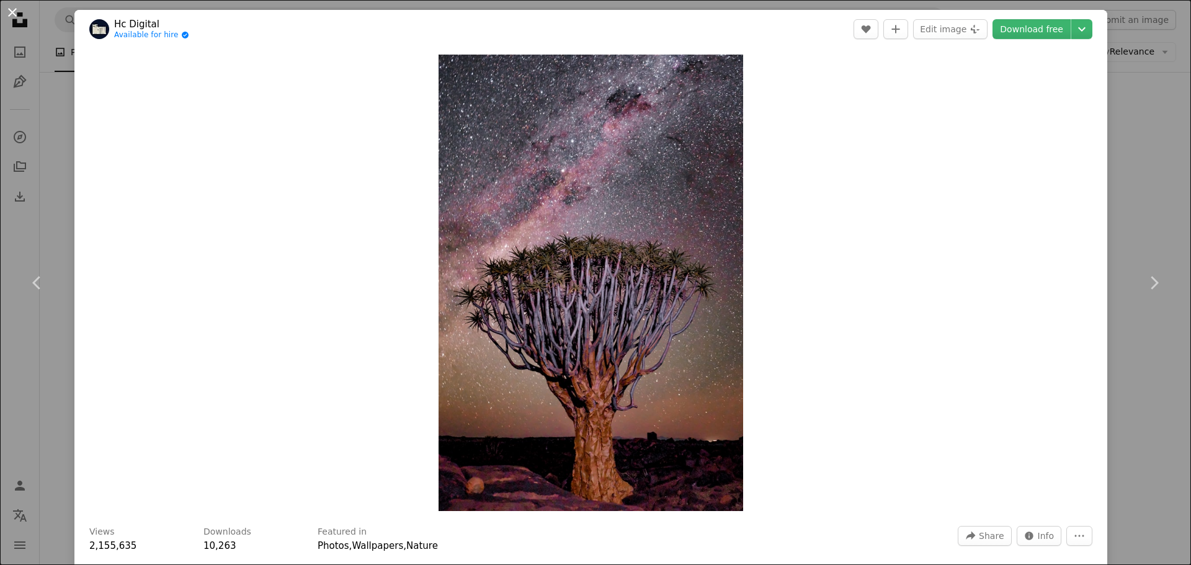
click at [8, 5] on button "An X shape" at bounding box center [12, 12] width 15 height 15
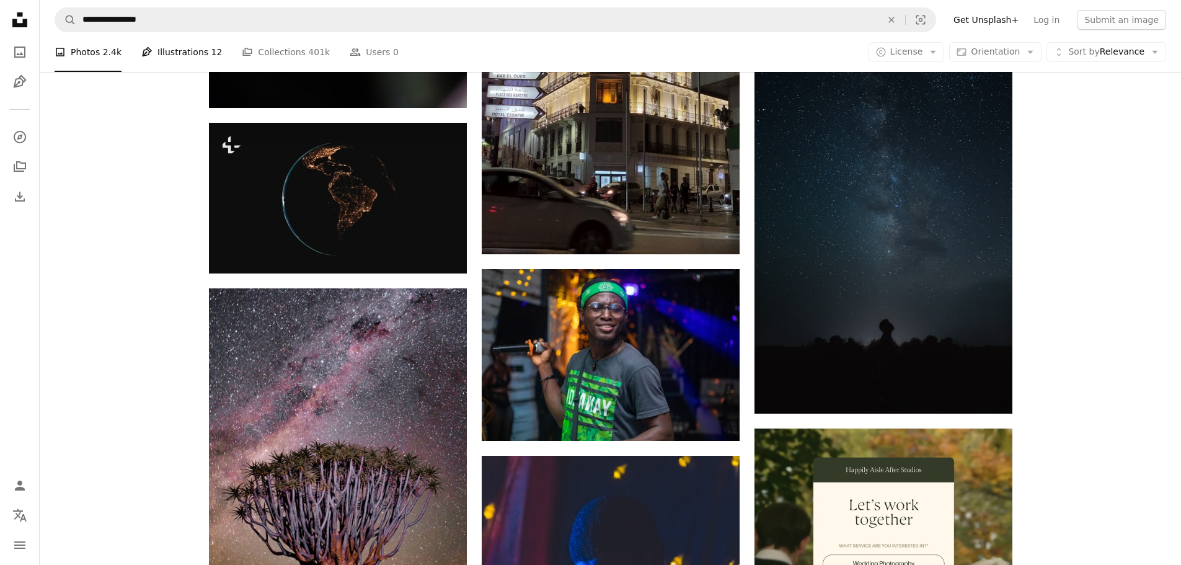
scroll to position [4154, 0]
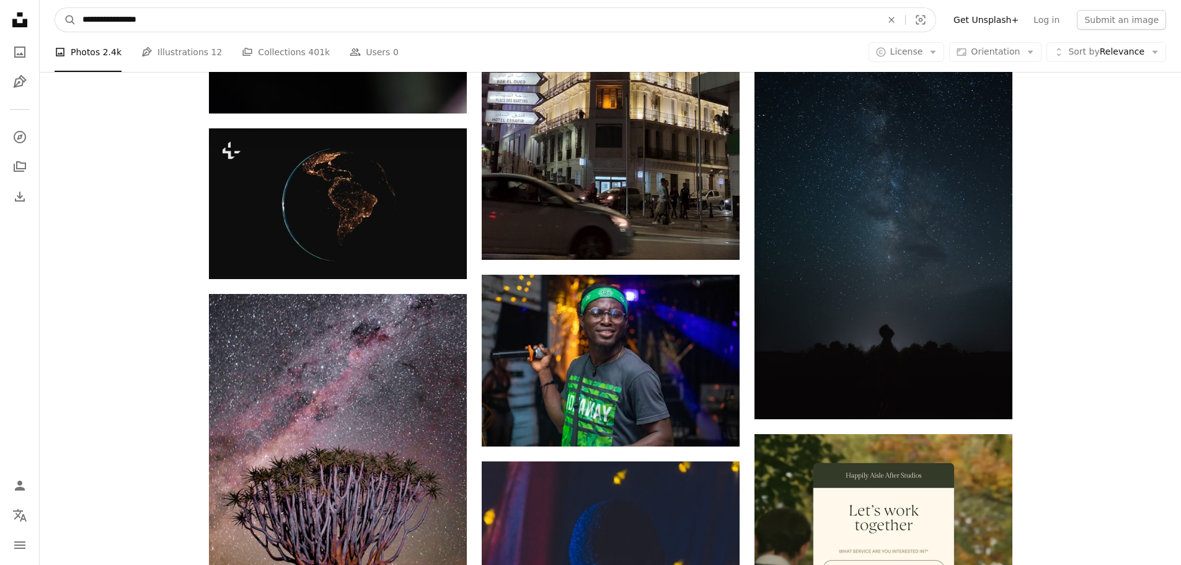
drag, startPoint x: 157, startPoint y: 23, endPoint x: 37, endPoint y: 11, distance: 120.3
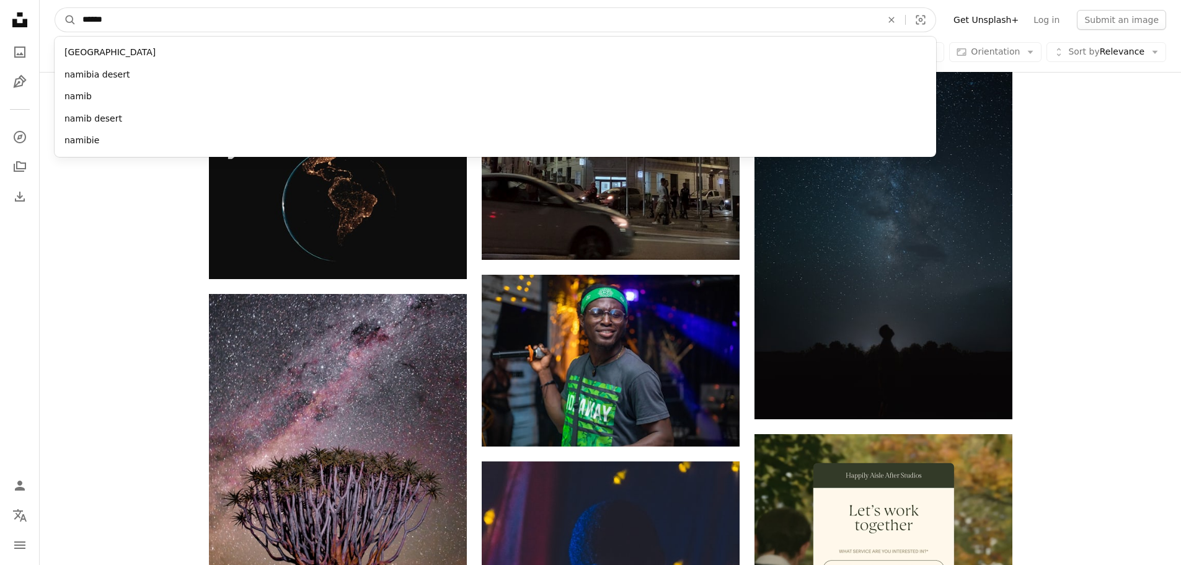
type input "*******"
click button "A magnifying glass" at bounding box center [65, 20] width 21 height 24
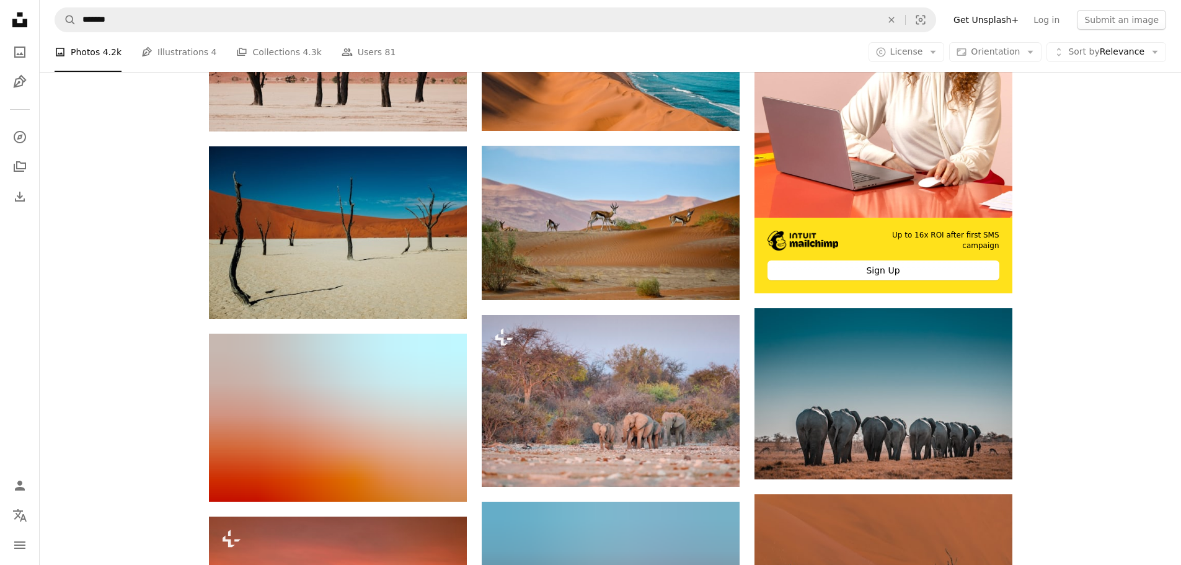
scroll to position [372, 0]
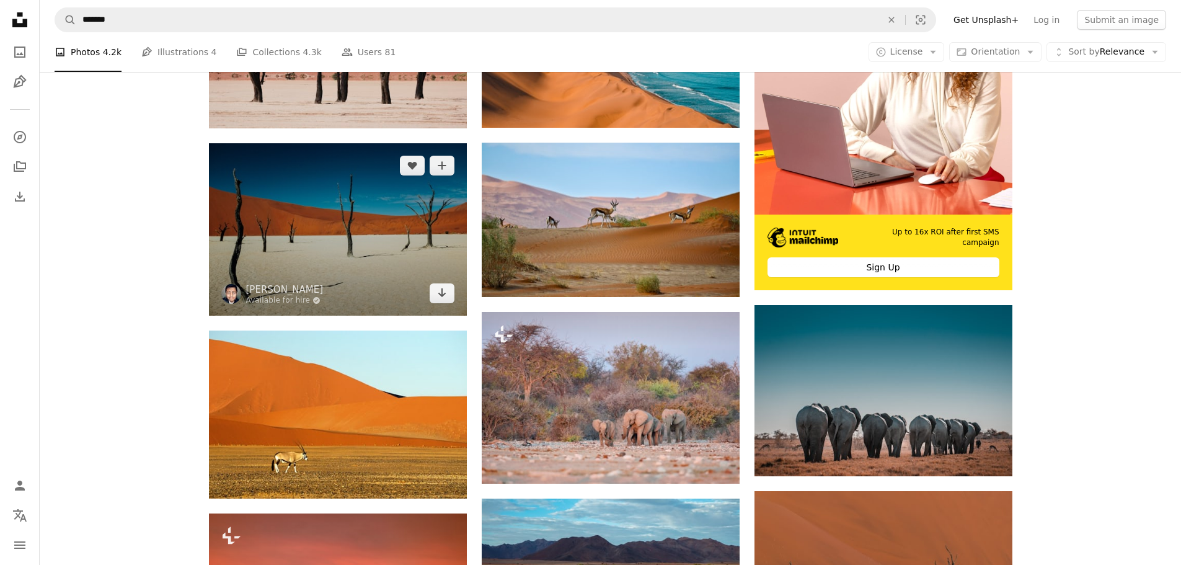
click at [270, 209] on img at bounding box center [338, 229] width 258 height 172
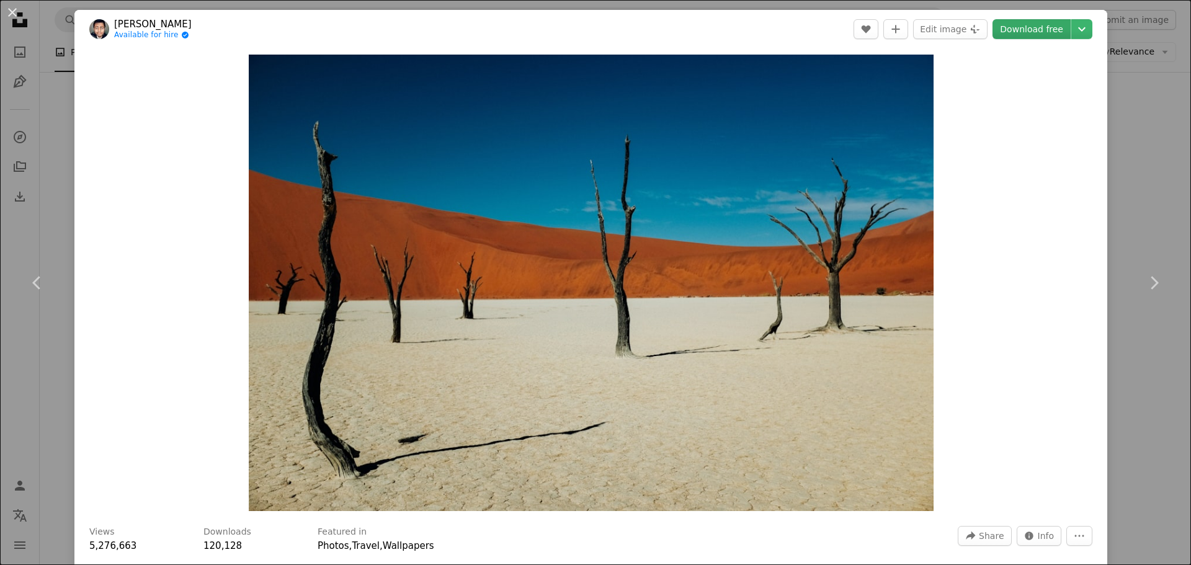
click at [1014, 36] on link "Download free" at bounding box center [1031, 29] width 78 height 20
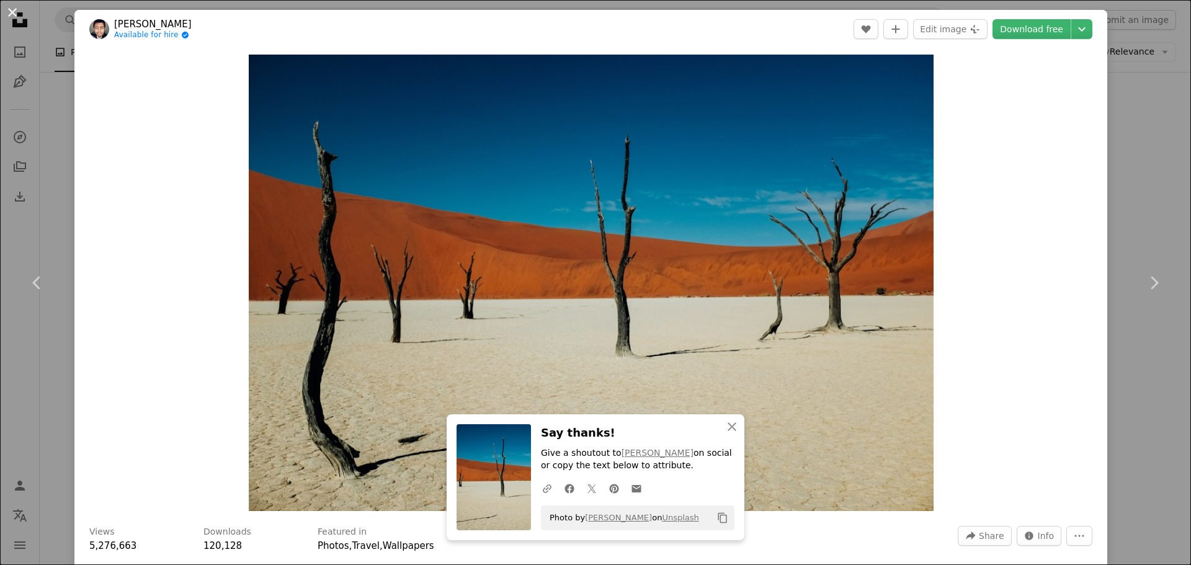
click at [14, 14] on button "An X shape" at bounding box center [12, 12] width 15 height 15
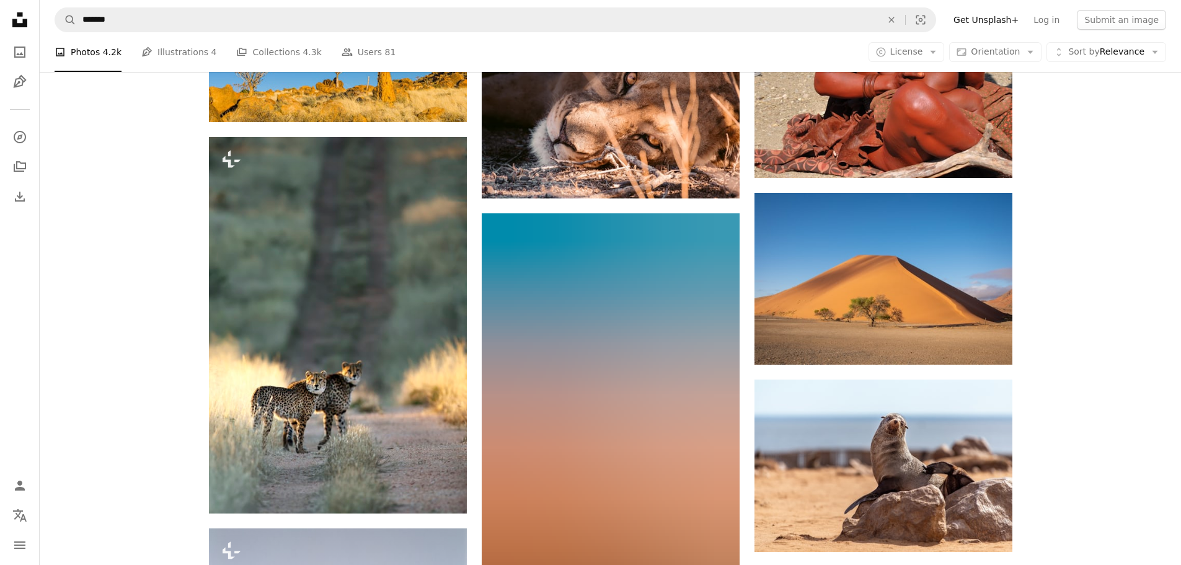
scroll to position [5023, 0]
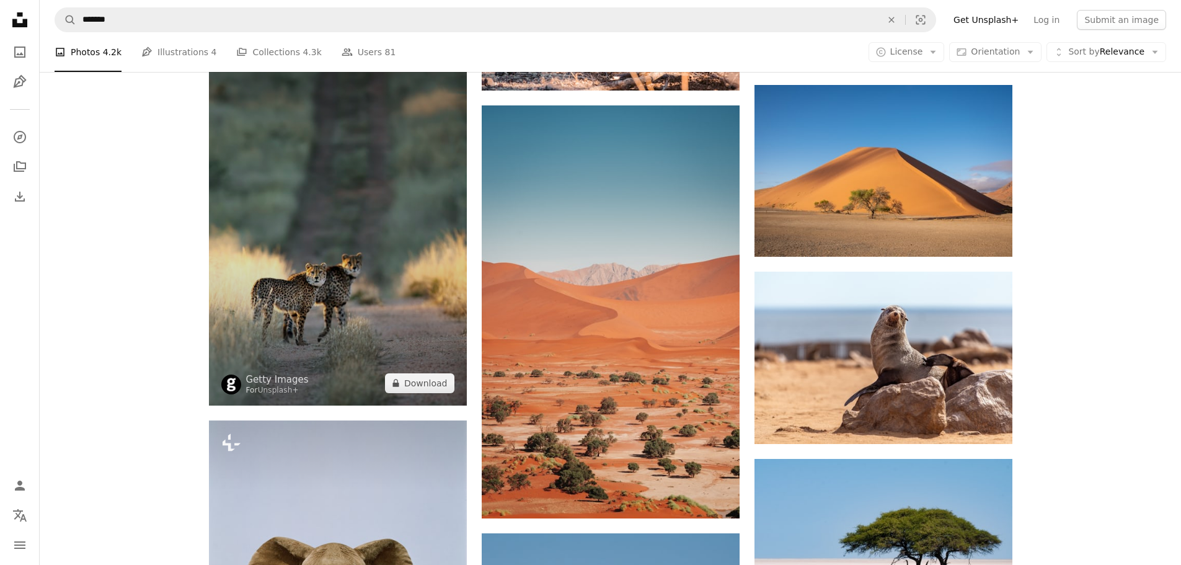
click at [357, 276] on img at bounding box center [338, 217] width 258 height 376
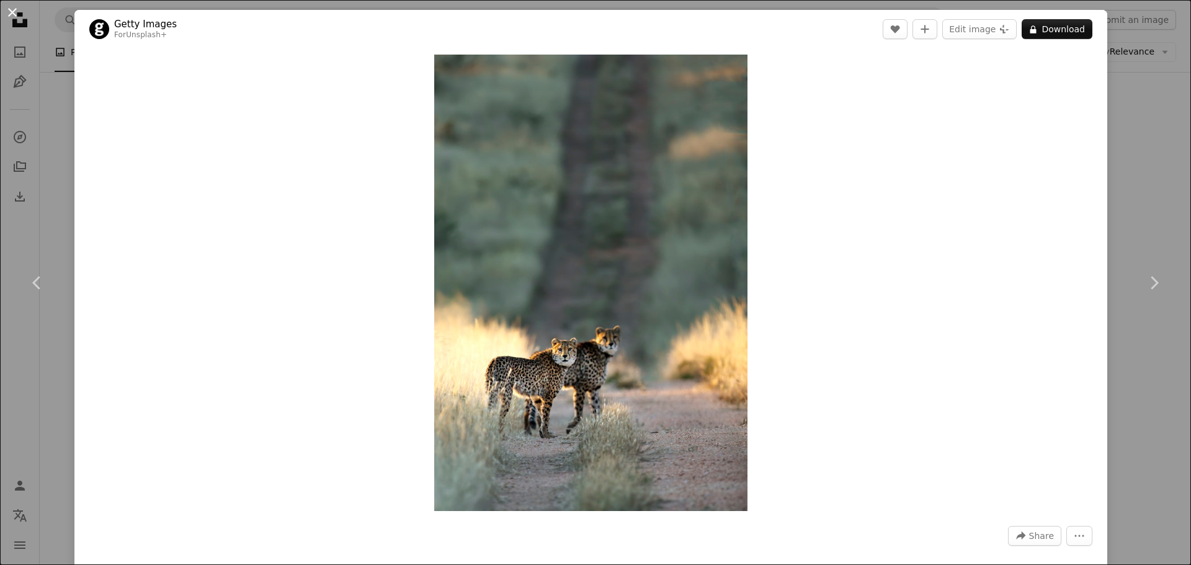
click at [11, 12] on button "An X shape" at bounding box center [12, 12] width 15 height 15
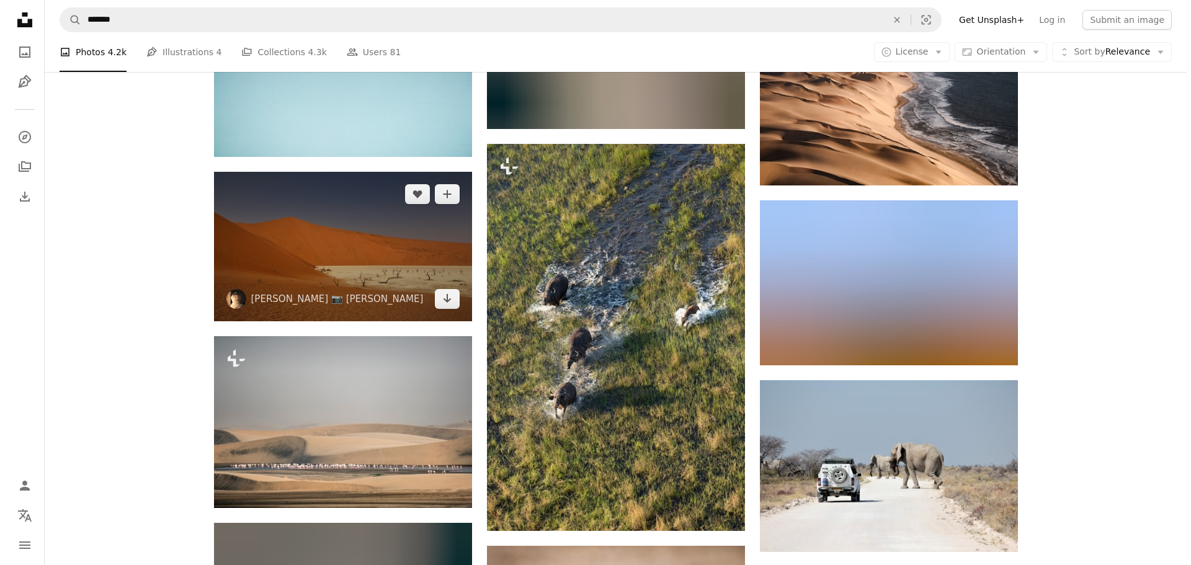
scroll to position [5891, 0]
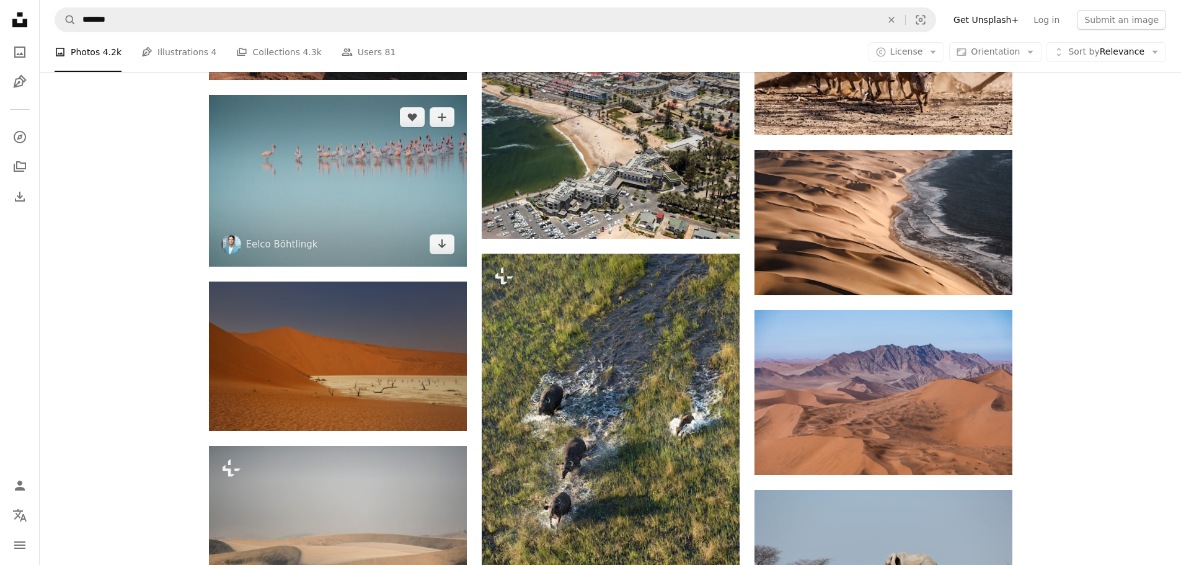
click at [323, 229] on img at bounding box center [338, 181] width 258 height 172
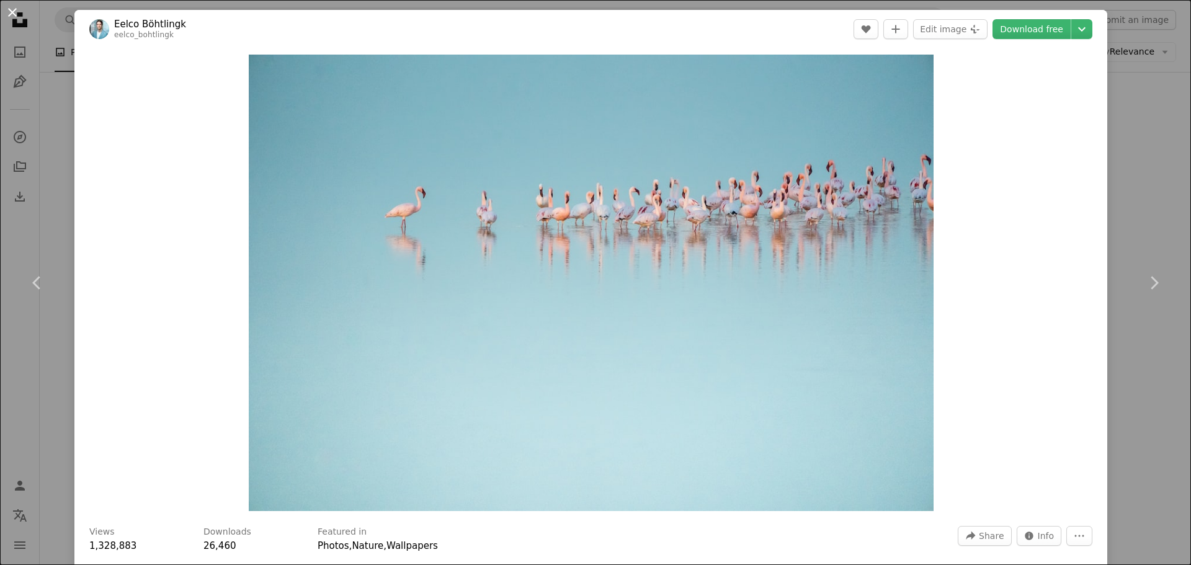
click at [5, 9] on button "An X shape" at bounding box center [12, 12] width 15 height 15
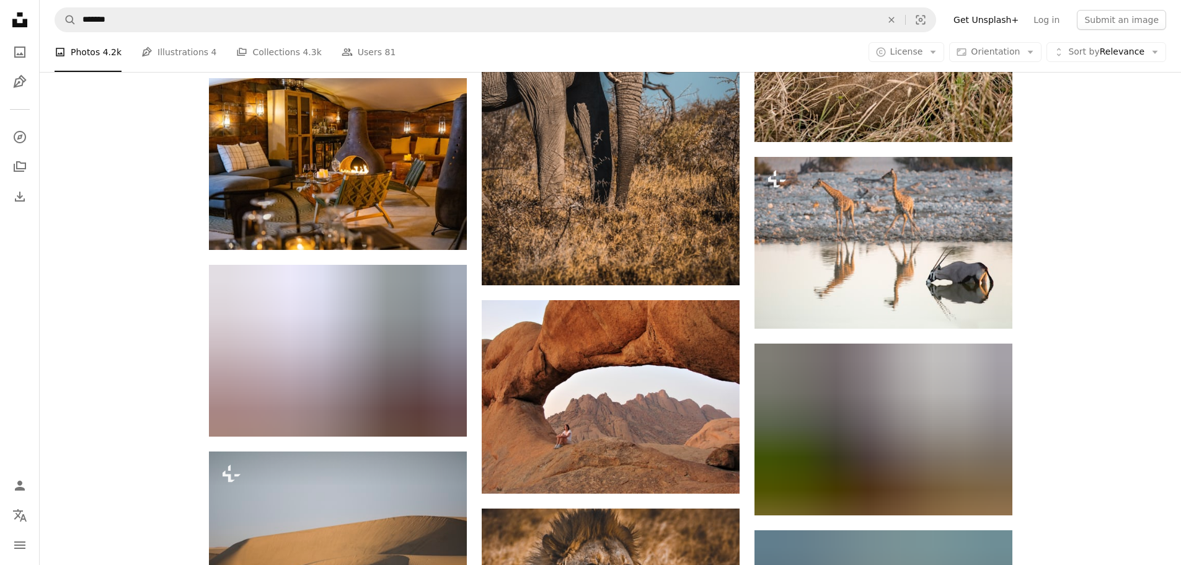
scroll to position [7317, 0]
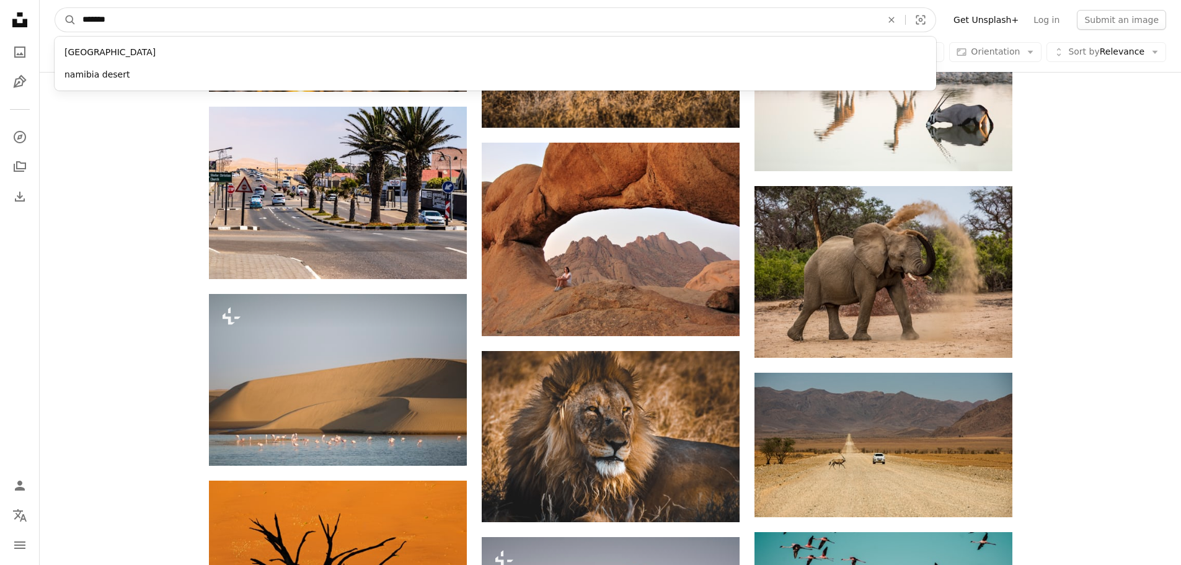
drag, startPoint x: 169, startPoint y: 24, endPoint x: 31, endPoint y: 23, distance: 137.7
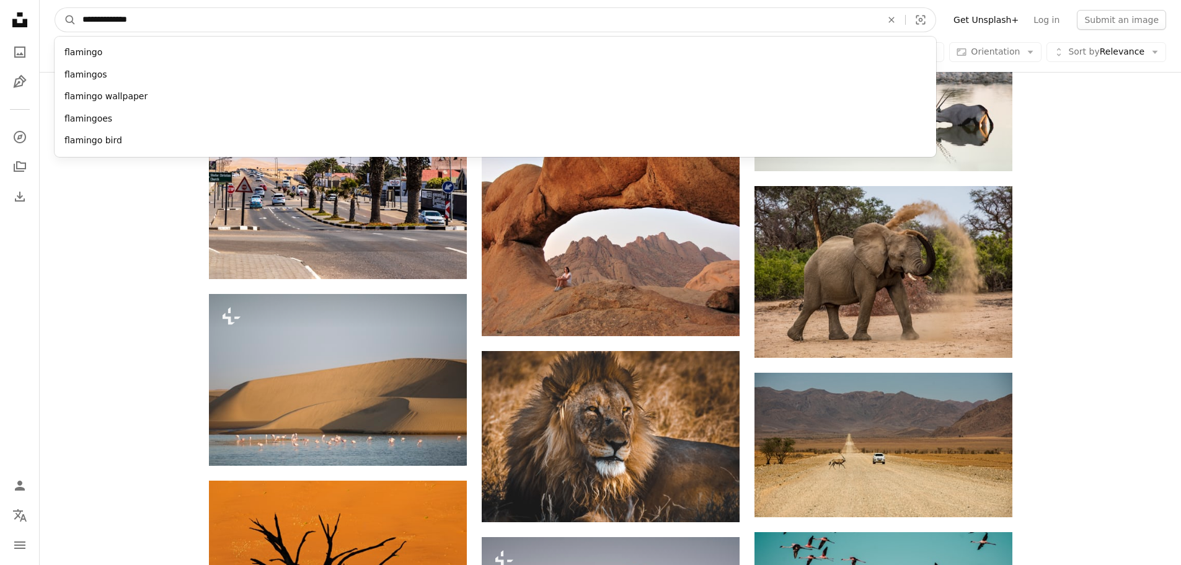
type input "**********"
click at [55, 8] on button "A magnifying glass" at bounding box center [65, 20] width 21 height 24
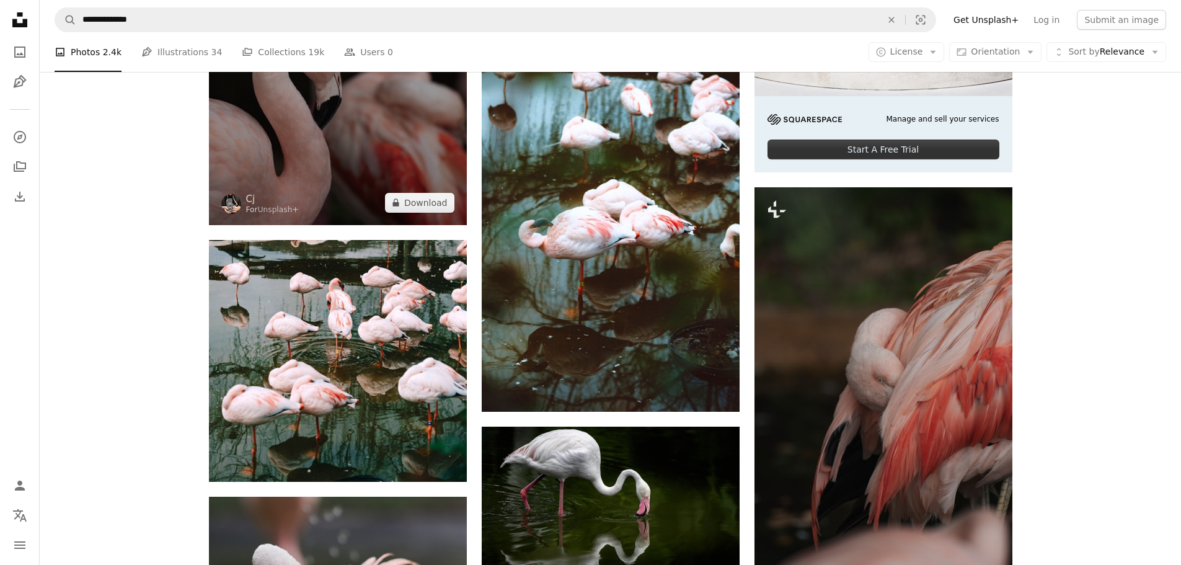
scroll to position [496, 0]
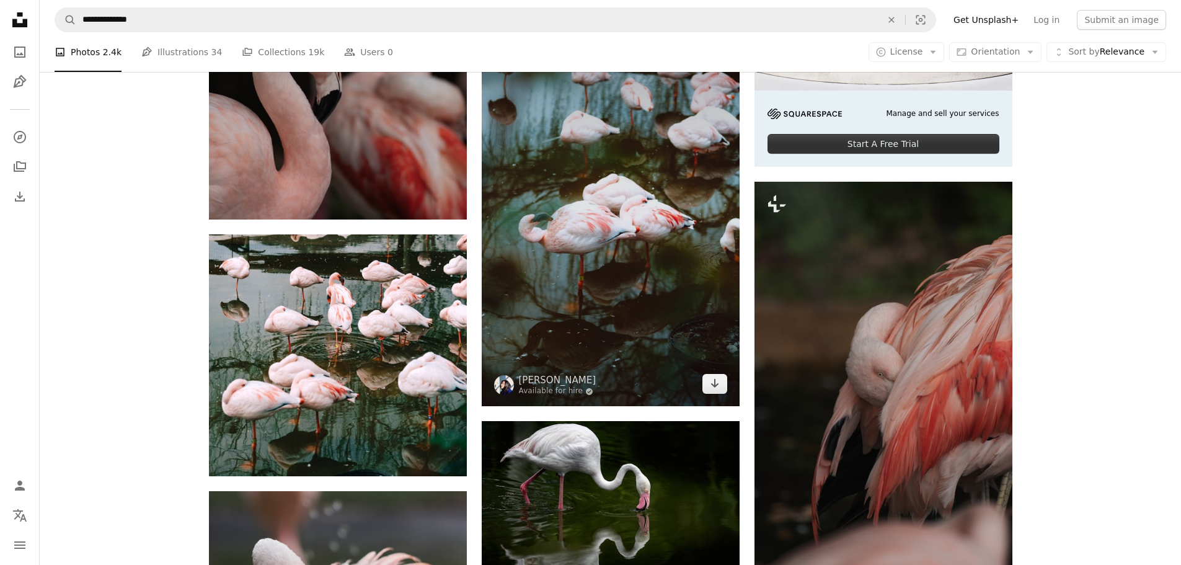
click at [570, 202] on img at bounding box center [611, 212] width 258 height 387
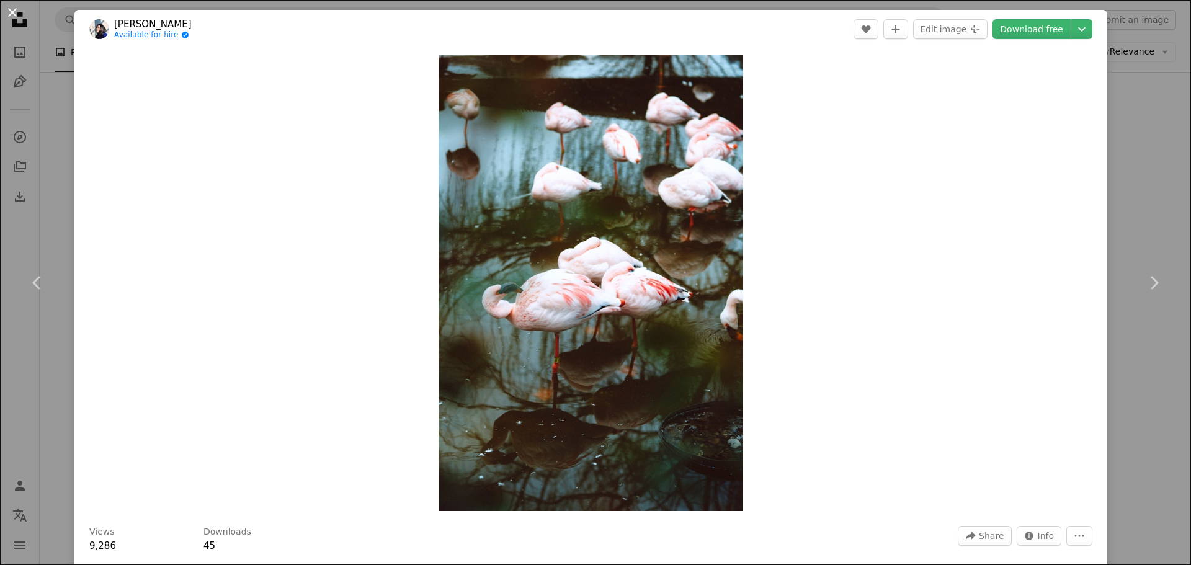
click at [13, 12] on button "An X shape" at bounding box center [12, 12] width 15 height 15
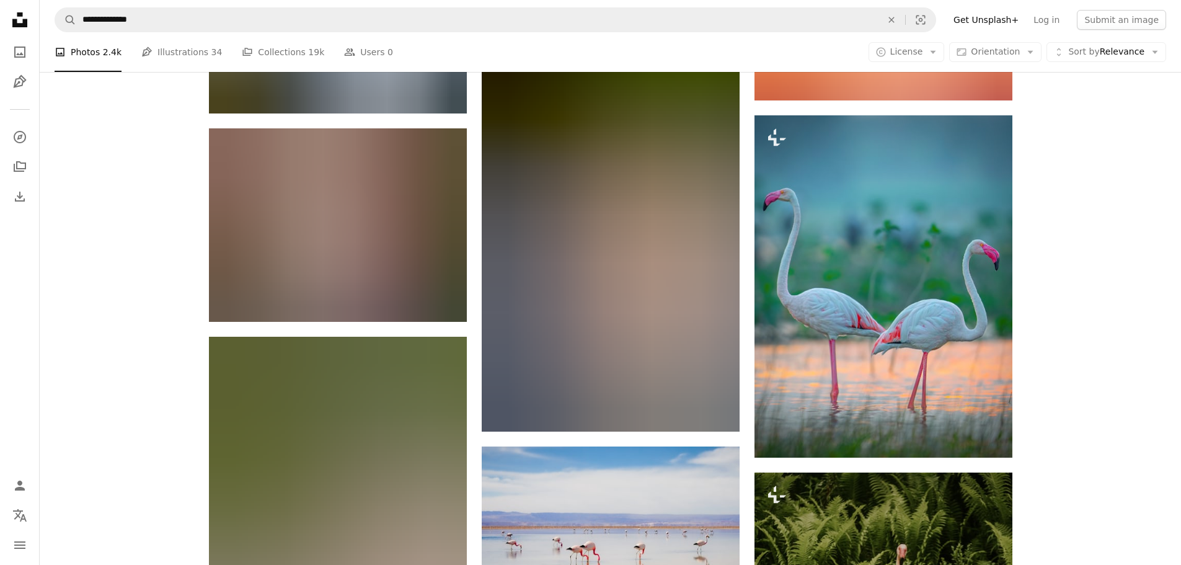
scroll to position [13837, 0]
